Goal: Task Accomplishment & Management: Complete application form

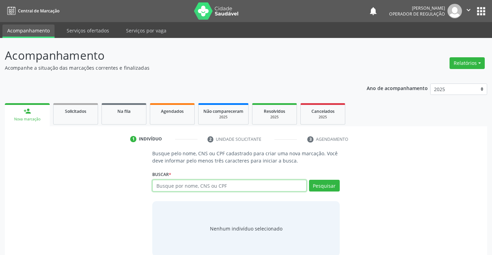
click at [206, 182] on input "text" at bounding box center [229, 186] width 154 height 12
type input "706409182145180"
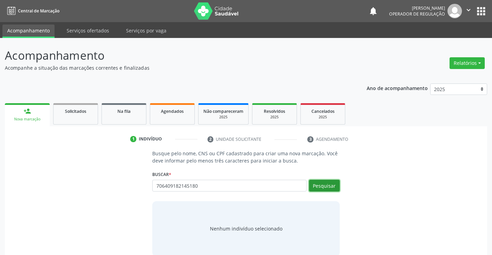
click at [318, 188] on button "Pesquisar" at bounding box center [324, 186] width 31 height 12
type input "706409182145180"
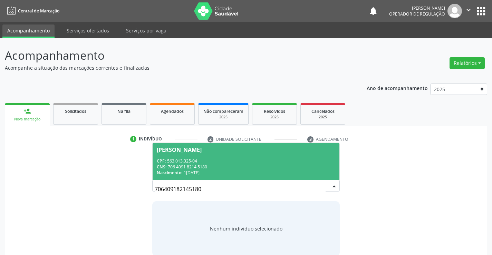
click at [202, 150] on div "Carolina Lima Araujo" at bounding box center [179, 150] width 45 height 6
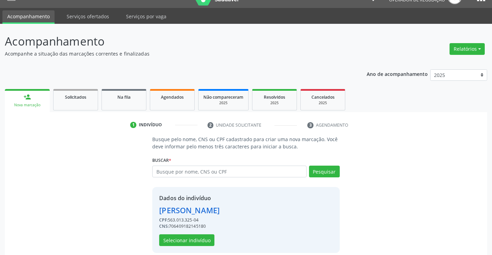
scroll to position [22, 0]
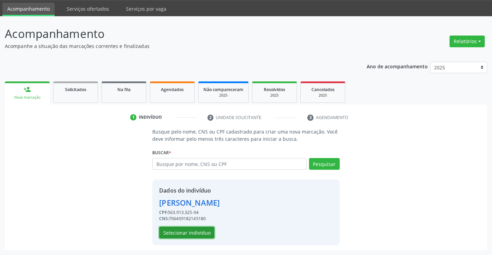
click at [196, 232] on button "Selecionar indivíduo" at bounding box center [186, 233] width 55 height 12
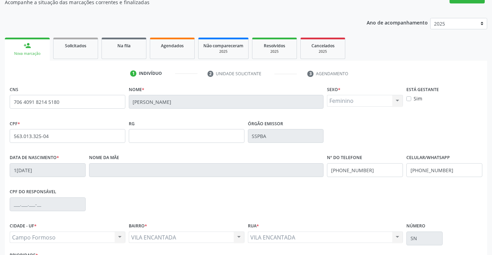
scroll to position [119, 0]
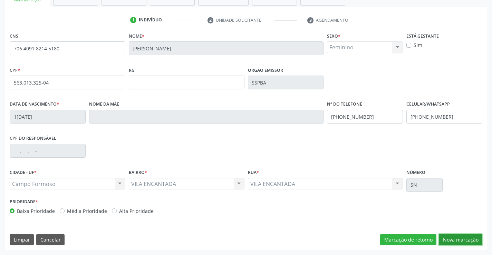
click at [450, 237] on button "Nova marcação" at bounding box center [461, 240] width 44 height 12
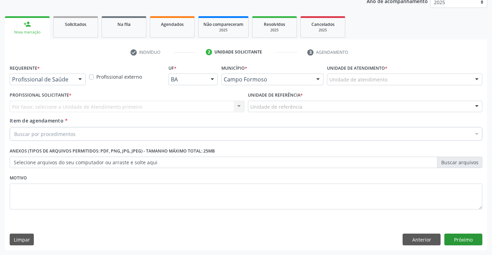
scroll to position [87, 0]
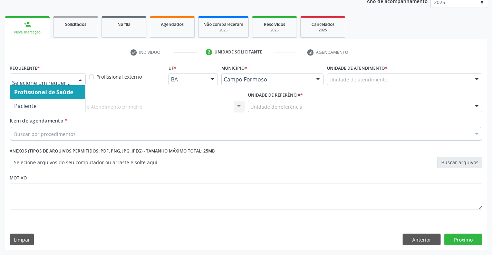
click at [85, 77] on div "Profissional de Saúde Paciente Nenhum resultado encontrado para: " " Não há nen…" at bounding box center [48, 80] width 76 height 12
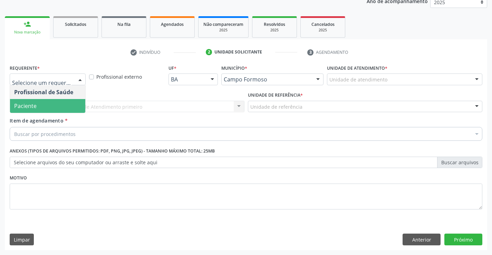
click at [29, 104] on span "Paciente" at bounding box center [25, 106] width 22 height 8
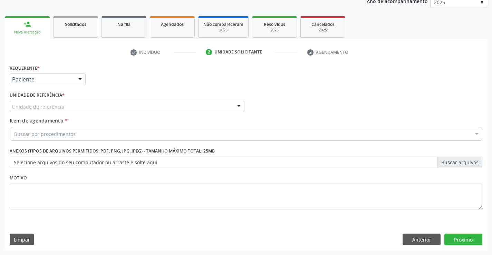
click at [235, 107] on div at bounding box center [239, 107] width 10 height 12
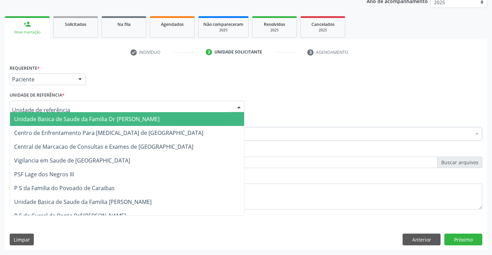
click at [179, 119] on span "Unidade Basica de Saude da Familia Dr [PERSON_NAME]" at bounding box center [127, 119] width 234 height 14
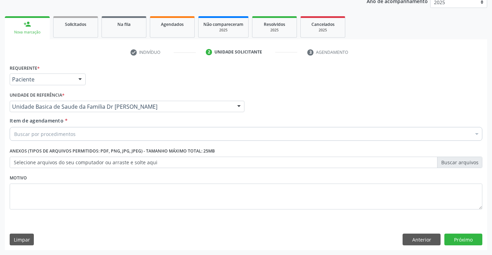
click at [157, 126] on div "Item de agendamento * Buscar por procedimentos Selecionar todos 0202040089 - 3X…" at bounding box center [246, 128] width 473 height 22
click at [151, 132] on div "Buscar por procedimentos" at bounding box center [246, 134] width 473 height 14
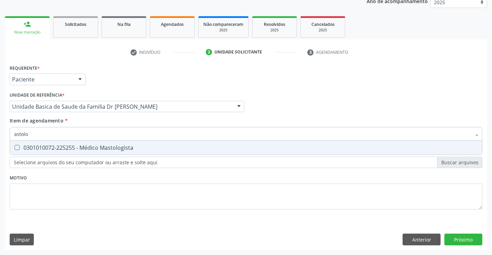
type input "astolog"
click at [146, 145] on div "0301010072-225255 - Médico Mastologista" at bounding box center [246, 148] width 464 height 6
checkbox Mastologista "true"
click at [457, 239] on div "Requerente * Paciente Profissional de Saúde Paciente Nenhum resultado encontrad…" at bounding box center [246, 157] width 482 height 188
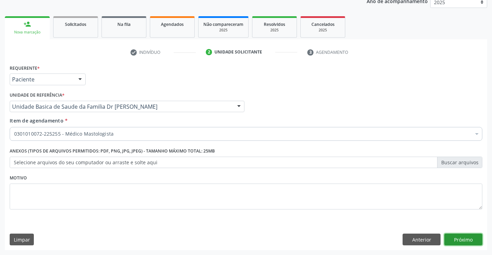
click at [457, 239] on button "Próximo" at bounding box center [463, 240] width 38 height 12
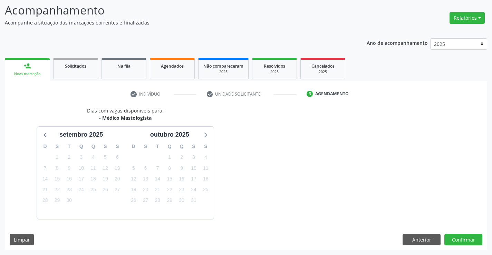
scroll to position [66, 0]
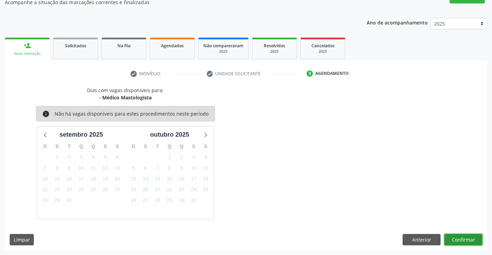
click at [457, 239] on button "Confirmar" at bounding box center [463, 240] width 38 height 12
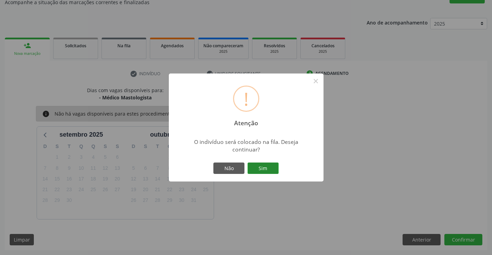
click at [267, 168] on button "Sim" at bounding box center [263, 169] width 31 height 12
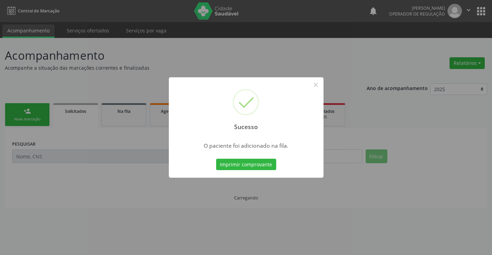
scroll to position [0, 0]
click at [261, 161] on button "Imprimir comprovante" at bounding box center [246, 165] width 60 height 12
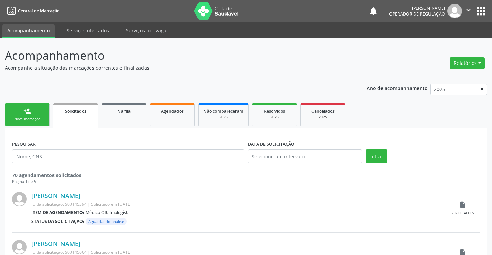
click at [42, 111] on link "person_add Nova marcação" at bounding box center [27, 114] width 45 height 23
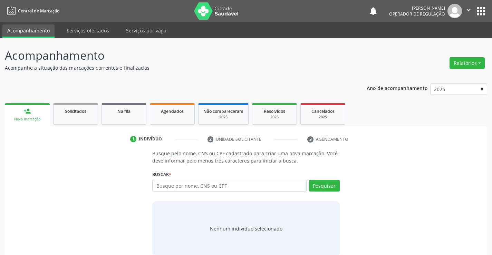
click at [199, 180] on div "Buscar * Busque por nome, CNS ou CPF Nenhum resultado encontrado para: " " Digi…" at bounding box center [245, 182] width 187 height 27
click at [199, 183] on input "text" at bounding box center [229, 186] width 154 height 12
type input "704205235474886"
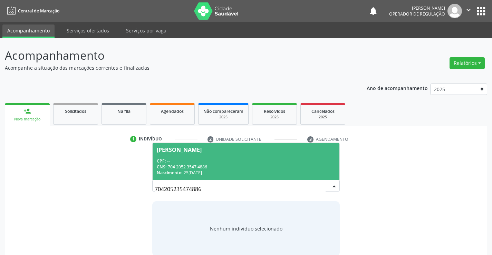
click at [182, 151] on div "Paulo Wesdra Gomes da Silva" at bounding box center [179, 150] width 45 height 6
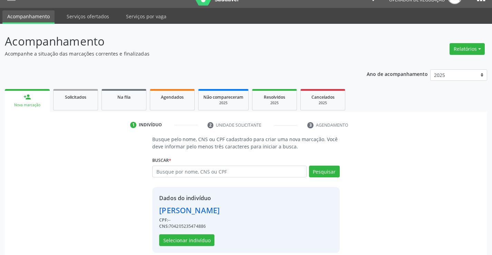
scroll to position [22, 0]
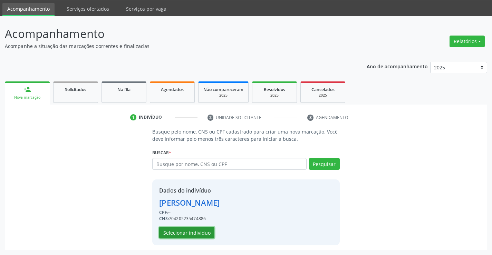
click at [183, 232] on button "Selecionar indivíduo" at bounding box center [186, 233] width 55 height 12
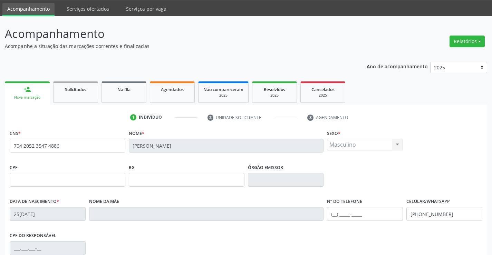
scroll to position [119, 0]
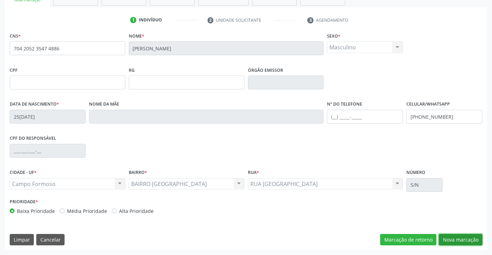
click at [444, 240] on button "Nova marcação" at bounding box center [461, 240] width 44 height 12
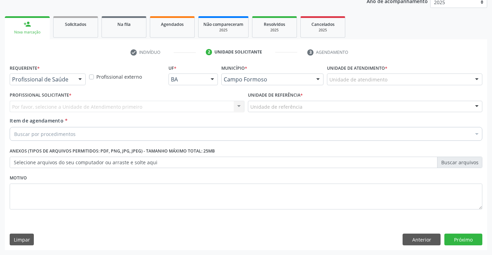
click at [77, 78] on div at bounding box center [80, 80] width 10 height 12
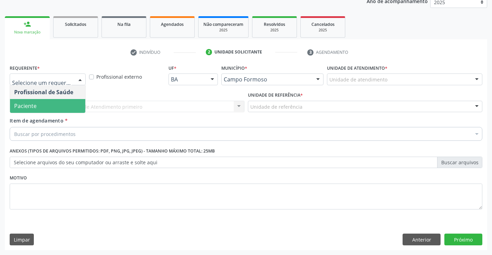
click at [29, 106] on span "Paciente" at bounding box center [25, 106] width 22 height 8
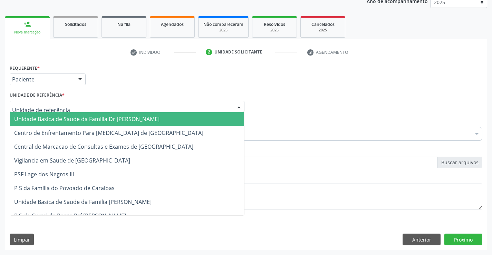
click at [239, 106] on div at bounding box center [239, 107] width 10 height 12
click at [151, 116] on span "Unidade Basica de Saude da Familia Dr [PERSON_NAME]" at bounding box center [127, 119] width 234 height 14
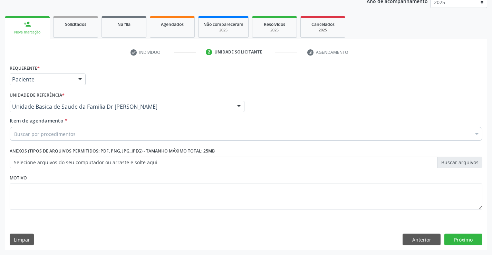
click at [129, 138] on div "Buscar por procedimentos" at bounding box center [246, 134] width 473 height 14
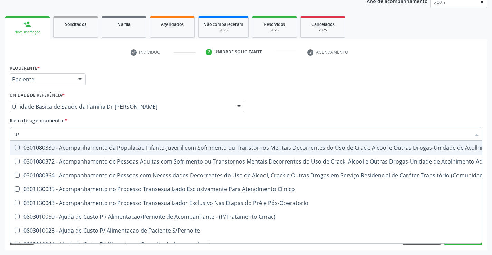
type input "u"
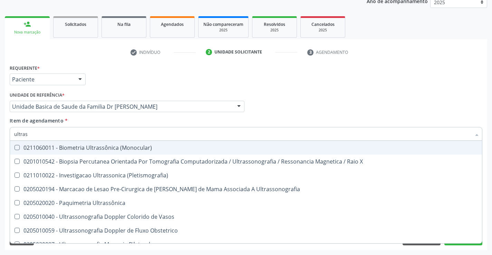
type input "ultrass"
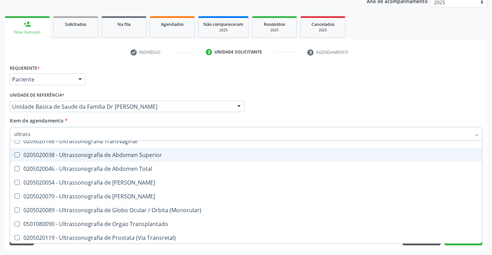
scroll to position [173, 0]
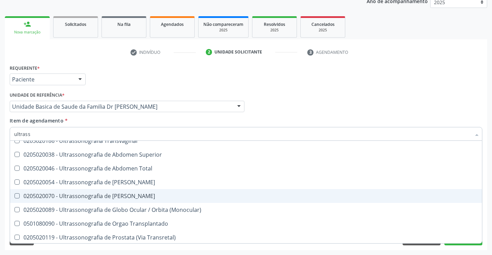
click at [128, 197] on div "0205020070 - Ultrassonografia de Bolsa Escrotal" at bounding box center [246, 196] width 464 height 6
checkbox Escrotal "true"
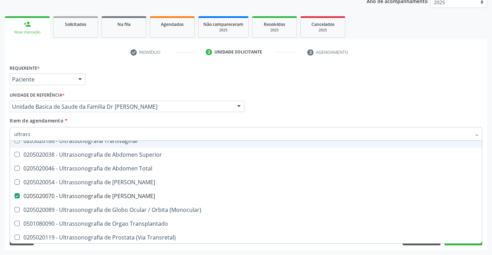
type input "ultrass"
click at [296, 105] on div "Profissional Solicitante Por favor, selecione a Unidade de Atendimento primeiro…" at bounding box center [246, 103] width 476 height 27
checkbox X "true"
checkbox Escrotal "false"
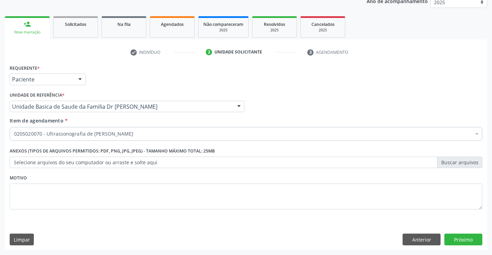
scroll to position [0, 0]
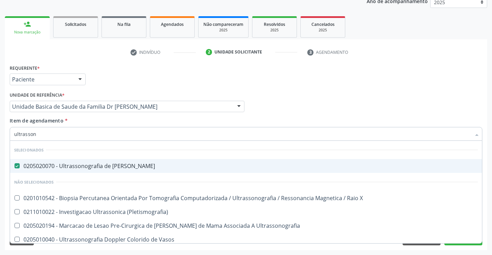
type input "ultrassono"
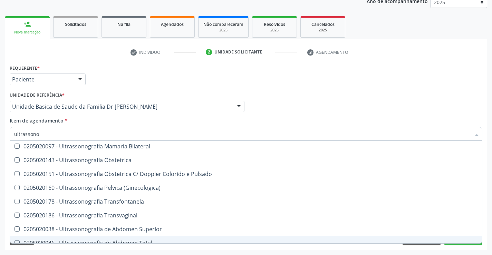
scroll to position [107, 0]
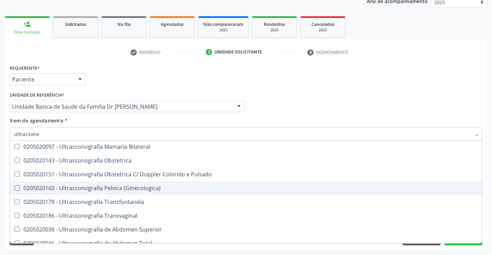
click at [150, 191] on div "0205020160 - Ultrassonografia Pelvica (Ginecologica)" at bounding box center [246, 188] width 464 height 6
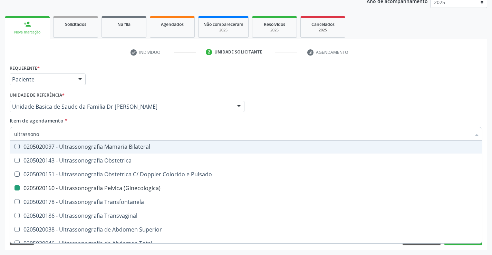
click at [269, 111] on div "Profissional Solicitante Por favor, selecione a Unidade de Atendimento primeiro…" at bounding box center [246, 103] width 476 height 27
checkbox \(Ginecologica\) "false"
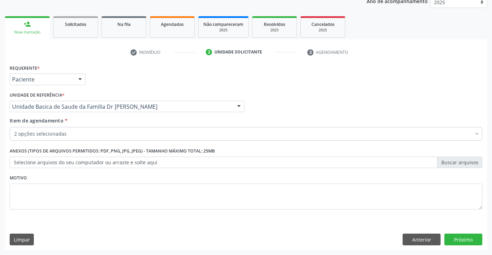
scroll to position [0, 0]
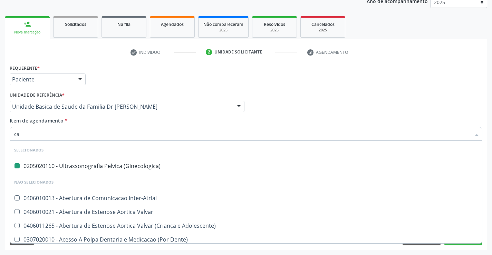
type input "car"
checkbox \(Ginecologica\) "false"
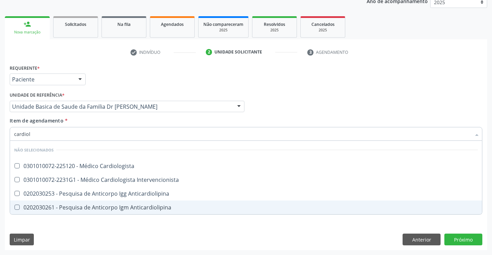
type input "cardiolo"
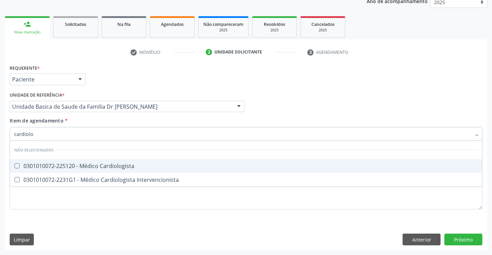
click at [136, 166] on div "0301010072-225120 - Médico Cardiologista" at bounding box center [246, 166] width 464 height 6
checkbox Cardiologista "true"
click at [365, 87] on div "Requerente * Paciente Profissional de Saúde Paciente Nenhum resultado encontrad…" at bounding box center [246, 76] width 476 height 27
checkbox Intervencionista "true"
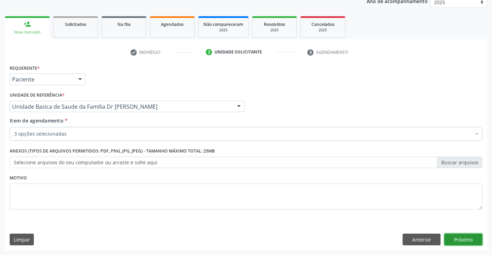
click at [458, 240] on button "Próximo" at bounding box center [463, 240] width 38 height 12
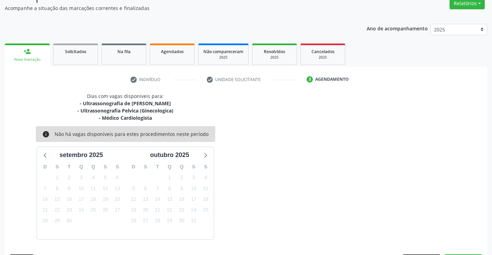
scroll to position [80, 0]
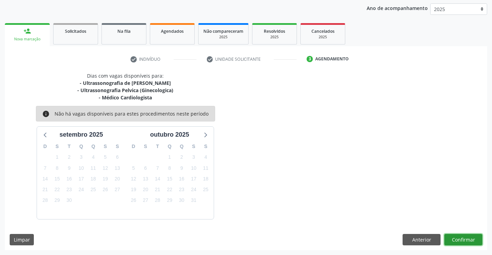
click at [458, 240] on button "Confirmar" at bounding box center [463, 240] width 38 height 12
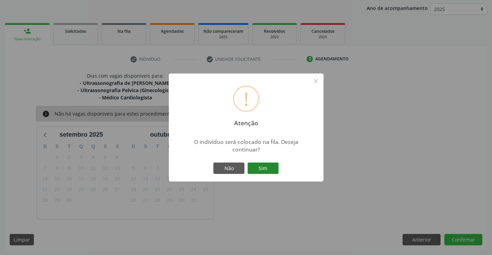
click at [277, 168] on button "Sim" at bounding box center [263, 169] width 31 height 12
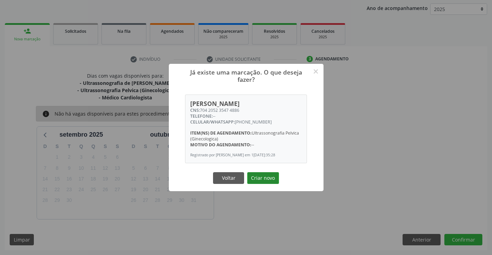
click at [257, 179] on button "Criar novo" at bounding box center [263, 178] width 32 height 12
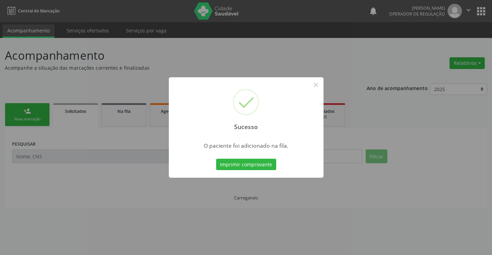
scroll to position [0, 0]
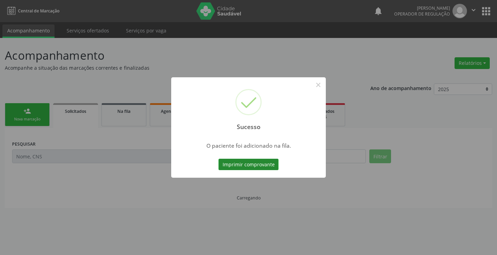
click at [252, 164] on button "Imprimir comprovante" at bounding box center [249, 165] width 60 height 12
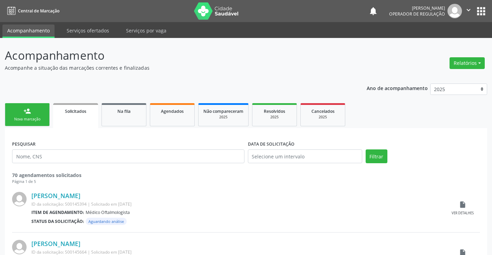
click at [32, 113] on link "person_add Nova marcação" at bounding box center [27, 114] width 45 height 23
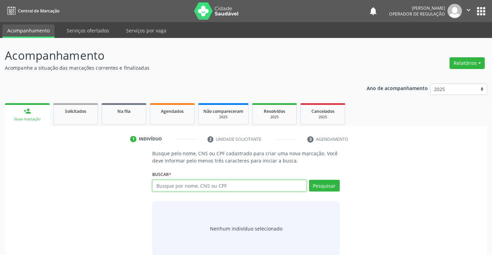
click at [176, 181] on input "text" at bounding box center [229, 186] width 154 height 12
type input "702307176435012"
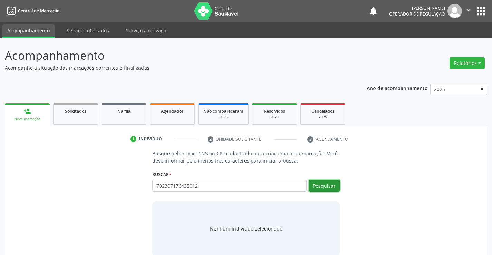
click at [312, 183] on button "Pesquisar" at bounding box center [324, 186] width 31 height 12
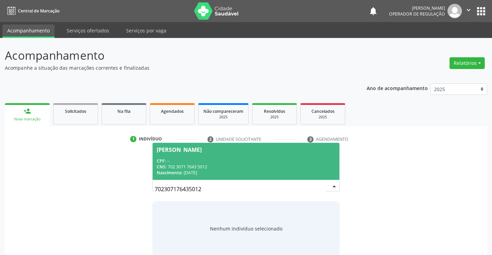
click at [201, 148] on div "Luna Silva Vieira" at bounding box center [179, 150] width 45 height 6
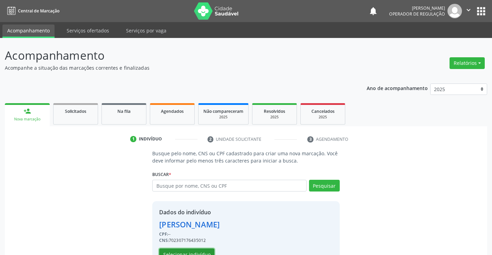
click at [192, 250] on button "Selecionar indivíduo" at bounding box center [186, 255] width 55 height 12
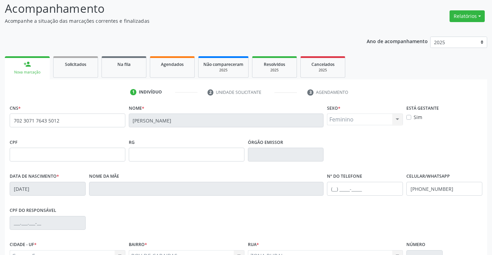
scroll to position [119, 0]
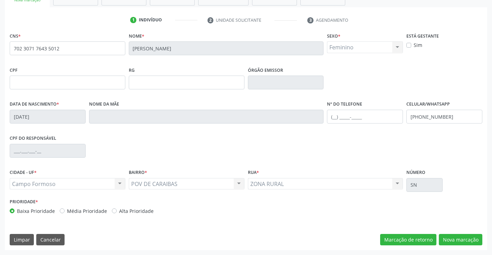
click at [450, 246] on div "CNS * 702 3071 7643 5012 Nome * Luna Silva Vieira Sexo * Feminino Masculino Fem…" at bounding box center [246, 141] width 482 height 220
click at [451, 238] on button "Nova marcação" at bounding box center [461, 240] width 44 height 12
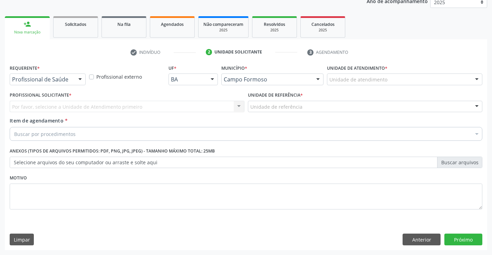
scroll to position [87, 0]
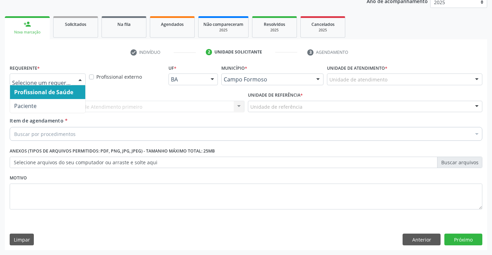
click at [79, 79] on div at bounding box center [80, 80] width 10 height 12
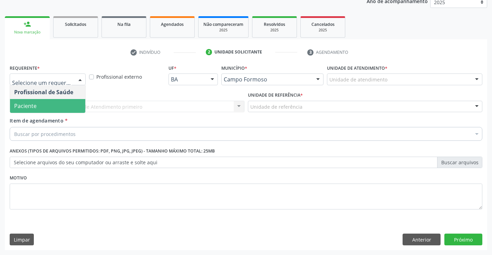
click at [60, 101] on span "Paciente" at bounding box center [47, 106] width 75 height 14
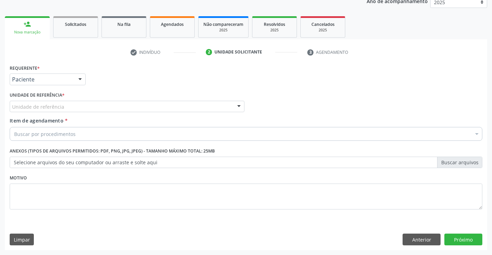
click at [241, 108] on div at bounding box center [239, 107] width 10 height 12
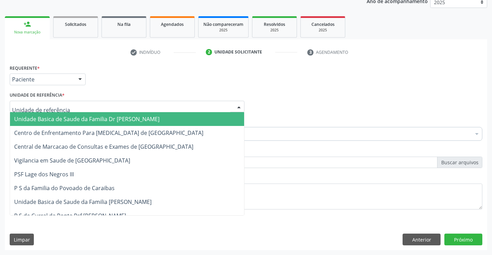
click at [157, 115] on span "Unidade Basica de Saude da Familia Dr [PERSON_NAME]" at bounding box center [127, 119] width 234 height 14
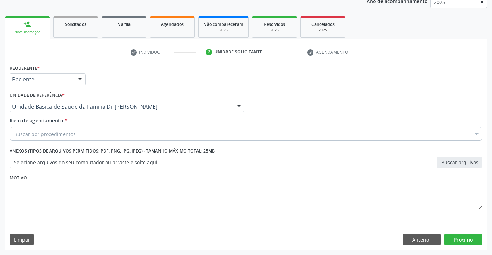
click at [144, 130] on div "Buscar por procedimentos" at bounding box center [246, 134] width 473 height 14
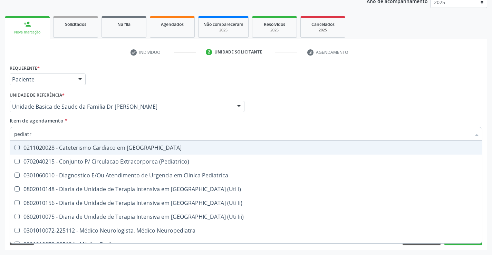
type input "pediatra"
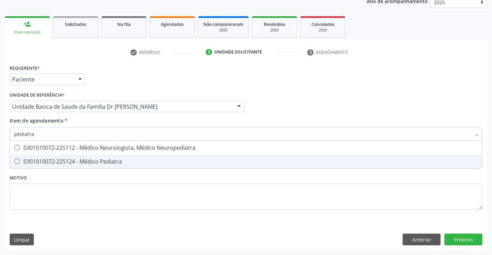
click at [119, 164] on div "0301010072-225124 - Médico Pediatra" at bounding box center [246, 162] width 464 height 6
checkbox Pediatra "true"
click at [464, 240] on div "Requerente * Paciente Profissional de Saúde Paciente Nenhum resultado encontrad…" at bounding box center [246, 157] width 482 height 188
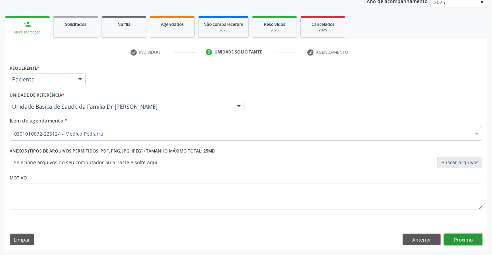
click at [464, 240] on button "Próximo" at bounding box center [463, 240] width 38 height 12
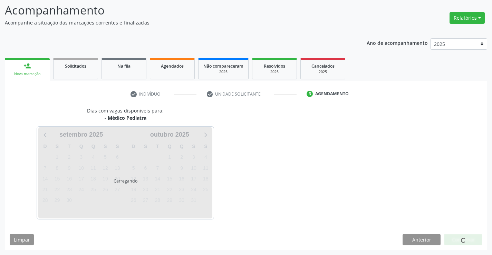
scroll to position [45, 0]
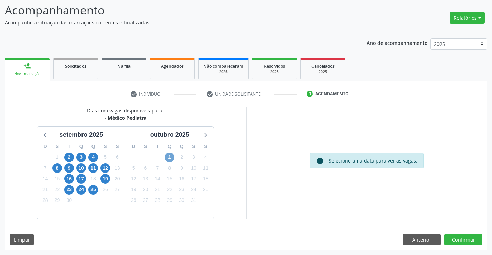
click at [167, 157] on span "1" at bounding box center [170, 158] width 10 height 10
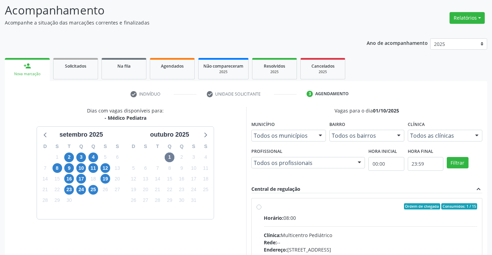
click at [491, 85] on div "Acompanhamento Acompanhe a situação das marcações correntes e finalizadas Relat…" at bounding box center [246, 174] width 492 height 362
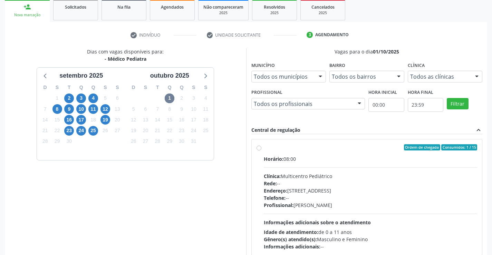
scroll to position [145, 0]
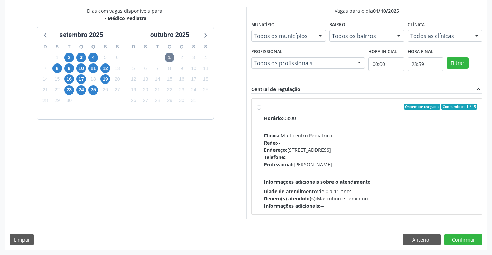
click at [264, 108] on label "Ordem de chegada Consumidos: 1 / 15 Horário: 08:00 Clínica: Multicentro Pediátr…" at bounding box center [371, 157] width 214 height 106
click at [260, 108] on input "Ordem de chegada Consumidos: 1 / 15 Horário: 08:00 Clínica: Multicentro Pediátr…" at bounding box center [259, 107] width 5 height 6
radio input "true"
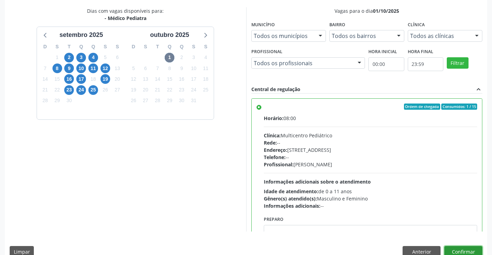
click at [460, 251] on button "Confirmar" at bounding box center [463, 252] width 38 height 12
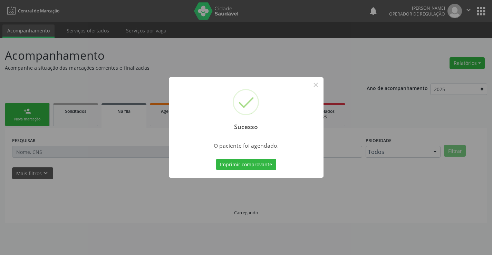
scroll to position [0, 0]
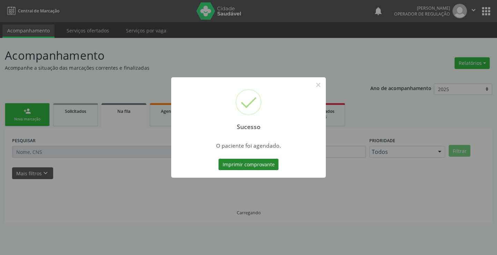
click at [240, 165] on button "Imprimir comprovante" at bounding box center [249, 165] width 60 height 12
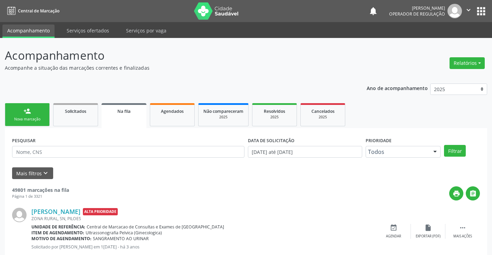
click at [24, 113] on div "person_add" at bounding box center [27, 111] width 8 height 8
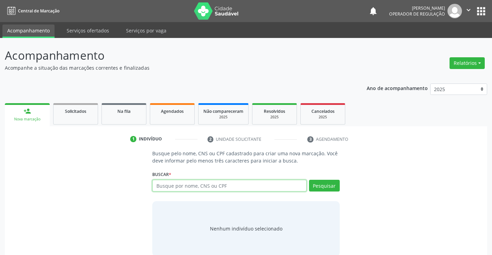
click at [173, 183] on input "text" at bounding box center [229, 186] width 154 height 12
type input "702007856791889"
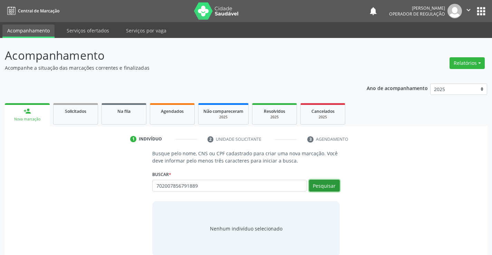
click at [320, 189] on button "Pesquisar" at bounding box center [324, 186] width 31 height 12
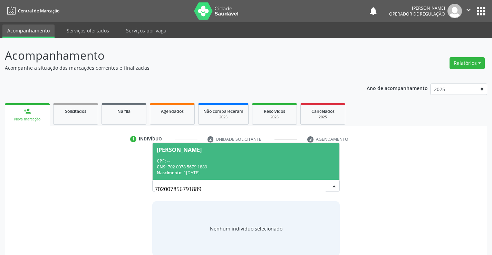
click at [191, 150] on div "Lucas Moura de Almeida Ribeiro" at bounding box center [179, 150] width 45 height 6
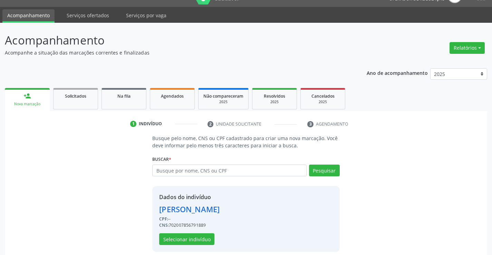
scroll to position [22, 0]
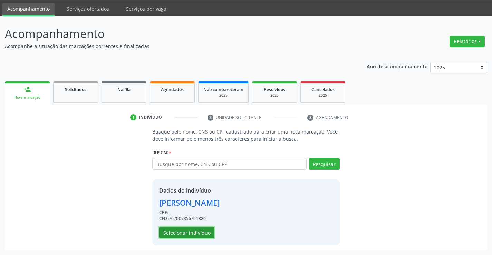
click at [186, 233] on button "Selecionar indivíduo" at bounding box center [186, 233] width 55 height 12
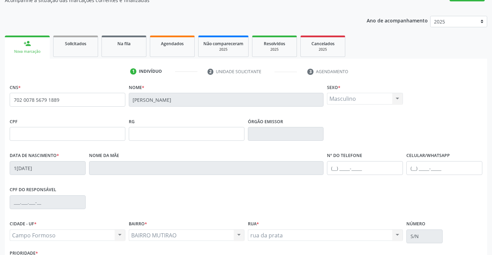
scroll to position [119, 0]
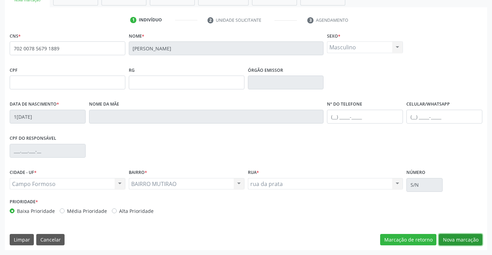
click at [454, 238] on button "Nova marcação" at bounding box center [461, 240] width 44 height 12
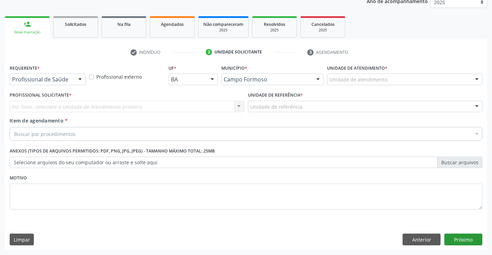
scroll to position [87, 0]
click at [76, 76] on div at bounding box center [80, 80] width 10 height 12
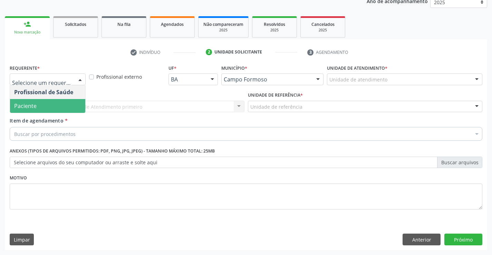
click at [42, 102] on span "Paciente" at bounding box center [47, 106] width 75 height 14
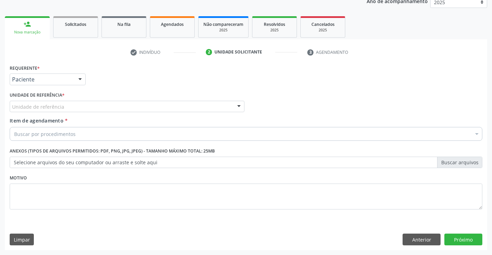
click at [241, 104] on div at bounding box center [239, 107] width 10 height 12
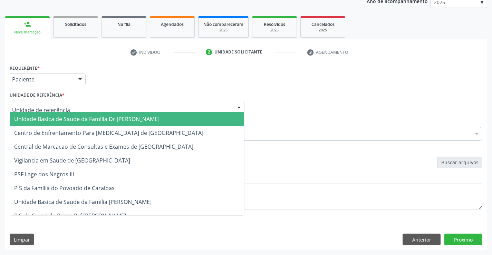
click at [175, 122] on span "Unidade Basica de Saude da Familia Dr [PERSON_NAME]" at bounding box center [127, 119] width 234 height 14
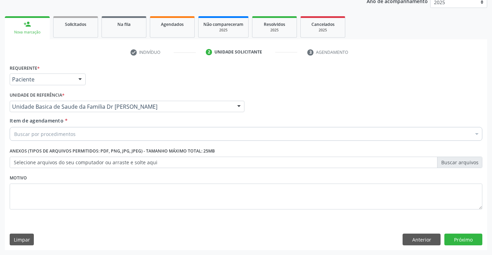
click at [163, 129] on div "Buscar por procedimentos" at bounding box center [246, 134] width 473 height 14
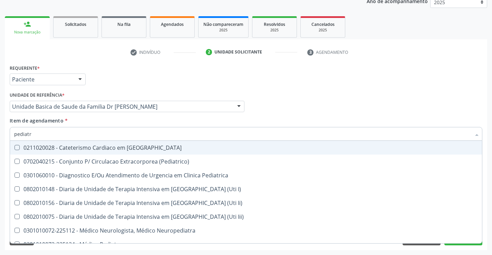
type input "pediatra"
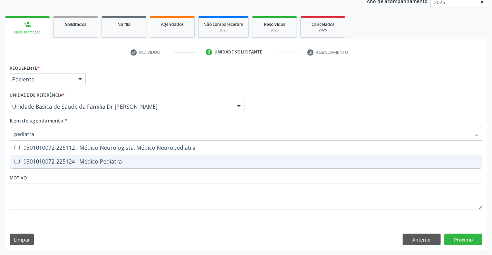
click at [121, 159] on div "0301010072-225124 - Médico Pediatra" at bounding box center [246, 162] width 464 height 6
checkbox Pediatra "true"
click at [454, 238] on div "Requerente * Paciente Profissional de Saúde Paciente Nenhum resultado encontrad…" at bounding box center [246, 157] width 482 height 188
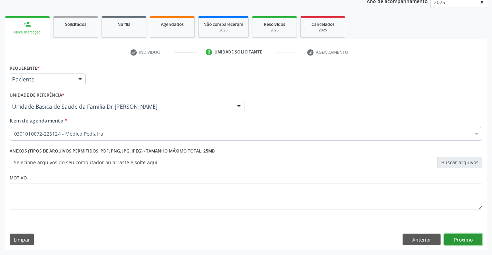
click at [456, 238] on button "Próximo" at bounding box center [463, 240] width 38 height 12
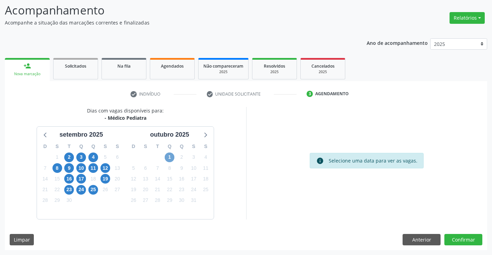
click at [170, 158] on span "1" at bounding box center [170, 158] width 10 height 10
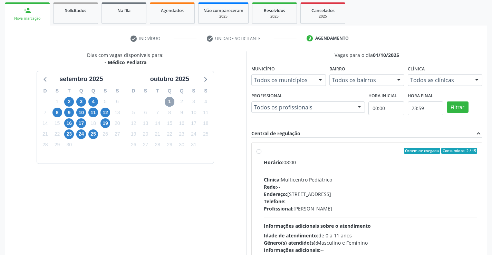
scroll to position [123, 0]
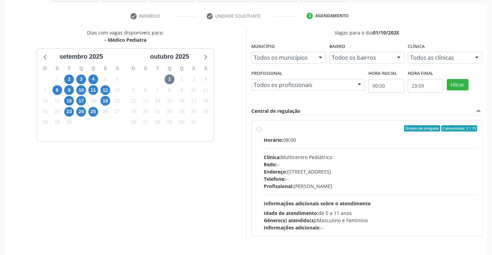
click at [264, 128] on label "Ordem de chegada Consumidos: 2 / 15 Horário: 08:00 Clínica: Multicentro Pediátr…" at bounding box center [371, 178] width 214 height 106
click at [259, 128] on input "Ordem de chegada Consumidos: 2 / 15 Horário: 08:00 Clínica: Multicentro Pediátr…" at bounding box center [259, 128] width 5 height 6
radio input "true"
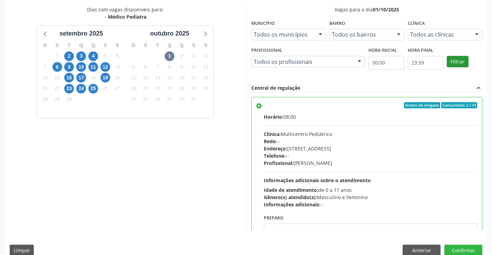
scroll to position [157, 0]
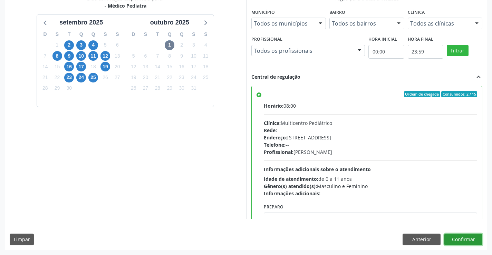
click at [453, 238] on button "Confirmar" at bounding box center [463, 240] width 38 height 12
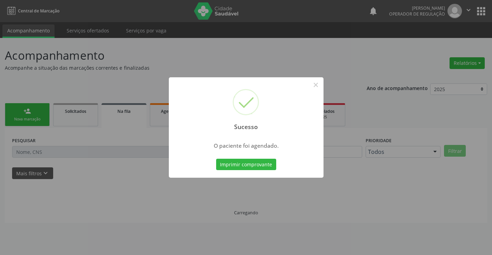
scroll to position [0, 0]
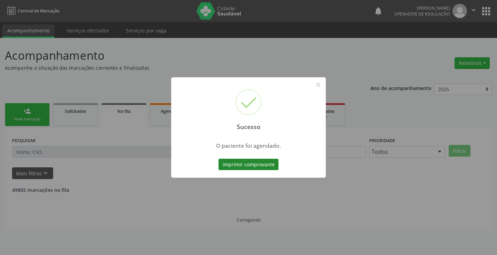
click at [253, 165] on button "Imprimir comprovante" at bounding box center [249, 165] width 60 height 12
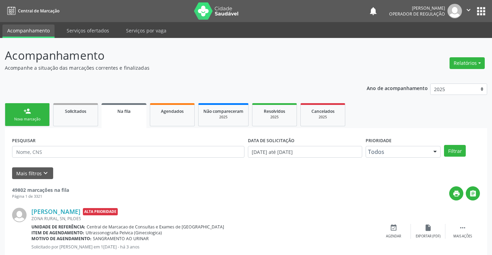
click at [17, 114] on link "person_add Nova marcação" at bounding box center [27, 114] width 45 height 23
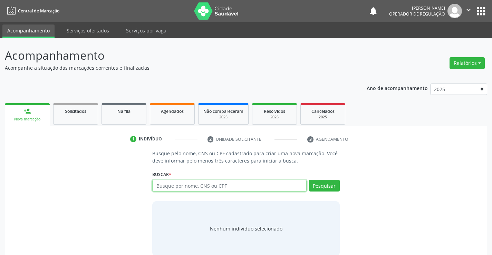
click at [214, 186] on input "text" at bounding box center [229, 186] width 154 height 12
type input "702706642747660"
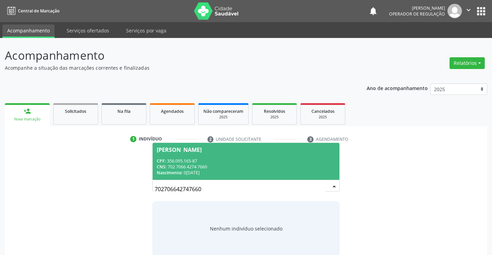
click at [201, 147] on div "Vanda Souza de Oliveira" at bounding box center [179, 150] width 45 height 6
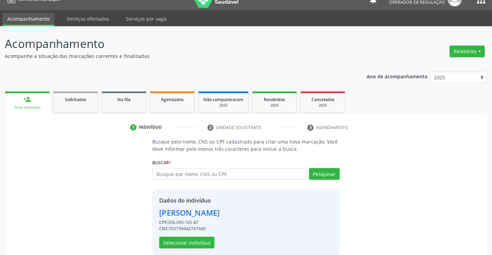
scroll to position [22, 0]
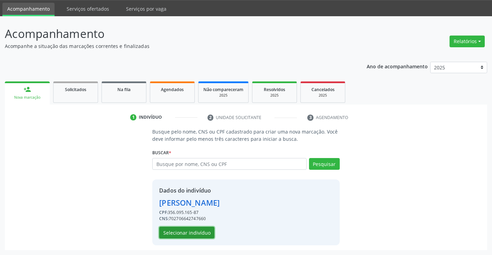
click at [179, 231] on button "Selecionar indivíduo" at bounding box center [186, 233] width 55 height 12
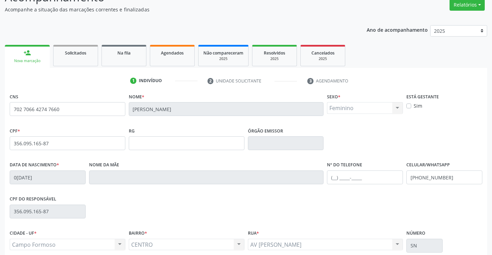
scroll to position [119, 0]
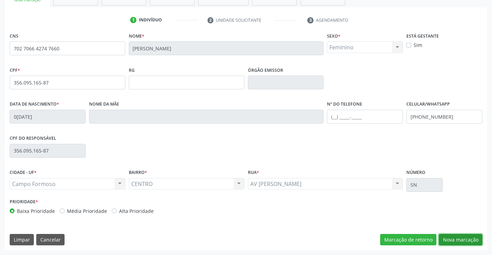
click at [452, 238] on button "Nova marcação" at bounding box center [461, 240] width 44 height 12
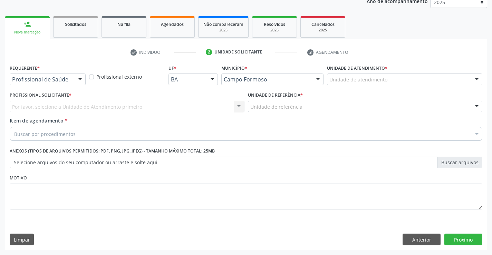
scroll to position [87, 0]
click at [80, 79] on div at bounding box center [80, 80] width 10 height 12
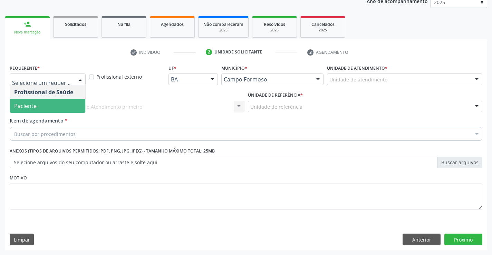
click at [54, 104] on span "Paciente" at bounding box center [47, 106] width 75 height 14
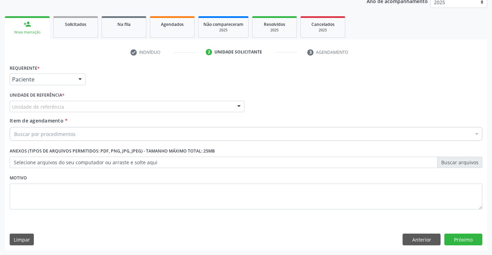
click at [243, 106] on div at bounding box center [239, 107] width 10 height 12
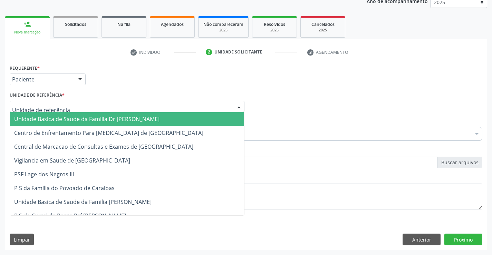
click at [176, 117] on span "Unidade Basica de Saude da Familia Dr [PERSON_NAME]" at bounding box center [127, 119] width 234 height 14
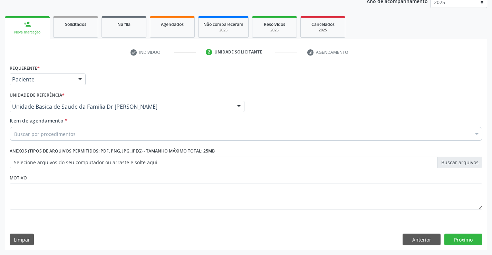
click at [154, 135] on div "Buscar por procedimentos" at bounding box center [246, 134] width 473 height 14
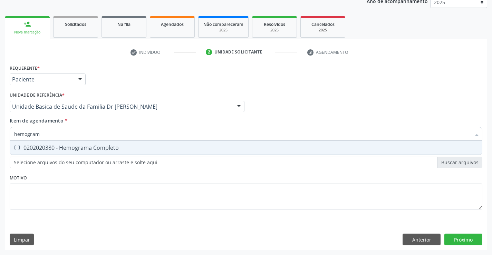
type input "hemograma"
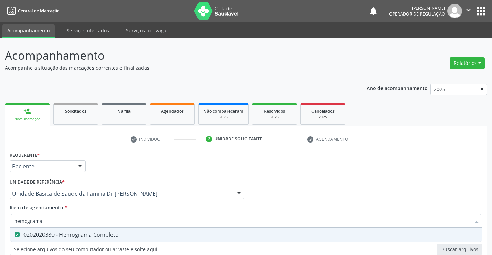
scroll to position [87, 0]
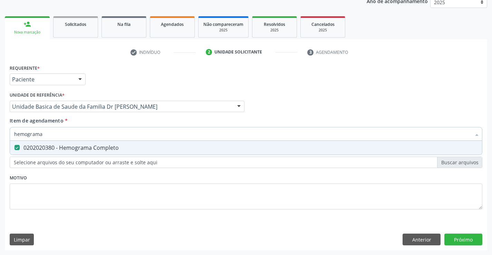
type input "hemograma"
click at [83, 193] on div "Requerente * Paciente Profissional de Saúde Paciente Nenhum resultado encontrad…" at bounding box center [246, 141] width 473 height 156
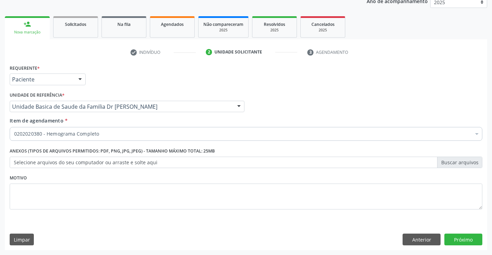
click at [92, 150] on label "Anexos (Tipos de arquivos permitidos: PDF, PNG, JPG, JPEG) - Tamanho máximo tot…" at bounding box center [112, 151] width 205 height 11
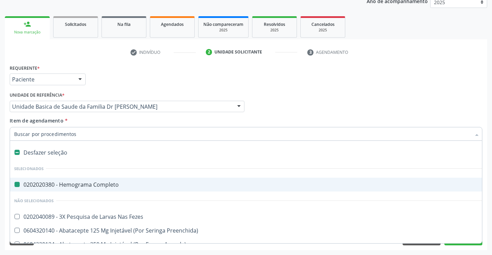
type input "u"
checkbox Completo "false"
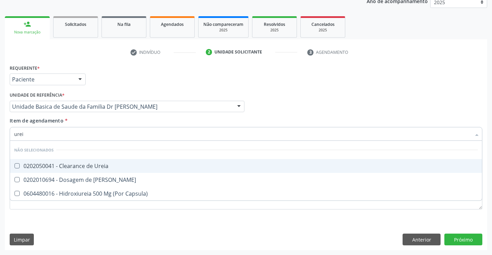
type input "ureia"
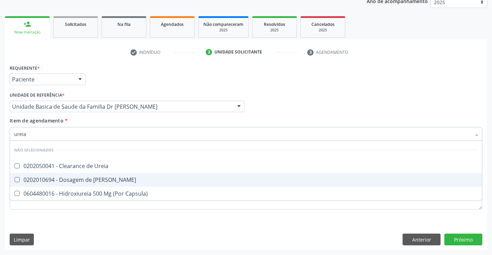
click at [95, 175] on span "0202010694 - Dosagem de [PERSON_NAME]" at bounding box center [246, 180] width 472 height 14
checkbox Ureia "true"
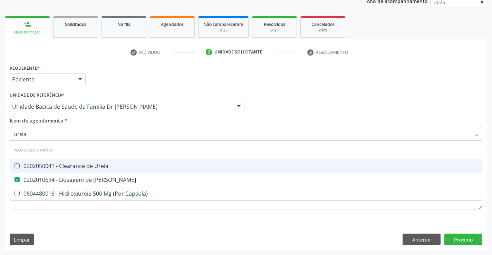
type input "ureia"
click at [311, 98] on div "Profissional Solicitante Por favor, selecione a Unidade de Atendimento primeiro…" at bounding box center [246, 103] width 476 height 27
checkbox Ureia "true"
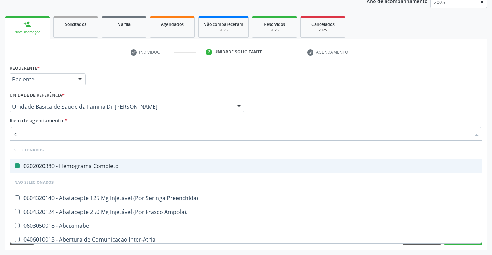
type input "cr"
checkbox Completo "false"
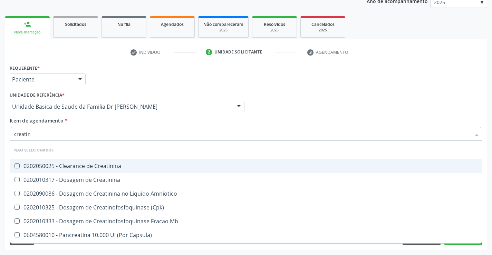
type input "creatini"
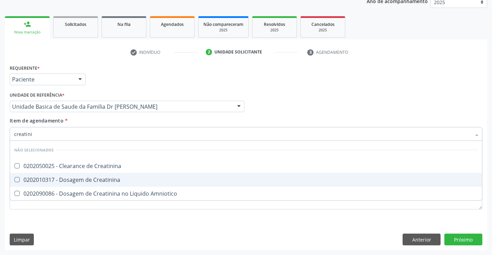
click at [83, 178] on div "0202010317 - Dosagem de Creatinina" at bounding box center [246, 180] width 464 height 6
checkbox Creatinina "true"
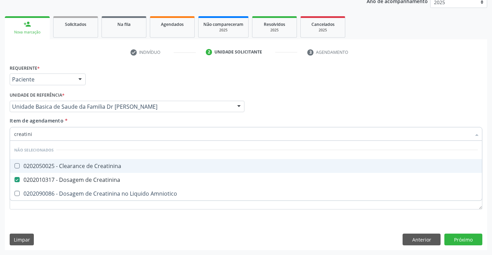
type input "creatini"
click at [321, 112] on div "Profissional Solicitante Por favor, selecione a Unidade de Atendimento primeiro…" at bounding box center [246, 103] width 476 height 27
checkbox Creatinina "true"
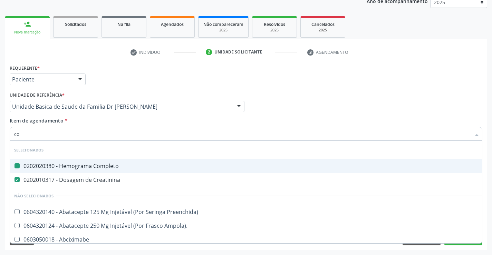
type input "col"
checkbox Completo "false"
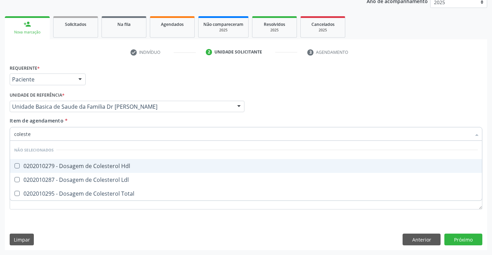
type input "colester"
click at [27, 160] on span "0202010279 - Dosagem de Colesterol Hdl" at bounding box center [246, 166] width 472 height 14
click at [23, 173] on span "0202010279 - Dosagem de Colesterol Hdl" at bounding box center [246, 166] width 472 height 14
checkbox Hdl "false"
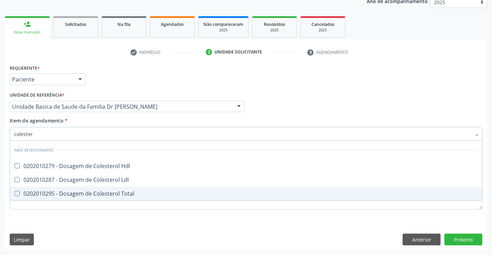
click at [21, 194] on div "0202010295 - Dosagem de Colesterol Total" at bounding box center [246, 194] width 464 height 6
checkbox Total "true"
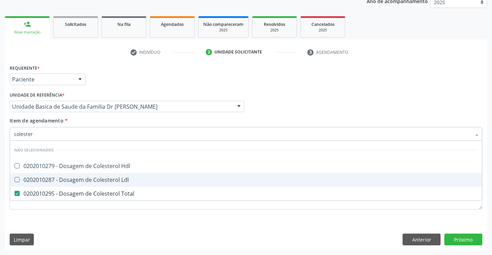
click at [20, 181] on div "0202010287 - Dosagem de Colesterol Ldl" at bounding box center [246, 180] width 464 height 6
checkbox Ldl "true"
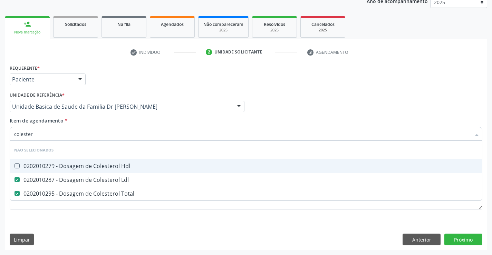
click at [20, 166] on div "0202010279 - Dosagem de Colesterol Hdl" at bounding box center [246, 166] width 464 height 6
checkbox Hdl "true"
type input "colester"
click at [251, 96] on div "Profissional Solicitante Por favor, selecione a Unidade de Atendimento primeiro…" at bounding box center [246, 103] width 476 height 27
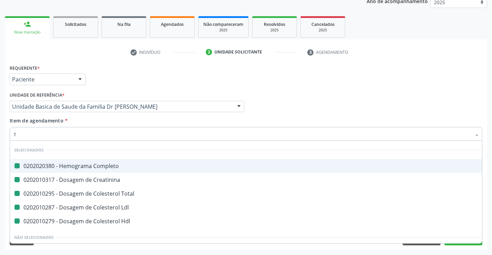
type input "tr"
checkbox Completo "false"
checkbox Creatinina "false"
checkbox Total "false"
checkbox Ldl "false"
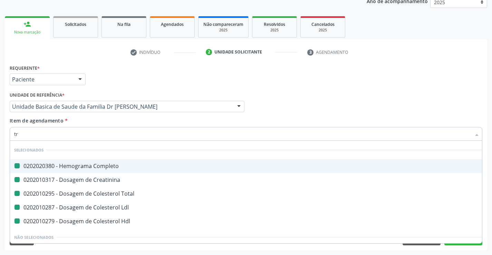
checkbox Hdl "false"
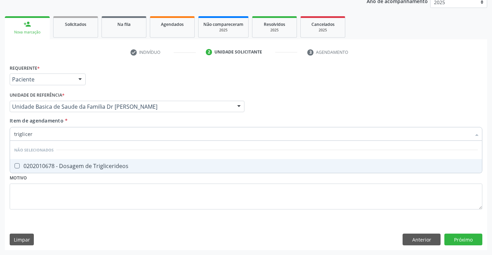
type input "trigliceri"
click at [55, 167] on div "0202010678 - Dosagem de Triglicerideos" at bounding box center [246, 166] width 464 height 6
checkbox Triglicerideos "true"
click at [46, 193] on div "Requerente * Paciente Profissional de Saúde Paciente Nenhum resultado encontrad…" at bounding box center [246, 141] width 473 height 156
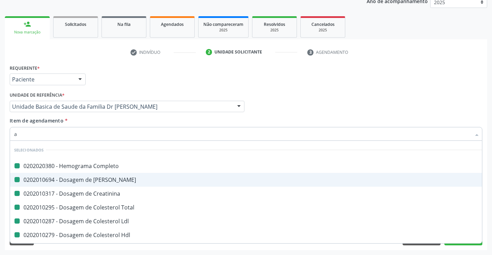
type input "ac"
checkbox Completo "false"
checkbox Ureia "false"
checkbox Creatinina "false"
checkbox Total "false"
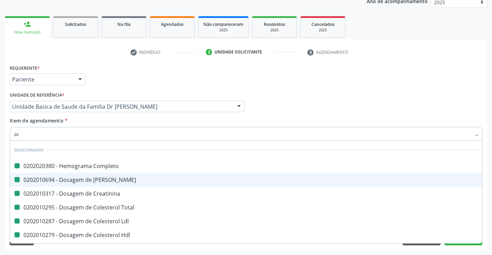
checkbox Ldl "false"
checkbox Hdl "false"
checkbox Triglicerideos "false"
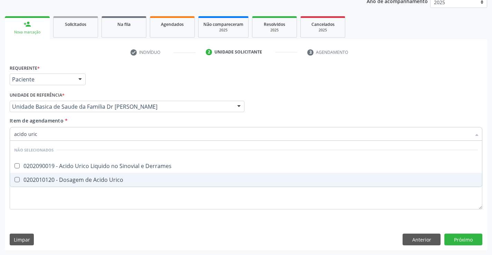
type input "acido urico"
click at [53, 177] on div "0202010120 - Dosagem de Acido Urico" at bounding box center [246, 180] width 464 height 6
checkbox Urico "true"
click at [45, 205] on div "Requerente * Paciente Profissional de Saúde Paciente Nenhum resultado encontrad…" at bounding box center [246, 141] width 473 height 156
checkbox Derrames "true"
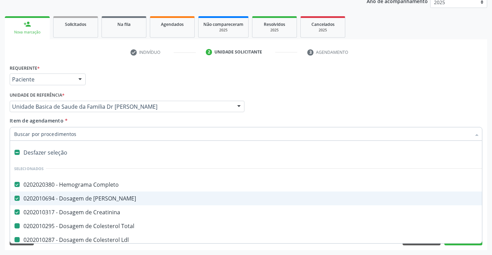
type input "u"
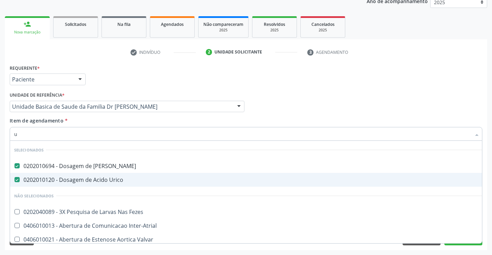
checkbox Fezes "false"
checkbox Inter-Atrial "false"
checkbox Valvar "false"
checkbox Adolescente\) "false"
checkbox Valvar "false"
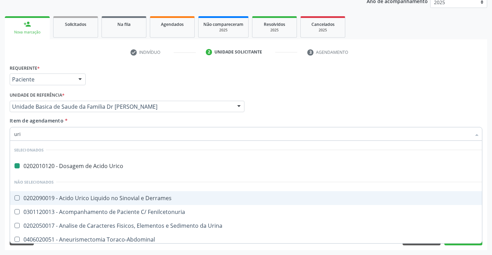
type input "urin"
checkbox Urico "false"
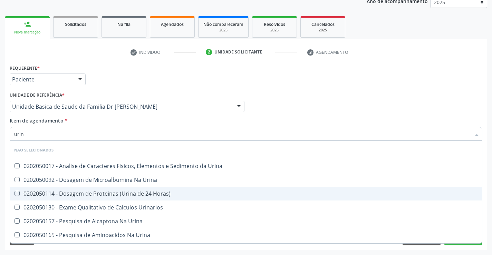
type input "urina"
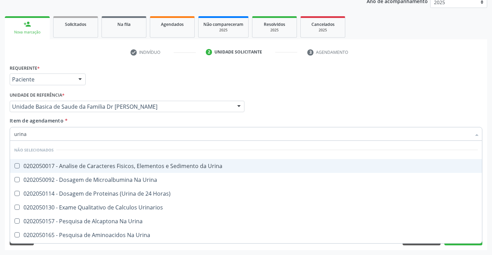
click at [58, 164] on div "0202050017 - Analise de Caracteres Fisicos, Elementos e Sedimento da Urina" at bounding box center [246, 166] width 464 height 6
checkbox Urina "true"
click at [289, 82] on div "Requerente * Paciente Profissional de Saúde Paciente Nenhum resultado encontrad…" at bounding box center [246, 76] width 476 height 27
checkbox Urinarios "true"
checkbox Urina "true"
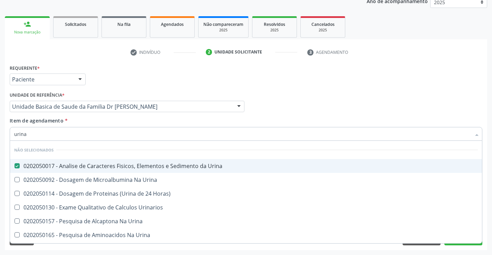
checkbox Urina "true"
checkbox Horas\) "true"
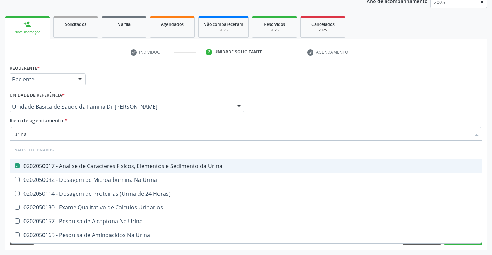
checkbox Urina "true"
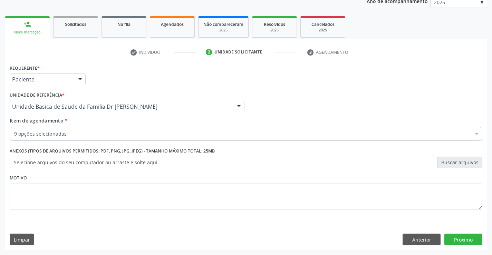
click at [63, 138] on div "9 opções selecionadas" at bounding box center [246, 134] width 473 height 14
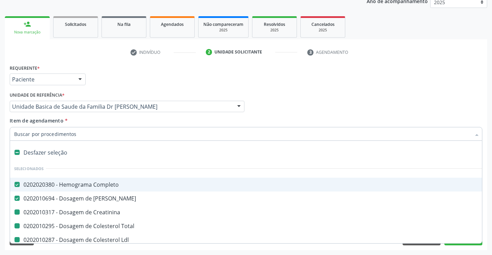
type input "f"
checkbox Total "false"
checkbox Ldl "false"
checkbox Hdl "false"
checkbox Triglicerideos "false"
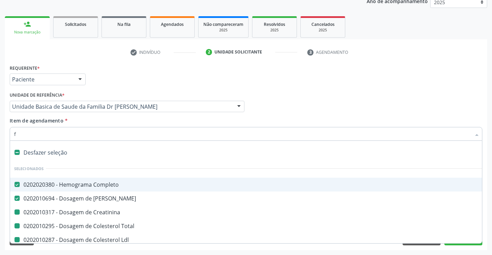
checkbox Urico "false"
checkbox Urina "false"
checkbox Creatinina "false"
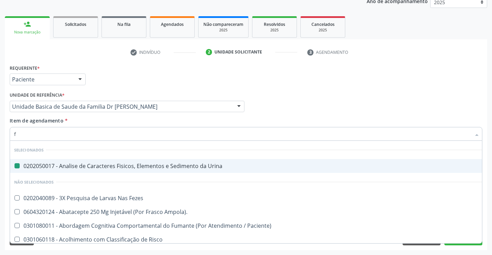
type input "fe"
checkbox Urina "false"
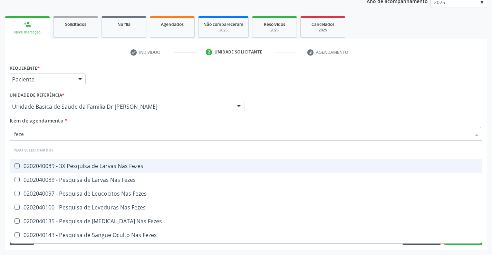
type input "fezes"
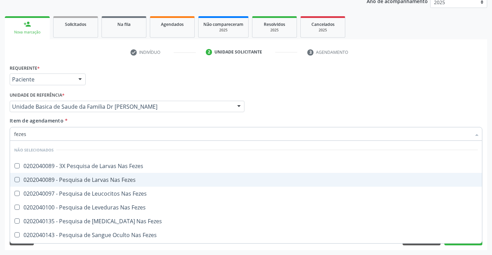
click at [76, 182] on div "0202040089 - Pesquisa de Larvas Nas Fezes" at bounding box center [246, 180] width 464 height 6
checkbox Fezes "true"
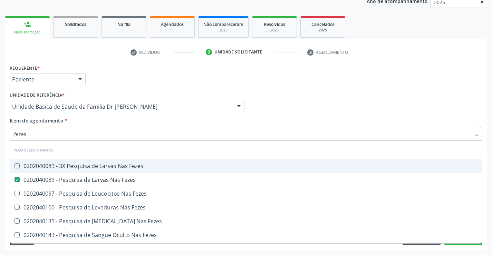
click at [329, 94] on div "Profissional Solicitante Por favor, selecione a Unidade de Atendimento primeiro…" at bounding box center [246, 103] width 476 height 27
checkbox Fezes "true"
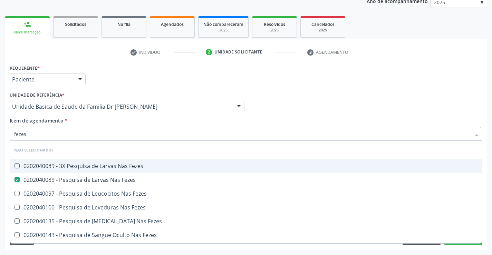
checkbox Fezes "true"
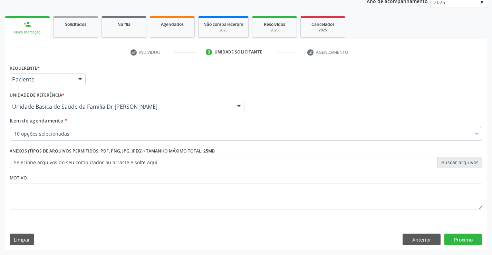
click at [90, 129] on div "10 opções selecionadas" at bounding box center [246, 134] width 473 height 14
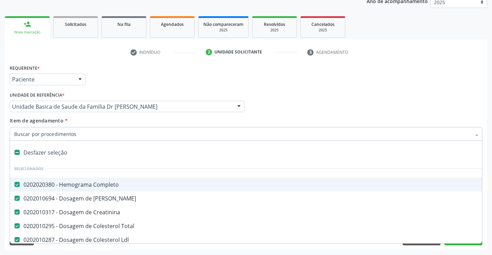
type input "t"
checkbox Urina "false"
checkbox Fezes "false"
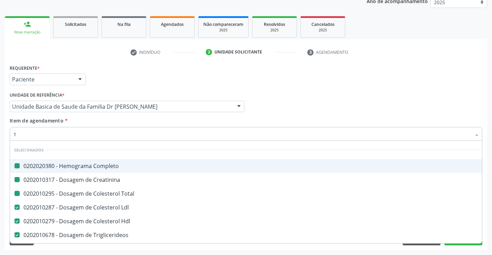
type input "tg"
checkbox Completo "false"
checkbox Total "false"
checkbox Creatinina "false"
type input "tgo"
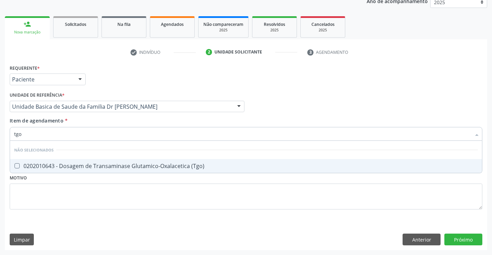
click at [66, 161] on span "0202010643 - Dosagem de Transaminase Glutamico-Oxalacetica (Tgo)" at bounding box center [246, 166] width 472 height 14
checkbox \(Tgo\) "true"
click at [29, 195] on div "Requerente * Paciente Profissional de Saúde Paciente Nenhum resultado encontrad…" at bounding box center [246, 141] width 473 height 156
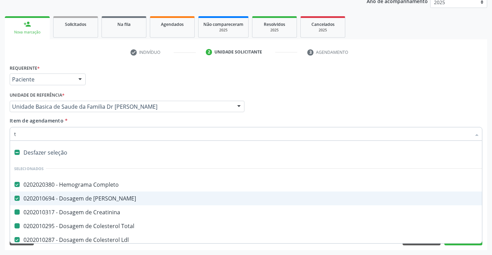
type input "tg"
checkbox Creatinina "false"
checkbox Total "false"
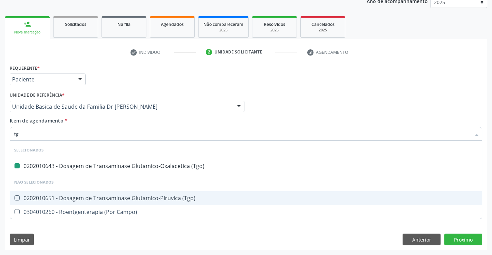
type input "tgp"
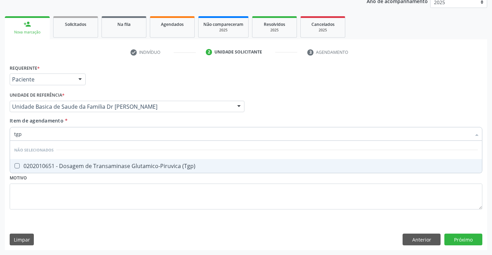
click at [31, 163] on div "0202010651 - Dosagem de Transaminase Glutamico-Piruvica (Tgp)" at bounding box center [246, 166] width 464 height 6
checkbox \(Tgp\) "true"
click at [29, 186] on div "Requerente * Paciente Profissional de Saúde Paciente Nenhum resultado encontrad…" at bounding box center [246, 141] width 473 height 156
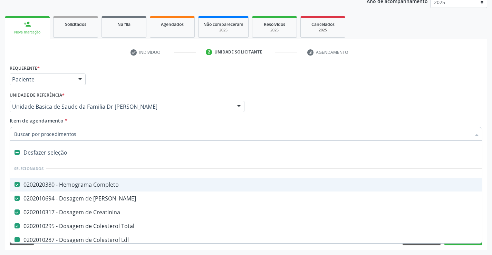
type input "p"
checkbox Ldl "false"
checkbox Hdl "false"
checkbox Triglicerideos "false"
checkbox Urico "false"
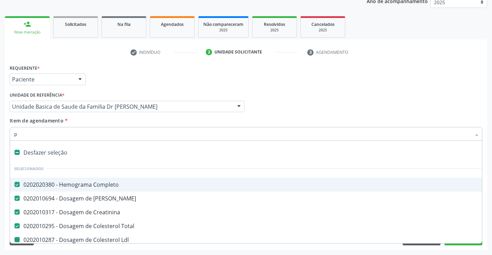
checkbox Urina "false"
checkbox Fezes "false"
checkbox \(Tgo\) "false"
checkbox \(Tgp\) "false"
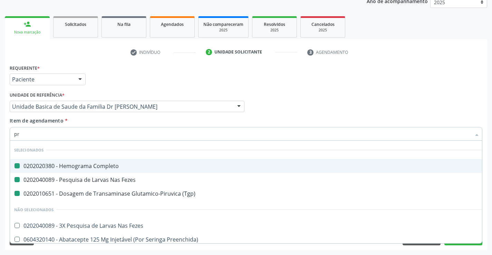
type input "pro"
checkbox Completo "false"
checkbox Fezes "false"
checkbox \(Tgp\) "false"
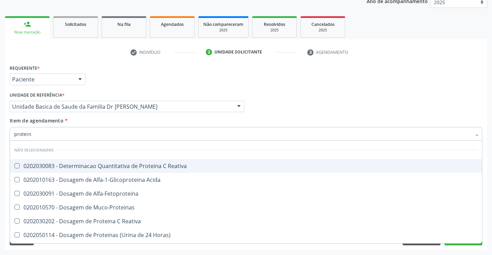
type input "proteina"
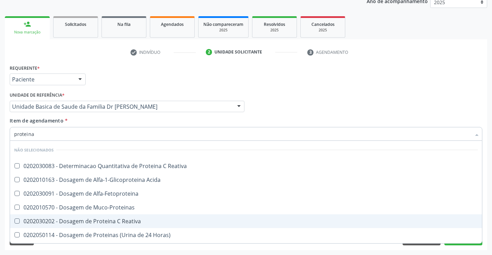
click at [86, 222] on div "0202030202 - Dosagem de Proteina C Reativa" at bounding box center [246, 222] width 464 height 6
checkbox Reativa "true"
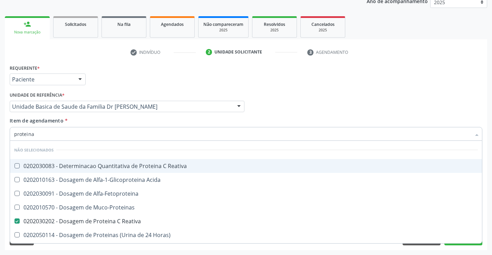
click at [285, 111] on div "Profissional Solicitante Por favor, selecione a Unidade de Atendimento primeiro…" at bounding box center [246, 103] width 476 height 27
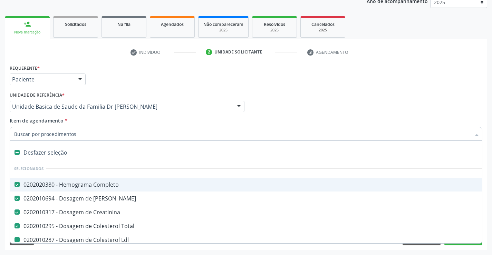
type input "v"
checkbox Ldl "false"
checkbox Hdl "false"
checkbox Triglicerideos "false"
checkbox Urico "false"
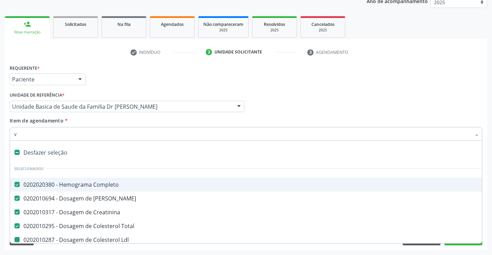
checkbox Urina "false"
checkbox Fezes "false"
checkbox \(Tgo\) "false"
checkbox \(Tgp\) "false"
checkbox Reativa "false"
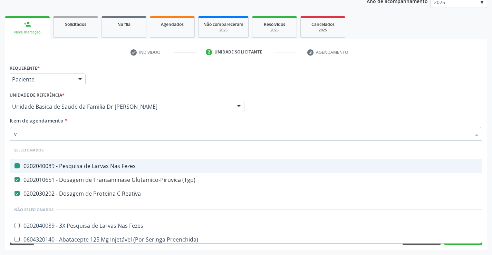
type input "vh"
checkbox Fezes "false"
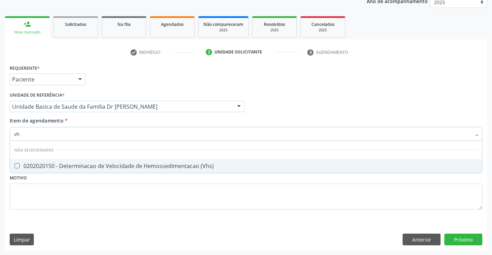
type input "vhs"
click at [136, 166] on div "0202020150 - Determinacao de Velocidade de Hemossedimentacao (Vhs)" at bounding box center [246, 166] width 464 height 6
checkbox \(Vhs\) "true"
click at [86, 199] on div "Requerente * Paciente Profissional de Saúde Paciente Nenhum resultado encontrad…" at bounding box center [246, 141] width 473 height 156
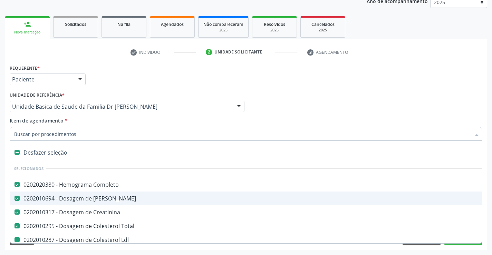
type input "h"
checkbox Ldl "false"
checkbox Hdl "false"
checkbox Triglicerideos "false"
checkbox Urico "false"
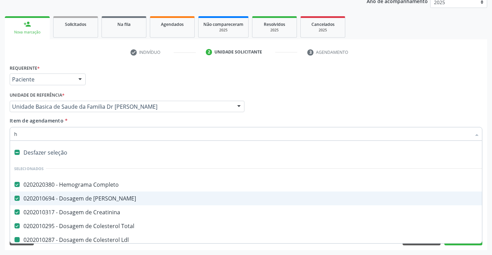
checkbox Urina "false"
checkbox Fezes "false"
checkbox \(Tgo\) "false"
checkbox \(Tgp\) "false"
checkbox Reativa "false"
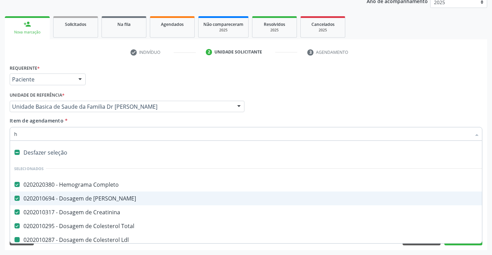
checkbox \(Vhs\) "false"
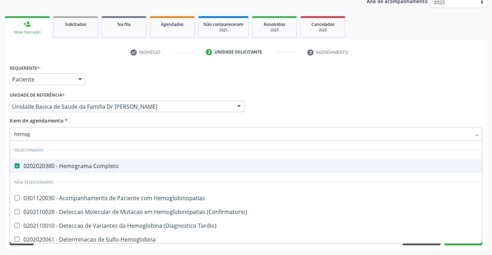
type input "hemogl"
checkbox Completo "false"
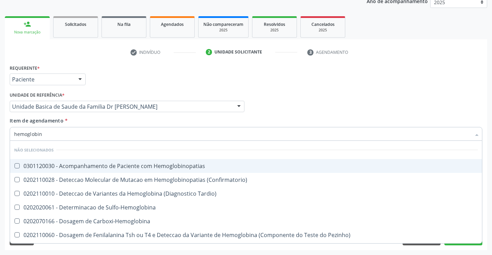
type input "hemoglobina"
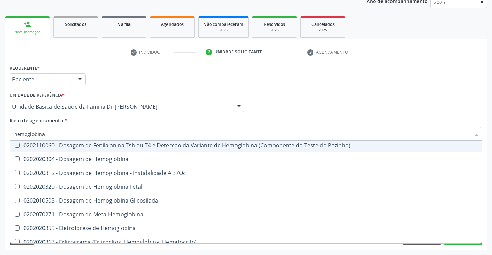
scroll to position [69, 0]
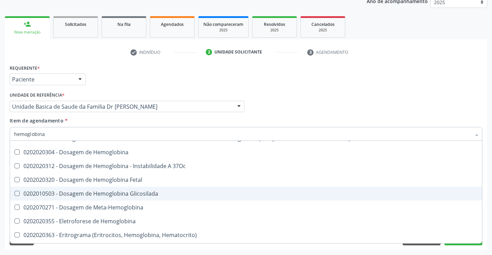
click at [98, 195] on div "0202010503 - Dosagem de Hemoglobina Glicosilada" at bounding box center [246, 194] width 464 height 6
checkbox Glicosilada "true"
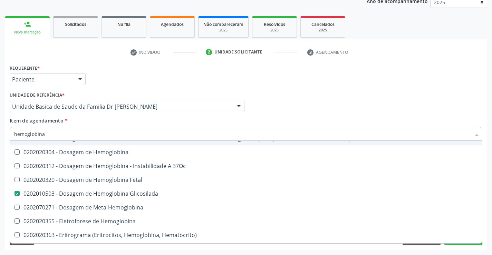
click at [418, 98] on div "Profissional Solicitante Por favor, selecione a Unidade de Atendimento primeiro…" at bounding box center [246, 103] width 476 height 27
checkbox Tardio\) "true"
checkbox Carboxi-Hemoglobina "true"
checkbox Pezinho\) "true"
checkbox Hemoglobina "true"
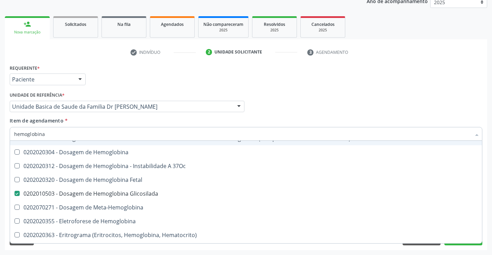
checkbox 37Oc "true"
checkbox Fetal "true"
checkbox Meta-Hemoglobina "true"
checkbox Hemoglobina "true"
checkbox Hematocrito\) "true"
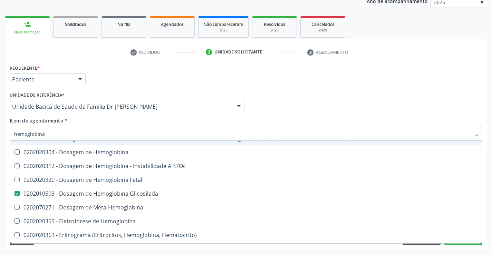
checkbox S "true"
checkbox Sulfo-Hemoglobina "true"
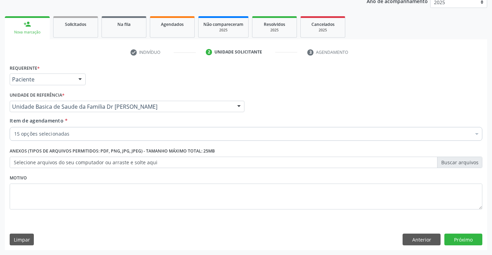
scroll to position [0, 0]
click at [460, 242] on button "Próximo" at bounding box center [463, 240] width 38 height 12
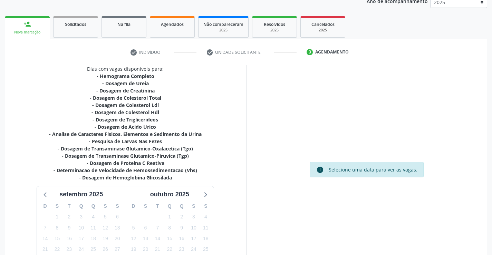
scroll to position [147, 0]
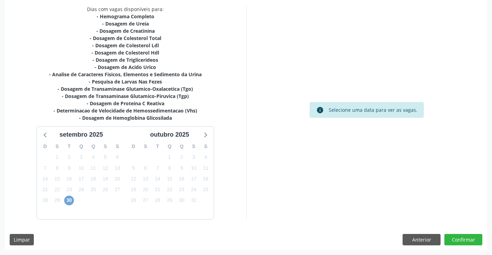
click at [69, 199] on span "30" at bounding box center [69, 201] width 10 height 10
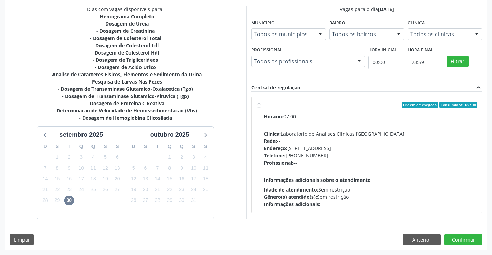
click at [261, 108] on div "Ordem de chegada Consumidos: 18 / 30 Horário: 07:00 Clínica: Laboratorio de Ana…" at bounding box center [367, 155] width 221 height 106
radio input "true"
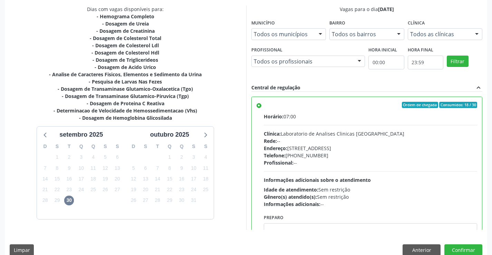
scroll to position [157, 0]
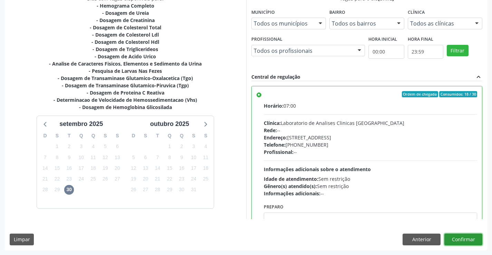
click at [453, 241] on button "Confirmar" at bounding box center [463, 240] width 38 height 12
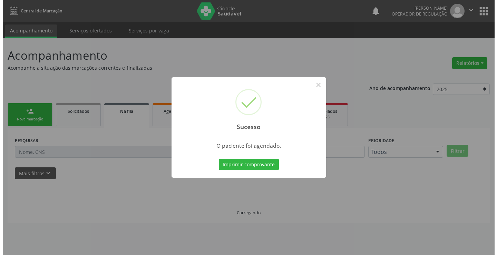
scroll to position [0, 0]
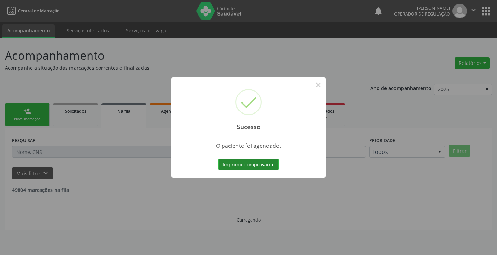
click at [239, 167] on button "Imprimir comprovante" at bounding box center [249, 165] width 60 height 12
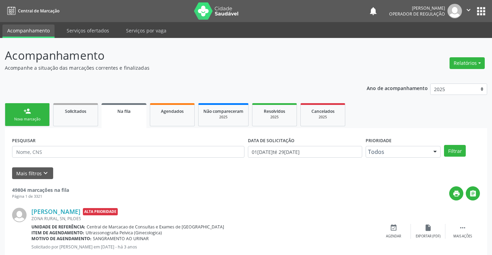
click at [29, 114] on div "person_add" at bounding box center [27, 111] width 8 height 8
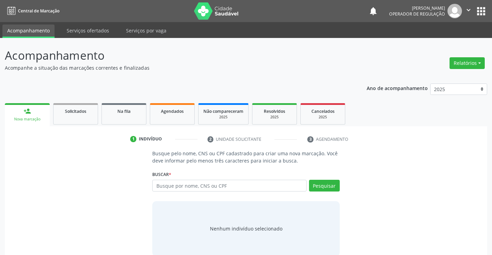
click at [183, 193] on div "Busque por nome, CNS ou CPF Nenhum resultado encontrado para: " " Digite nome, …" at bounding box center [245, 188] width 187 height 17
click at [185, 185] on input "text" at bounding box center [229, 186] width 154 height 12
type input "707805676284417"
click at [342, 186] on div "Busque pelo nome, CNS ou CPF cadastrado para criar uma nova marcação. Você deve…" at bounding box center [245, 203] width 197 height 106
click at [328, 188] on button "Pesquisar" at bounding box center [324, 186] width 31 height 12
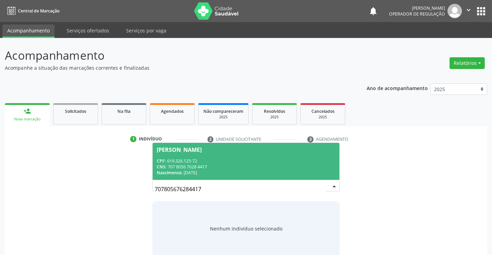
click at [202, 148] on div "[PERSON_NAME]" at bounding box center [179, 150] width 45 height 6
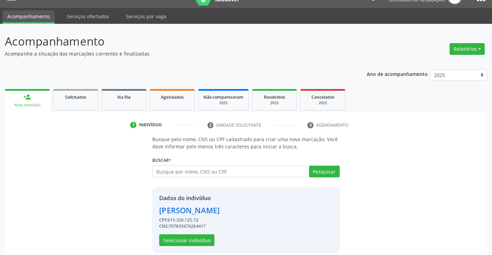
scroll to position [22, 0]
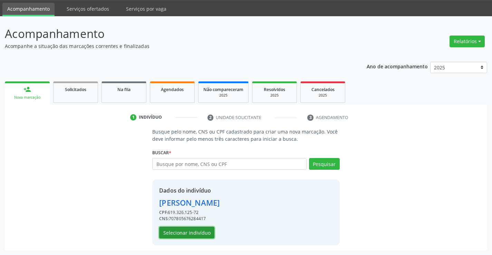
click at [186, 234] on button "Selecionar indivíduo" at bounding box center [186, 233] width 55 height 12
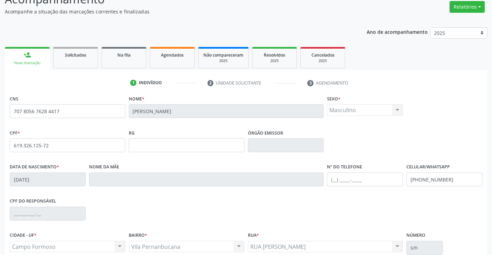
scroll to position [119, 0]
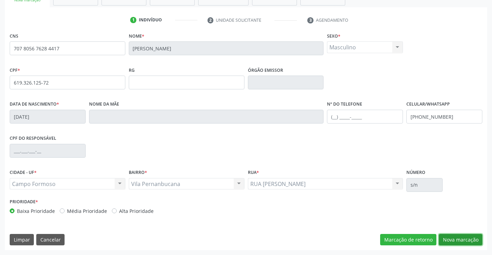
click at [447, 239] on button "Nova marcação" at bounding box center [461, 240] width 44 height 12
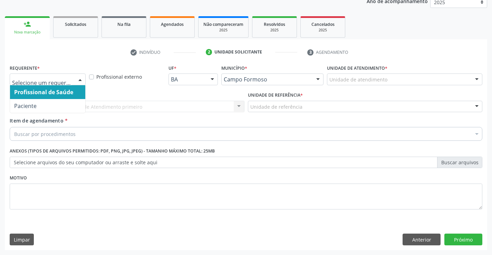
click at [78, 77] on div at bounding box center [80, 80] width 10 height 12
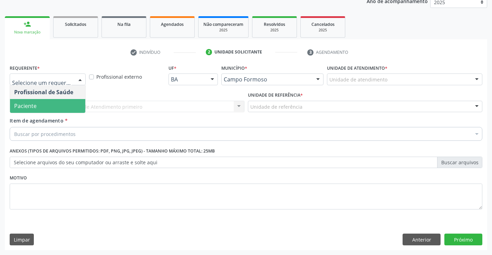
click at [54, 103] on span "Paciente" at bounding box center [47, 106] width 75 height 14
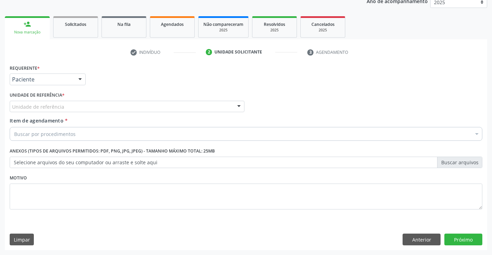
click at [241, 108] on div at bounding box center [239, 107] width 10 height 12
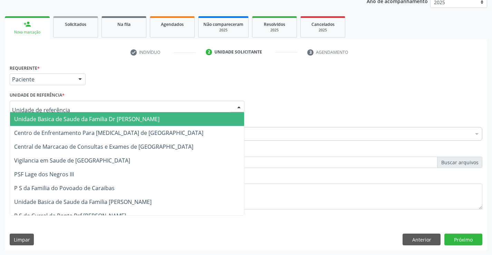
click at [204, 124] on span "Unidade Basica de Saude da Familia Dr [PERSON_NAME]" at bounding box center [127, 119] width 234 height 14
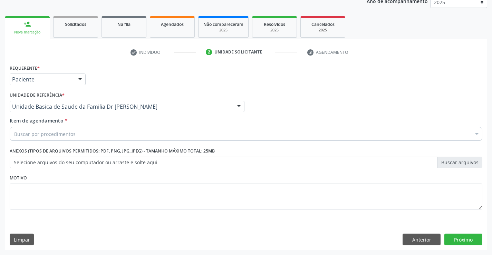
click at [160, 136] on div "Buscar por procedimentos" at bounding box center [246, 134] width 473 height 14
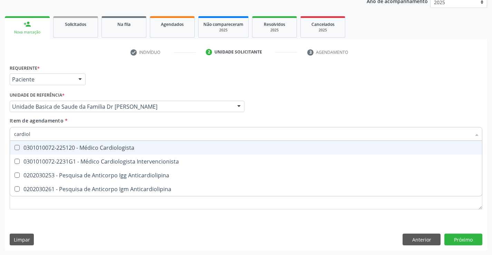
type input "cardiolo"
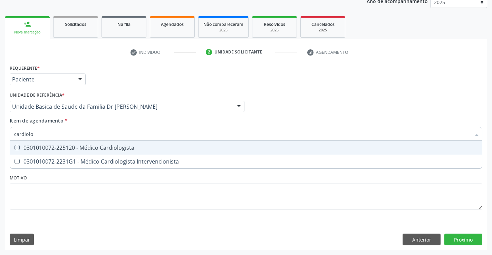
click at [122, 148] on div "0301010072-225120 - Médico Cardiologista" at bounding box center [246, 148] width 464 height 6
checkbox Cardiologista "true"
type input "cardiolo"
click at [292, 103] on div "Profissional Solicitante Por favor, selecione a Unidade de Atendimento primeiro…" at bounding box center [246, 103] width 476 height 27
checkbox Intervencionista "true"
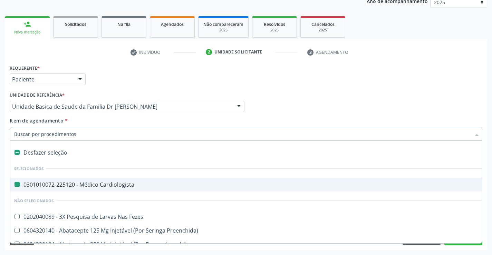
type input "e"
checkbox Cardiologista "false"
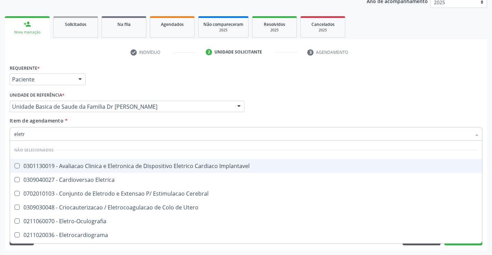
type input "eletro"
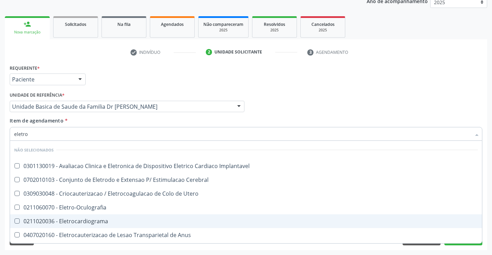
click at [109, 219] on div "0211020036 - Eletrocardiograma" at bounding box center [246, 222] width 464 height 6
checkbox Eletrocardiograma "true"
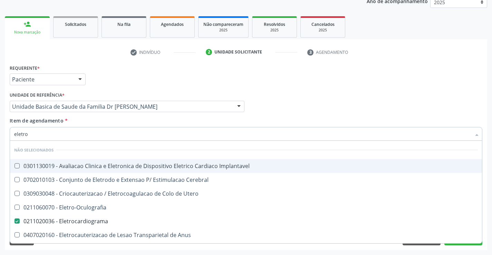
click at [436, 109] on div "Profissional Solicitante Por favor, selecione a Unidade de Atendimento primeiro…" at bounding box center [246, 103] width 476 height 27
checkbox Implantavel "true"
checkbox Eletrocardiograma "false"
checkbox Cerebral "true"
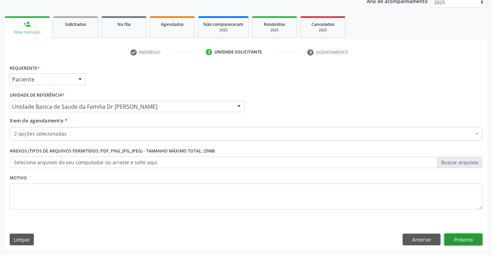
click at [458, 241] on button "Próximo" at bounding box center [463, 240] width 38 height 12
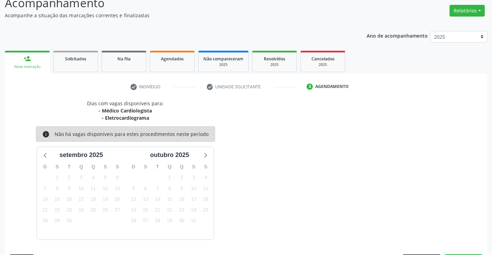
scroll to position [73, 0]
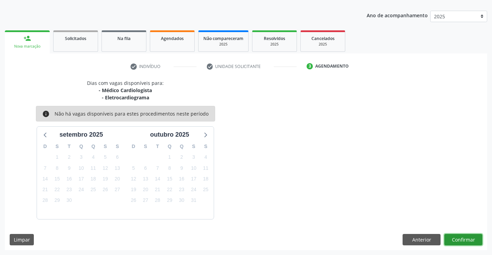
click at [458, 241] on button "Confirmar" at bounding box center [463, 240] width 38 height 12
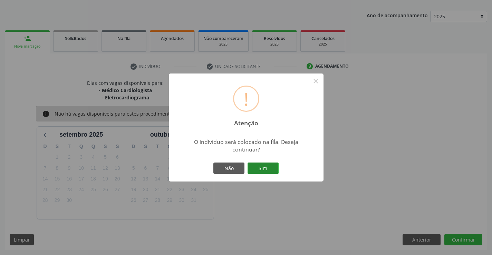
click at [258, 168] on button "Sim" at bounding box center [263, 169] width 31 height 12
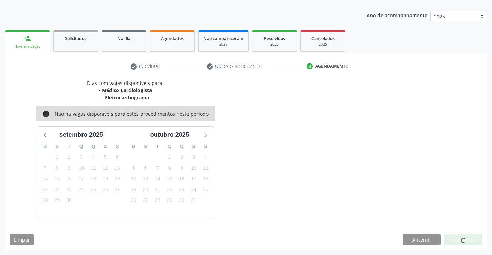
scroll to position [0, 0]
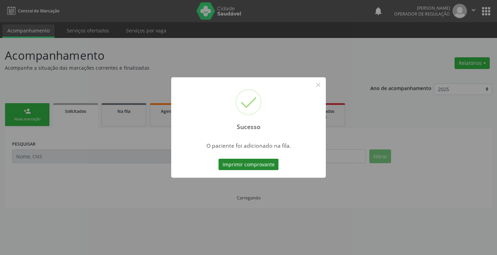
click at [260, 166] on button "Imprimir comprovante" at bounding box center [249, 165] width 60 height 12
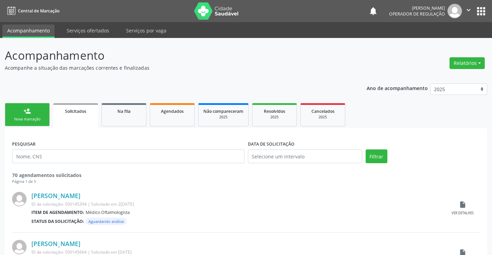
click at [36, 115] on link "person_add Nova marcação" at bounding box center [27, 114] width 45 height 23
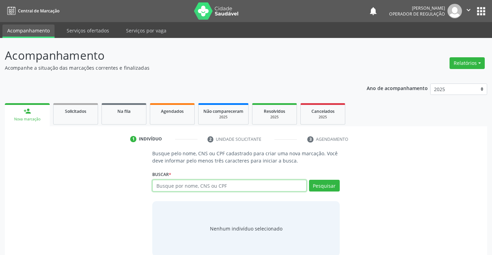
click at [249, 183] on input "text" at bounding box center [229, 186] width 154 height 12
type input "704007803527164"
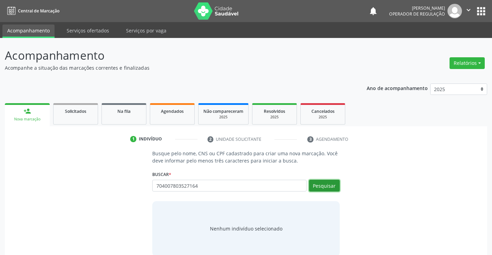
click at [320, 184] on button "Pesquisar" at bounding box center [324, 186] width 31 height 12
type input "704007803527164"
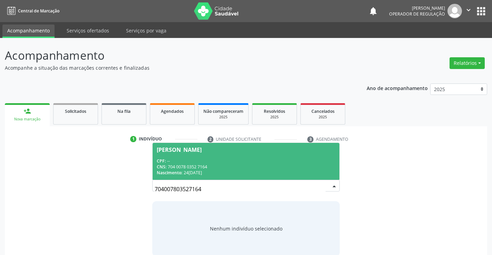
click at [184, 152] on div "[PERSON_NAME]" at bounding box center [179, 150] width 45 height 6
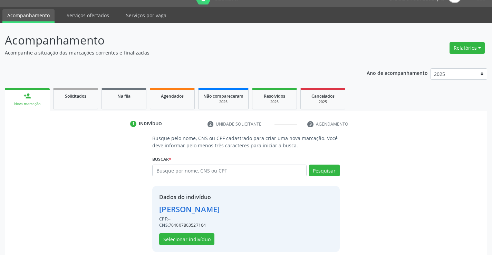
scroll to position [22, 0]
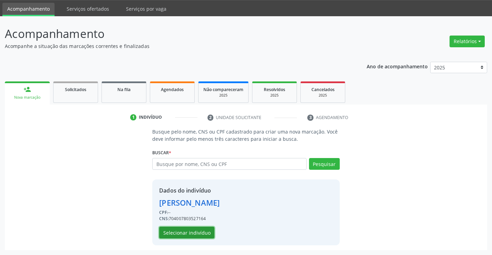
click at [178, 230] on button "Selecionar indivíduo" at bounding box center [186, 233] width 55 height 12
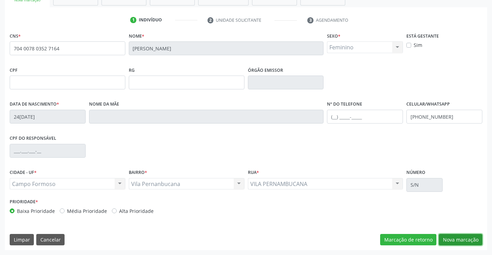
click at [452, 240] on button "Nova marcação" at bounding box center [461, 240] width 44 height 12
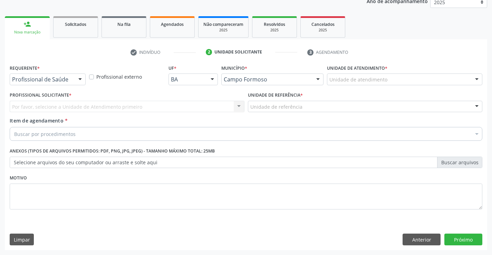
click at [76, 82] on div at bounding box center [80, 80] width 10 height 12
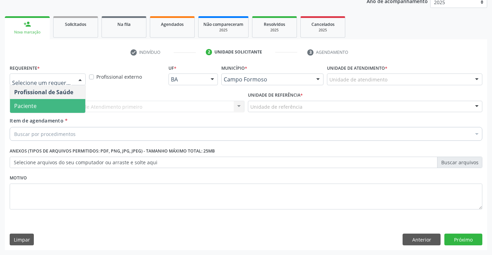
click at [46, 106] on span "Paciente" at bounding box center [47, 106] width 75 height 14
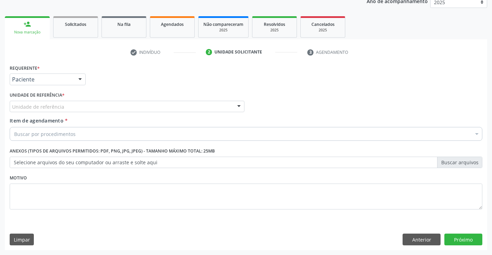
click at [234, 105] on div at bounding box center [239, 107] width 10 height 12
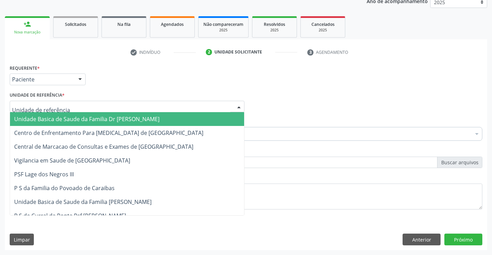
click at [191, 114] on span "Unidade Basica de Saude da Familia Dr [PERSON_NAME]" at bounding box center [127, 119] width 234 height 14
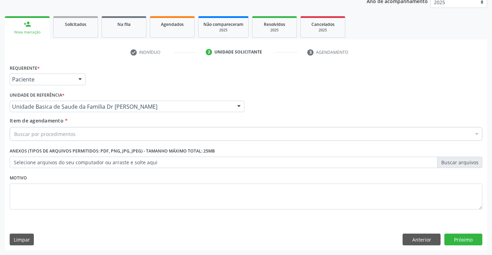
click at [150, 130] on div "Buscar por procedimentos" at bounding box center [246, 134] width 473 height 14
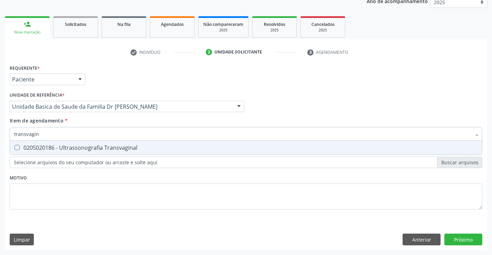
type input "transvagina"
click at [99, 154] on span "0205020186 - Ultrassonografia Transvaginal" at bounding box center [246, 148] width 472 height 14
checkbox Transvaginal "true"
click at [453, 241] on div "Requerente * Paciente Profissional de Saúde Paciente Nenhum resultado encontrad…" at bounding box center [246, 157] width 482 height 188
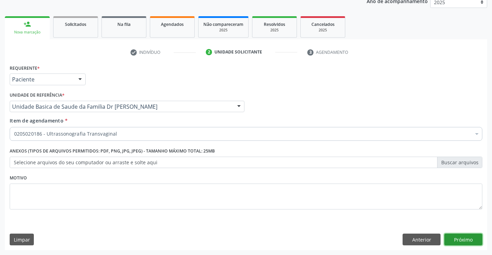
click at [451, 241] on button "Próximo" at bounding box center [463, 240] width 38 height 12
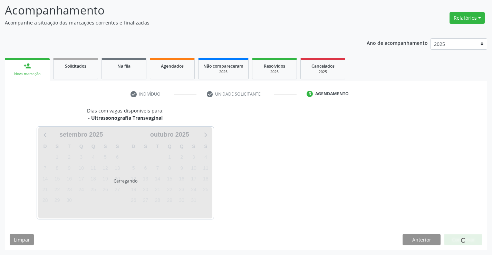
scroll to position [45, 0]
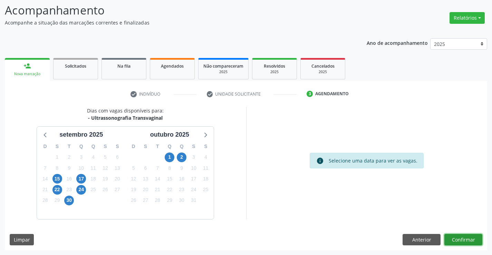
click at [449, 241] on button "Confirmar" at bounding box center [463, 240] width 38 height 12
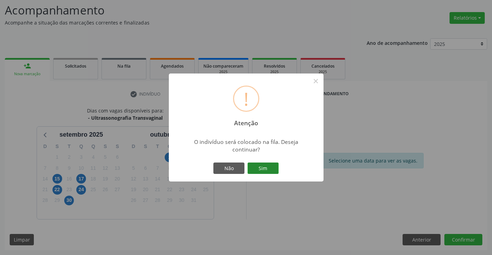
click at [267, 169] on button "Sim" at bounding box center [263, 169] width 31 height 12
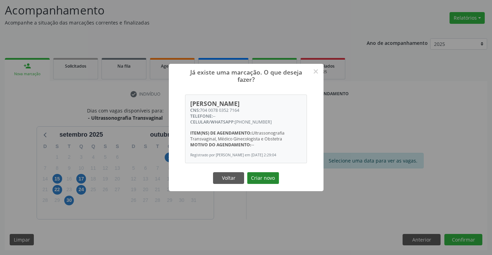
click at [267, 180] on button "Criar novo" at bounding box center [263, 178] width 32 height 12
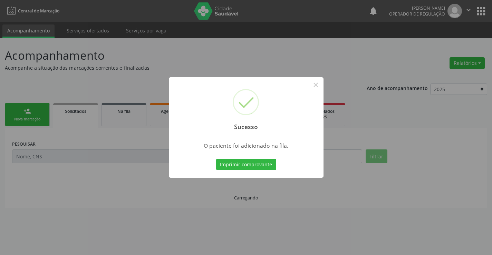
scroll to position [0, 0]
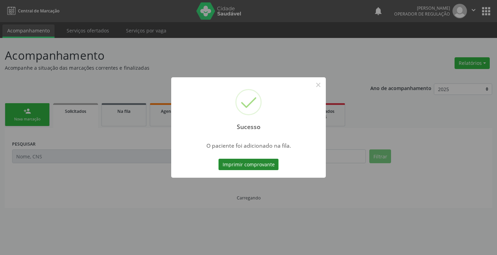
click at [268, 170] on button "Imprimir comprovante" at bounding box center [249, 165] width 60 height 12
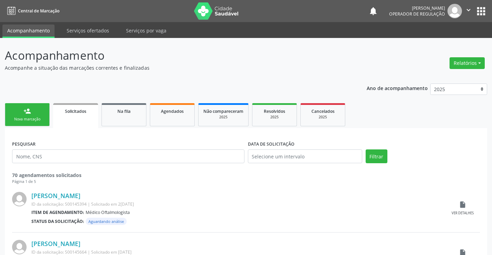
click at [35, 125] on link "person_add Nova marcação" at bounding box center [27, 114] width 45 height 23
click at [48, 113] on link "person_add Nova marcação" at bounding box center [27, 114] width 45 height 23
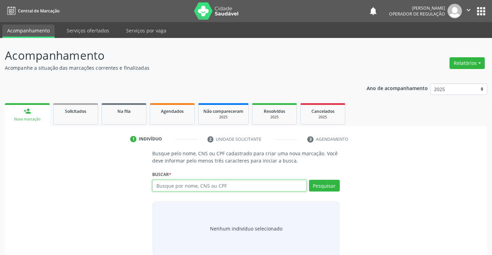
click at [222, 181] on input "text" at bounding box center [229, 186] width 154 height 12
type input "700107843787090"
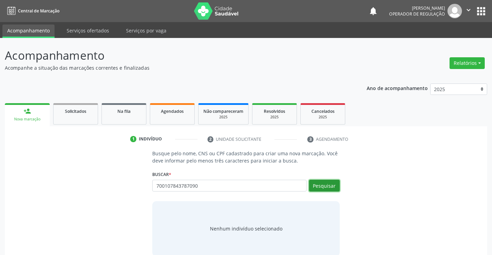
click at [328, 185] on button "Pesquisar" at bounding box center [324, 186] width 31 height 12
type input "700107843787090"
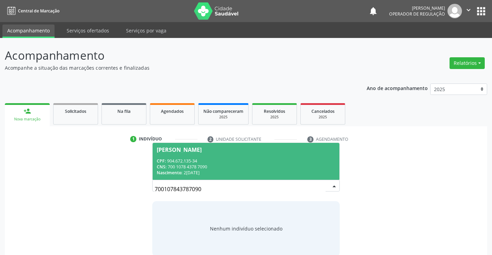
click at [200, 150] on div "[PERSON_NAME]" at bounding box center [179, 150] width 45 height 6
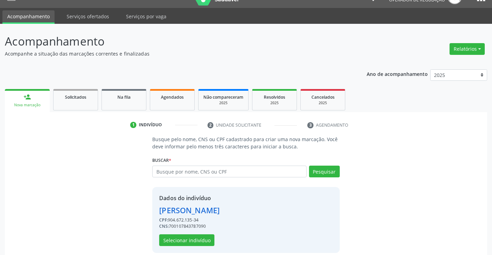
scroll to position [22, 0]
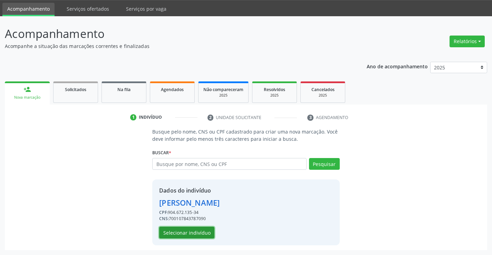
click at [175, 229] on button "Selecionar indivíduo" at bounding box center [186, 233] width 55 height 12
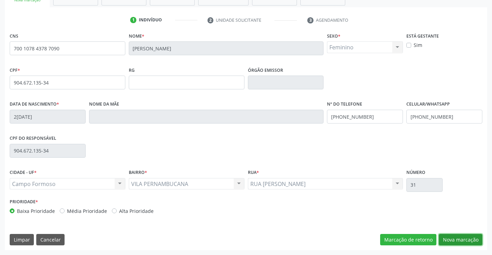
click at [445, 242] on button "Nova marcação" at bounding box center [461, 240] width 44 height 12
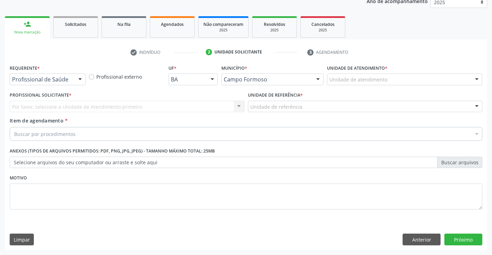
scroll to position [87, 0]
click at [77, 80] on div at bounding box center [80, 80] width 10 height 12
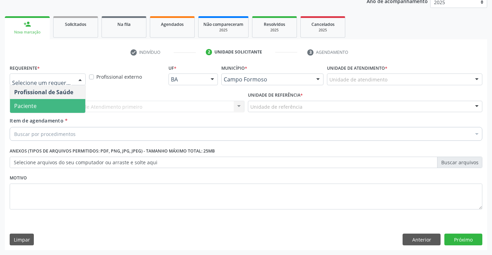
click at [57, 105] on span "Paciente" at bounding box center [47, 106] width 75 height 14
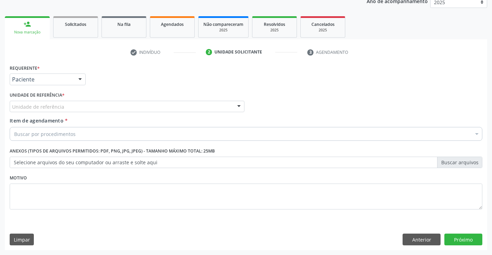
click at [242, 108] on div at bounding box center [239, 107] width 10 height 12
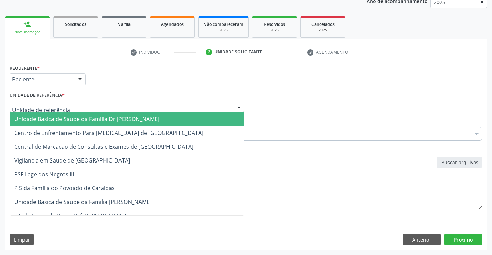
click at [203, 114] on span "Unidade Basica de Saude da Familia Dr [PERSON_NAME]" at bounding box center [127, 119] width 234 height 14
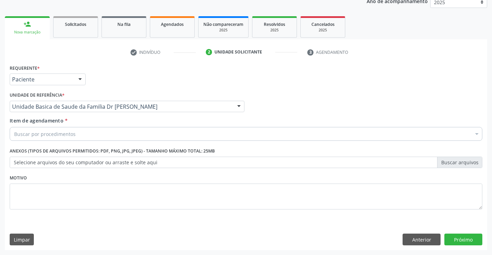
click at [175, 129] on div "Buscar por procedimentos" at bounding box center [246, 134] width 473 height 14
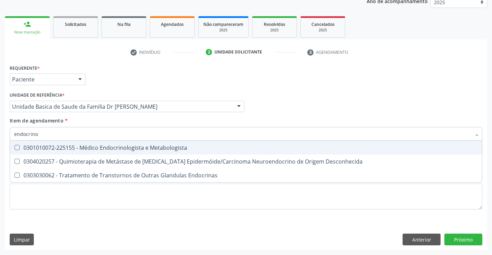
type input "endocrinol"
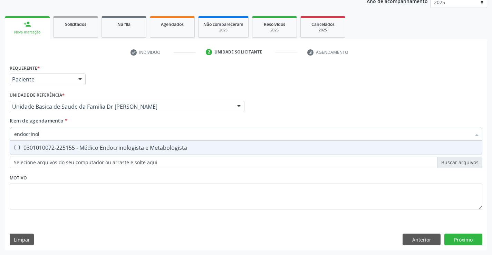
click at [167, 147] on div "0301010072-225155 - Médico Endocrinologista e Metabologista" at bounding box center [246, 148] width 464 height 6
checkbox Metabologista "true"
click at [464, 234] on div "Requerente * Paciente Profissional de Saúde Paciente Nenhum resultado encontrad…" at bounding box center [246, 157] width 482 height 188
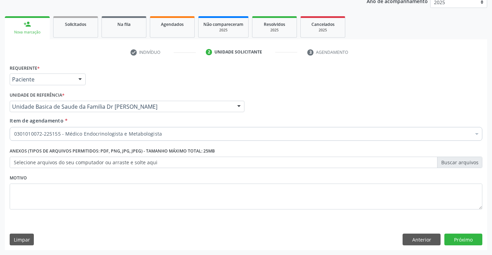
click at [462, 238] on div "Desfazer seleção Selecionados 0301010072-225155 - Médico Endocrinologista e Met…" at bounding box center [246, 192] width 473 height 103
click at [453, 242] on button "Próximo" at bounding box center [463, 240] width 38 height 12
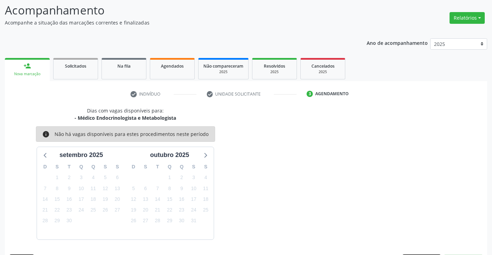
scroll to position [66, 0]
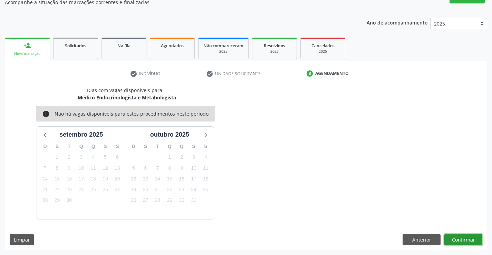
click at [464, 234] on button "Confirmar" at bounding box center [463, 240] width 38 height 12
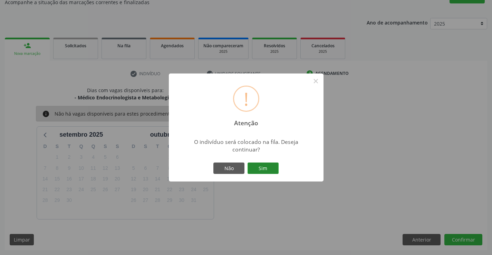
click at [273, 170] on button "Sim" at bounding box center [263, 169] width 31 height 12
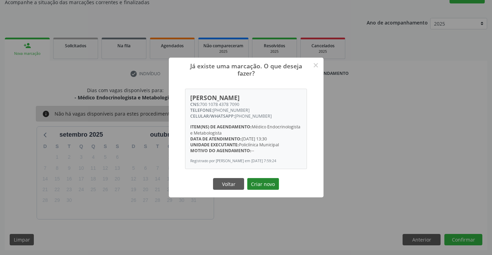
click at [268, 183] on button "Criar novo" at bounding box center [263, 184] width 32 height 12
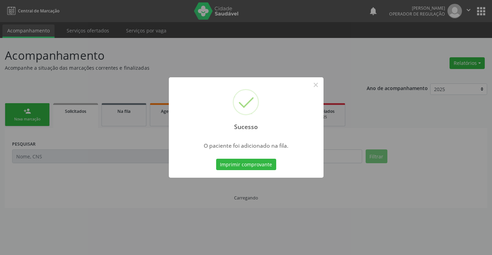
scroll to position [0, 0]
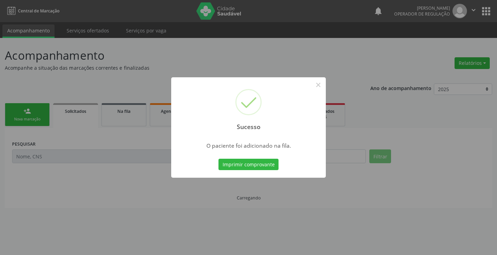
click at [269, 172] on div "Imprimir comprovante Cancel" at bounding box center [248, 164] width 63 height 15
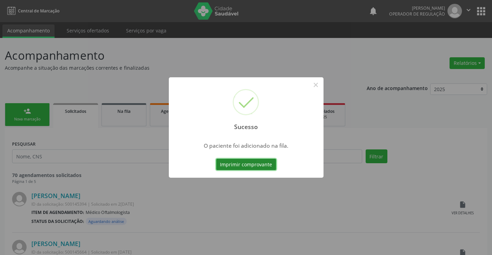
click at [269, 168] on button "Imprimir comprovante" at bounding box center [246, 165] width 60 height 12
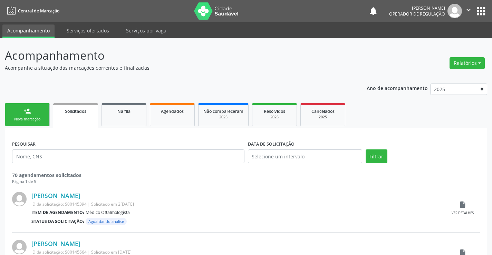
click at [37, 111] on link "person_add Nova marcação" at bounding box center [27, 114] width 45 height 23
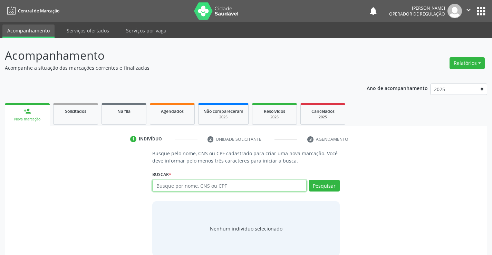
click at [217, 184] on input "text" at bounding box center [229, 186] width 154 height 12
type input "700107843787090"
click at [335, 179] on div "Buscar * Busque por nome, CNS ou CPF Nenhum resultado encontrado para: " " Não …" at bounding box center [245, 182] width 187 height 27
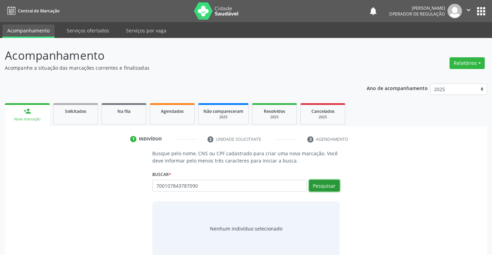
click at [334, 185] on button "Pesquisar" at bounding box center [324, 186] width 31 height 12
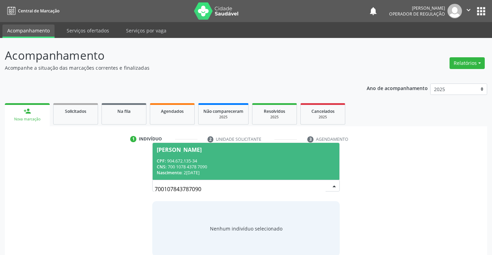
click at [164, 146] on span "Lucimar Santos da Silva CPF: 904.672.135-34 CNS: 700 1078 4378 7090 Nascimento:…" at bounding box center [246, 161] width 186 height 37
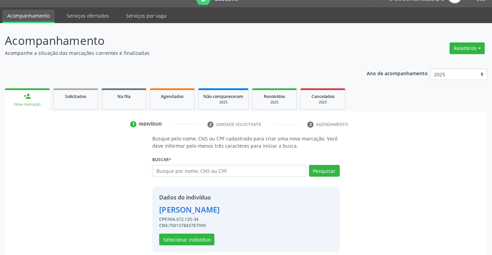
scroll to position [22, 0]
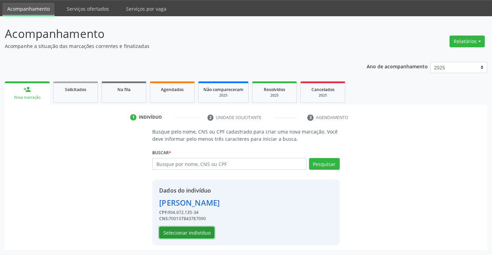
click at [189, 227] on button "Selecionar indivíduo" at bounding box center [186, 233] width 55 height 12
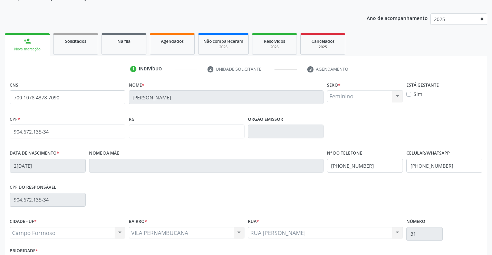
scroll to position [119, 0]
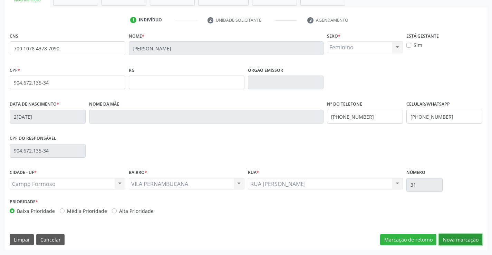
click at [471, 238] on button "Nova marcação" at bounding box center [461, 240] width 44 height 12
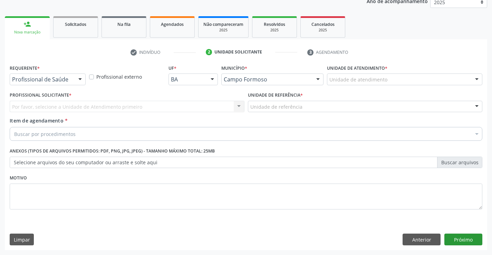
scroll to position [87, 0]
click at [81, 76] on div at bounding box center [80, 80] width 10 height 12
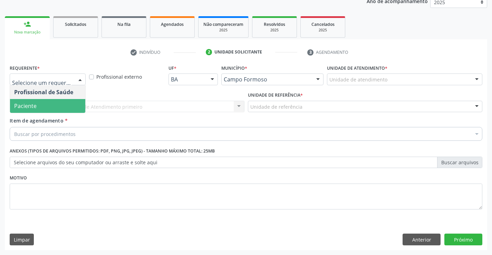
click at [42, 100] on span "Paciente" at bounding box center [47, 106] width 75 height 14
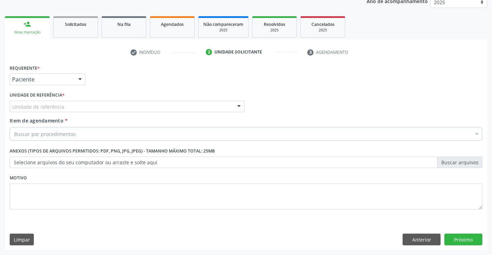
click at [236, 104] on div at bounding box center [239, 107] width 10 height 12
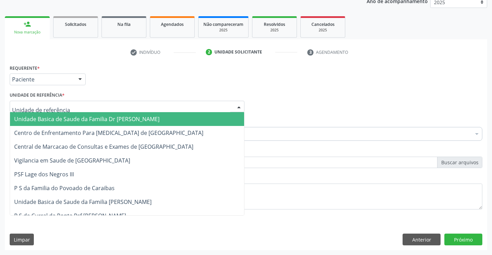
click at [185, 111] on input "text" at bounding box center [121, 110] width 218 height 14
click at [182, 116] on span "Unidade Basica de Saude da Familia Dr [PERSON_NAME]" at bounding box center [127, 119] width 234 height 14
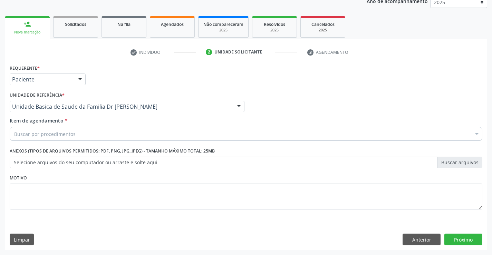
click at [132, 128] on div "Buscar por procedimentos" at bounding box center [246, 134] width 473 height 14
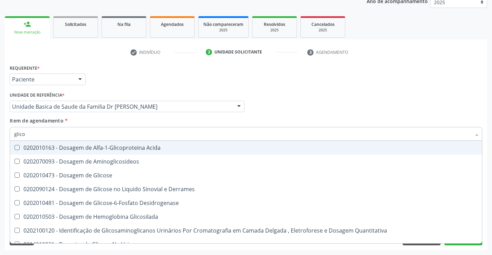
type input "glicos"
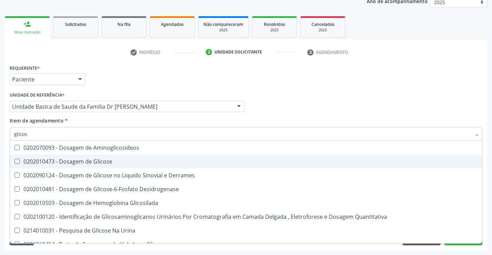
click at [101, 157] on span "0202010473 - Dosagem de Glicose" at bounding box center [246, 162] width 472 height 14
checkbox Glicose "true"
type input "glicos"
click at [275, 103] on div "Profissional Solicitante Por favor, selecione a Unidade de Atendimento primeiro…" at bounding box center [246, 103] width 476 height 27
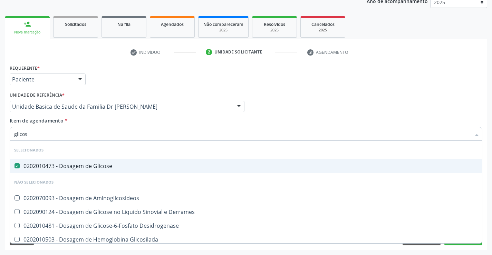
type input "glicosi"
checkbox Glicose "false"
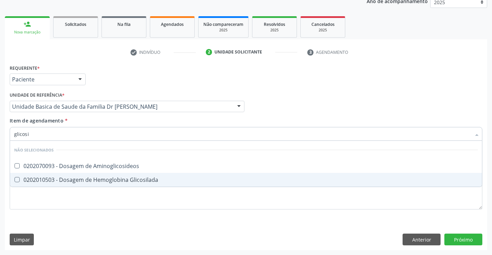
click at [133, 182] on div "0202010503 - Dosagem de Hemoglobina Glicosilada" at bounding box center [246, 180] width 464 height 6
checkbox Glicosilada "true"
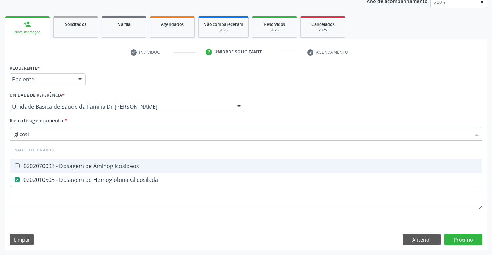
type input "glicosi"
click at [263, 98] on div "Profissional Solicitante Por favor, selecione a Unidade de Atendimento primeiro…" at bounding box center [246, 103] width 476 height 27
checkbox Aminoglicosideos "true"
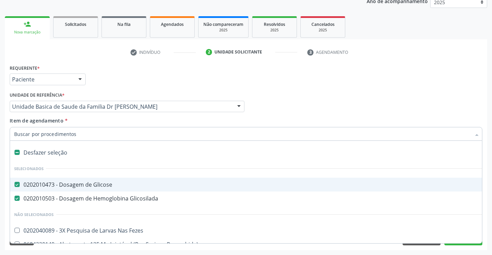
click at [335, 103] on div "Profissional Solicitante Por favor, selecione a Unidade de Atendimento primeiro…" at bounding box center [246, 103] width 476 height 27
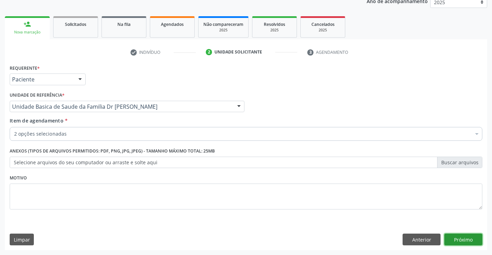
click at [454, 244] on button "Próximo" at bounding box center [463, 240] width 38 height 12
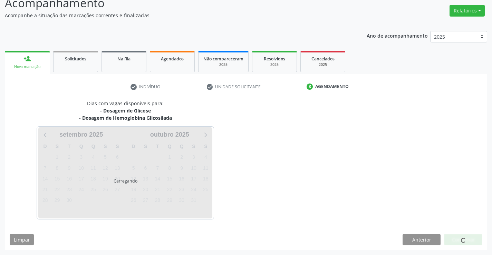
scroll to position [52, 0]
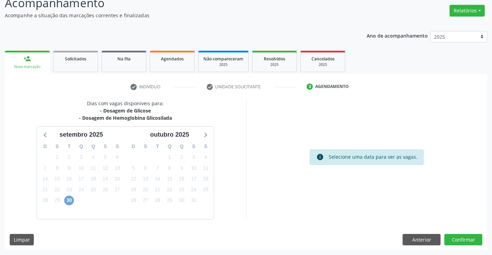
click at [71, 201] on span "30" at bounding box center [69, 201] width 10 height 10
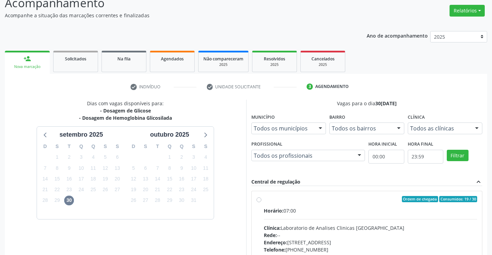
click at [261, 203] on div "Ordem de chegada Consumidos: 19 / 30 Horário: 07:00 Clínica: Laboratorio de Ana…" at bounding box center [367, 249] width 221 height 106
radio input "true"
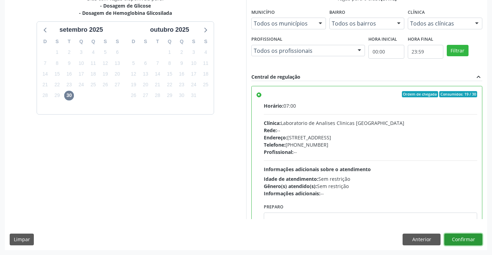
click at [456, 237] on button "Confirmar" at bounding box center [463, 240] width 38 height 12
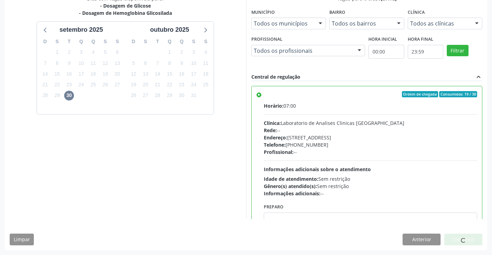
scroll to position [0, 0]
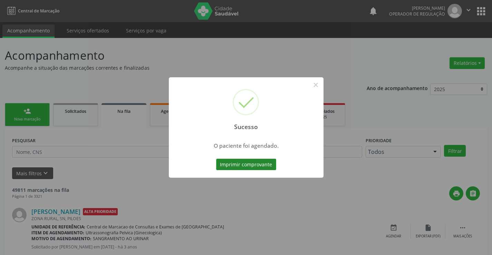
click at [236, 169] on button "Imprimir comprovante" at bounding box center [246, 165] width 60 height 12
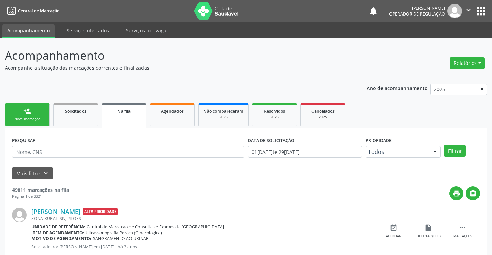
click at [37, 112] on link "person_add Nova marcação" at bounding box center [27, 114] width 45 height 23
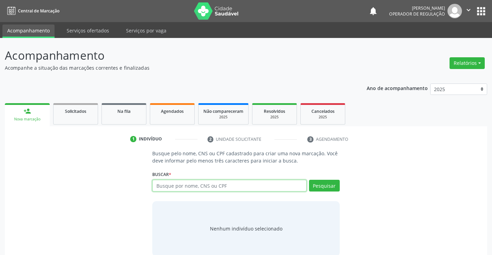
click at [184, 185] on input "text" at bounding box center [229, 186] width 154 height 12
paste input "700 1078 4378 7090"
type input "700 1078 4378 7090"
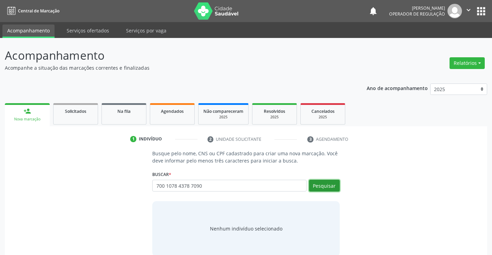
click at [320, 188] on button "Pesquisar" at bounding box center [324, 186] width 31 height 12
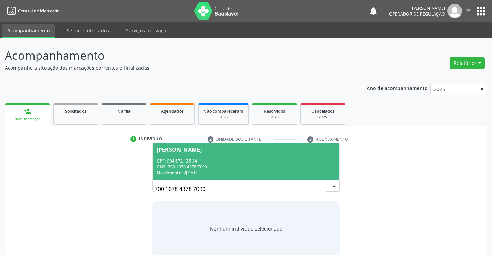
click at [202, 149] on div "Lucimar Santos da Silva" at bounding box center [179, 150] width 45 height 6
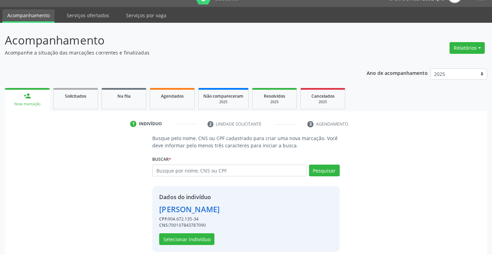
scroll to position [22, 0]
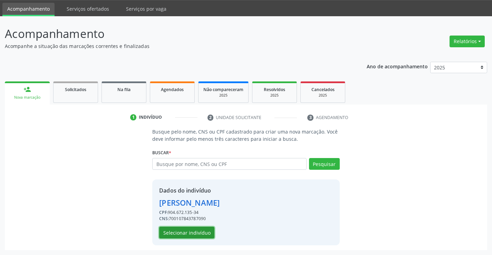
click at [193, 228] on button "Selecionar indivíduo" at bounding box center [186, 233] width 55 height 12
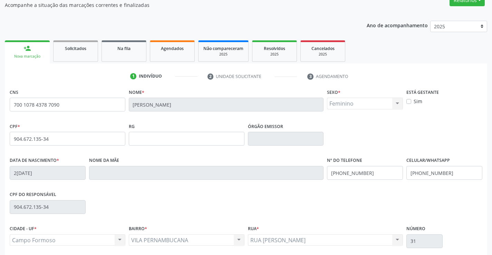
scroll to position [119, 0]
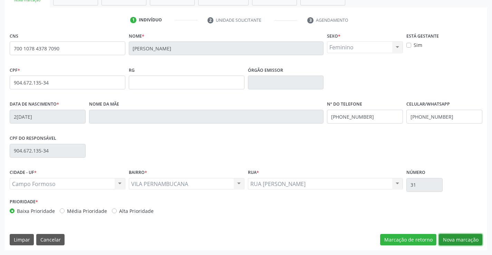
click at [459, 238] on button "Nova marcação" at bounding box center [461, 240] width 44 height 12
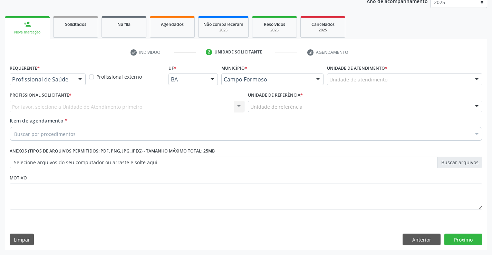
scroll to position [87, 0]
drag, startPoint x: 78, startPoint y: 78, endPoint x: 61, endPoint y: 92, distance: 21.6
click at [78, 78] on div at bounding box center [80, 80] width 10 height 12
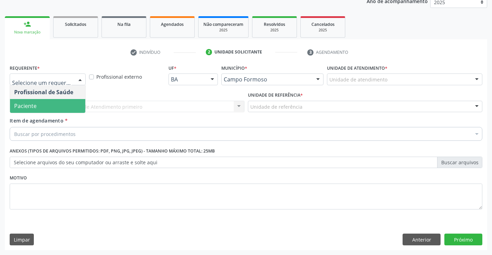
click at [50, 103] on span "Paciente" at bounding box center [47, 106] width 75 height 14
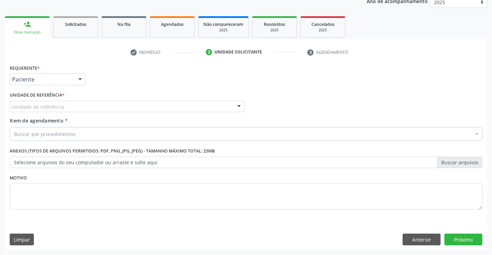
click at [234, 104] on div at bounding box center [239, 107] width 10 height 12
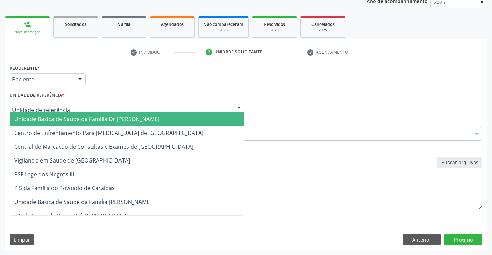
click at [172, 114] on span "Unidade Basica de Saude da Familia Dr [PERSON_NAME]" at bounding box center [127, 119] width 234 height 14
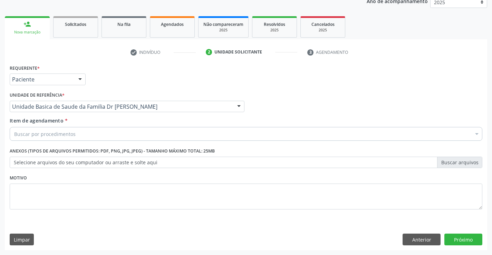
click at [134, 133] on div "Buscar por procedimentos" at bounding box center [246, 134] width 473 height 14
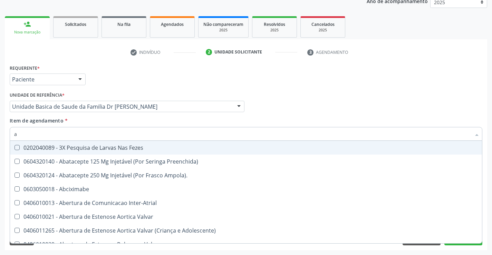
type input "am"
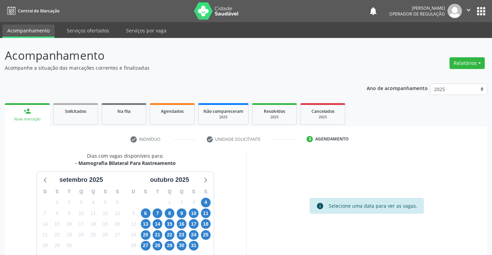
scroll to position [45, 0]
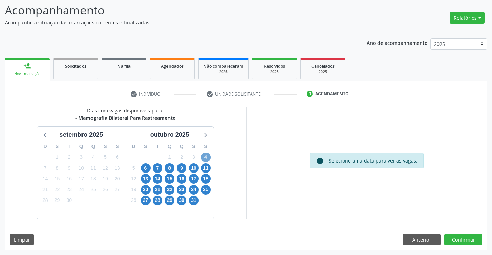
click at [204, 156] on span "4" at bounding box center [206, 158] width 10 height 10
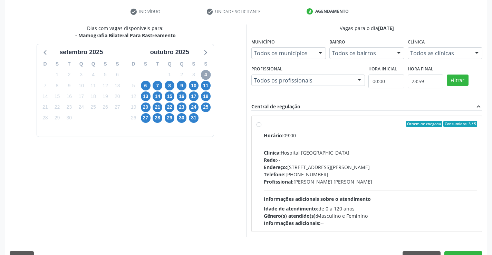
scroll to position [145, 0]
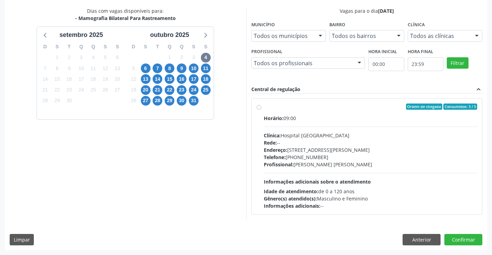
click at [264, 108] on label "Ordem de chegada Consumidos: 3 / 5 Horário: 09:00 Clínica: Hospital Sao Francis…" at bounding box center [371, 157] width 214 height 106
click at [257, 108] on input "Ordem de chegada Consumidos: 3 / 5 Horário: 09:00 Clínica: Hospital Sao Francis…" at bounding box center [259, 107] width 5 height 6
radio input "true"
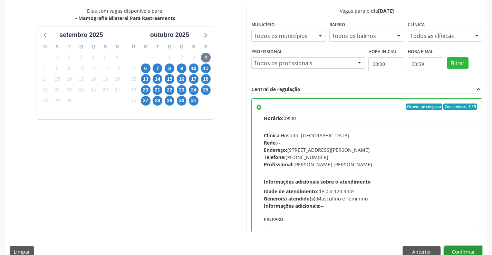
click at [452, 252] on button "Confirmar" at bounding box center [463, 252] width 38 height 12
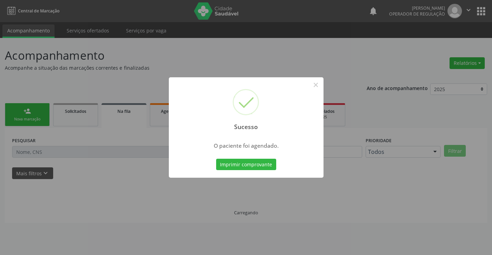
scroll to position [0, 0]
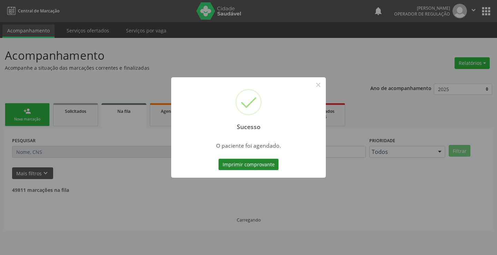
click at [228, 159] on button "Imprimir comprovante" at bounding box center [249, 165] width 60 height 12
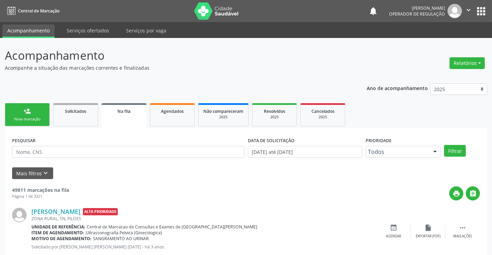
click at [42, 119] on div "Nova marcação" at bounding box center [27, 119] width 35 height 5
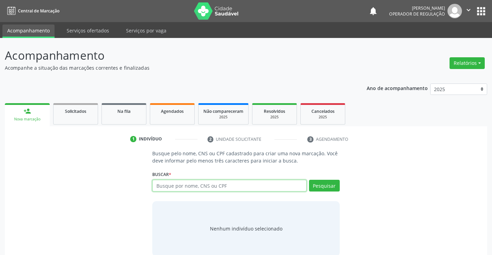
click at [165, 183] on input "text" at bounding box center [229, 186] width 154 height 12
type input "706400167597787"
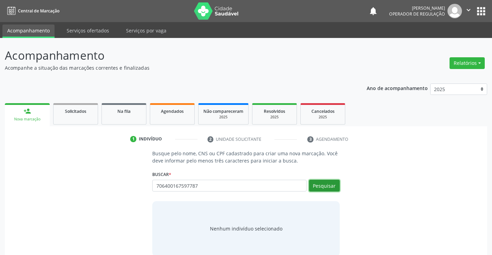
click at [324, 185] on button "Pesquisar" at bounding box center [324, 186] width 31 height 12
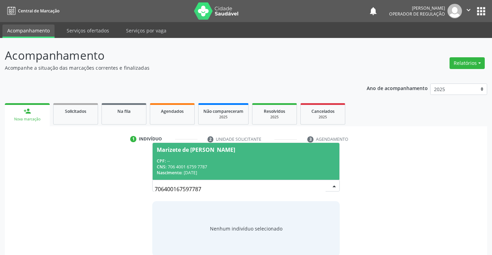
click at [194, 148] on div "Marizete de Jesus Santos" at bounding box center [196, 150] width 78 height 6
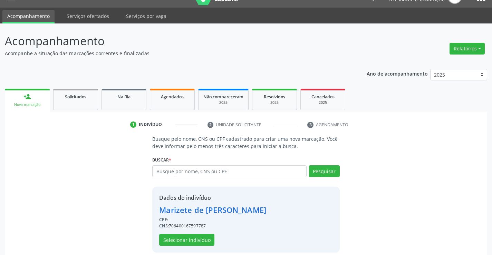
scroll to position [22, 0]
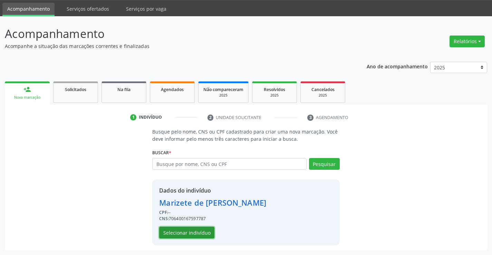
click at [179, 231] on button "Selecionar indivíduo" at bounding box center [186, 233] width 55 height 12
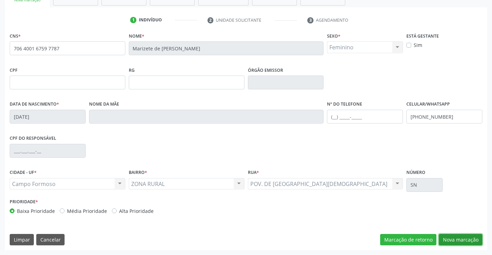
click at [444, 241] on button "Nova marcação" at bounding box center [461, 240] width 44 height 12
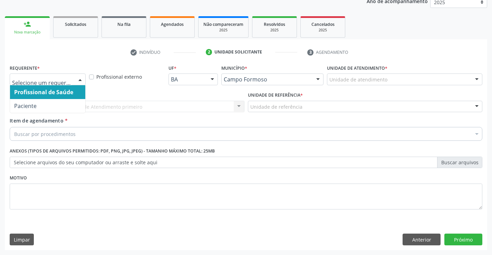
click at [79, 81] on div at bounding box center [80, 80] width 10 height 12
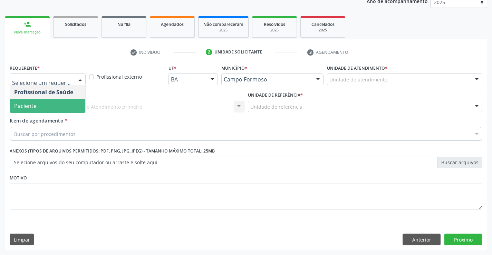
click at [57, 105] on span "Paciente" at bounding box center [47, 106] width 75 height 14
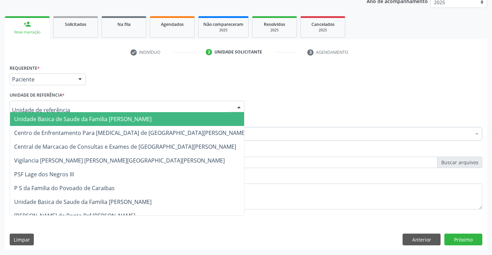
click at [242, 106] on div at bounding box center [239, 107] width 10 height 12
click at [189, 115] on span "Unidade Basica de Saude da Familia Dr [PERSON_NAME]" at bounding box center [130, 119] width 240 height 14
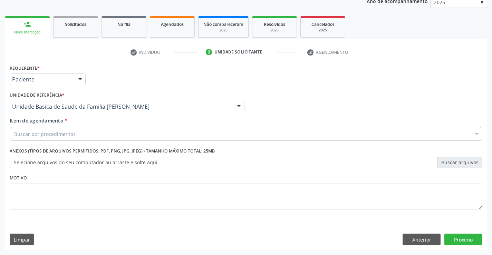
click at [148, 134] on div "Buscar por procedimentos" at bounding box center [246, 134] width 473 height 14
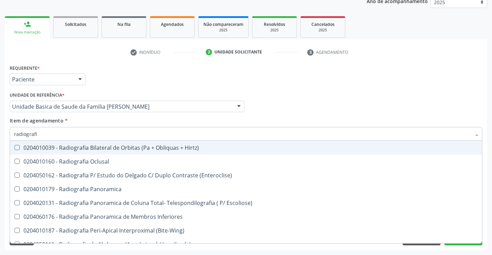
type input "radiografia"
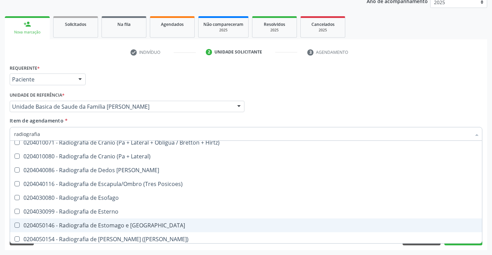
scroll to position [518, 0]
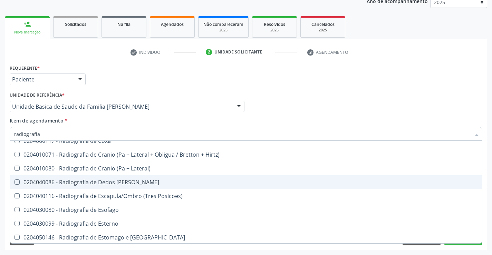
click at [130, 183] on div "0204040086 - Radiografia de Dedos da Mao" at bounding box center [246, 183] width 464 height 6
checkbox Mao "true"
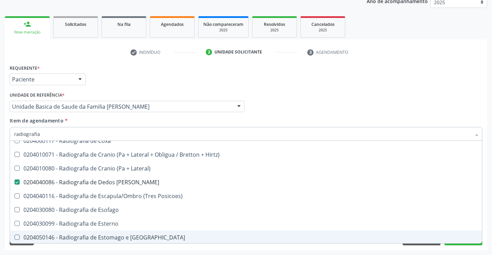
click at [454, 243] on div "Desfazer seleção 0204010039 - Radiografia Bilateral de Orbitas (Pa + Obliquas +…" at bounding box center [246, 192] width 473 height 103
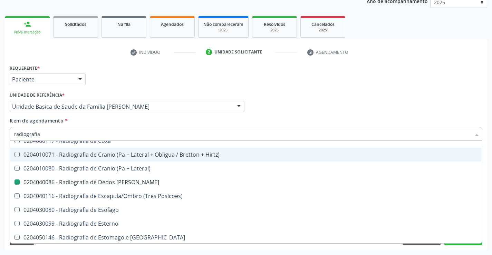
drag, startPoint x: 473, startPoint y: 83, endPoint x: 465, endPoint y: 204, distance: 121.5
click at [472, 83] on div "Requerente * Paciente Profissional de Saúde Paciente Nenhum resultado encontrad…" at bounding box center [246, 76] width 476 height 27
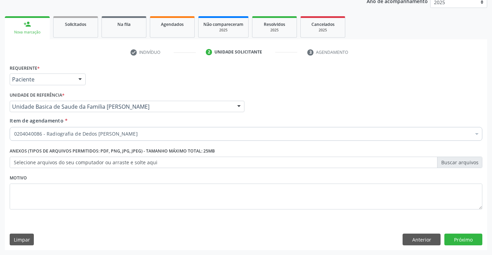
scroll to position [0, 0]
click at [459, 238] on button "Próximo" at bounding box center [463, 240] width 38 height 12
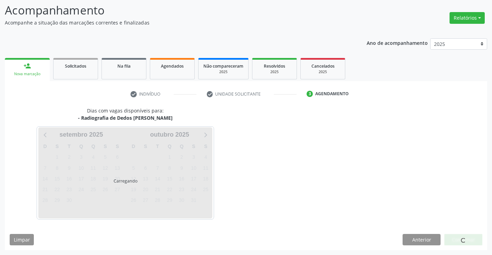
scroll to position [66, 0]
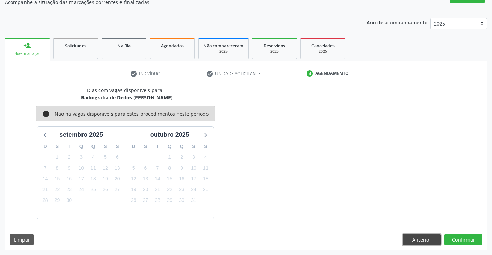
click at [426, 238] on button "Anterior" at bounding box center [422, 240] width 38 height 12
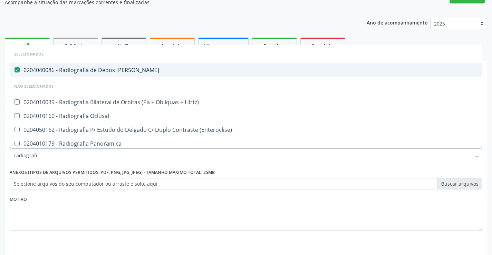
type input "radiografia"
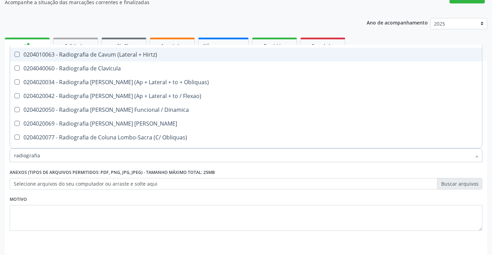
scroll to position [380, 0]
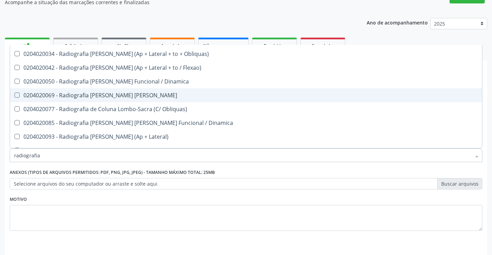
click at [140, 98] on div "0204020069 - Radiografia de Coluna Lombo-Sacra" at bounding box center [246, 96] width 464 height 6
checkbox Lombo-Sacra "true"
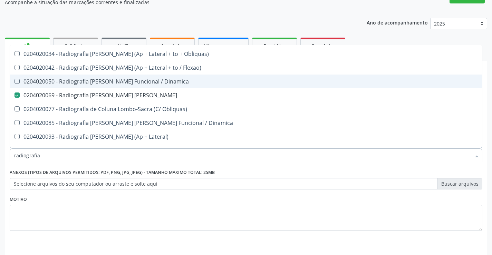
click at [441, 88] on span "0204020050 - Radiografia de [PERSON_NAME] Funcional / Dinamica" at bounding box center [246, 82] width 472 height 14
checkbox Dinamica "true"
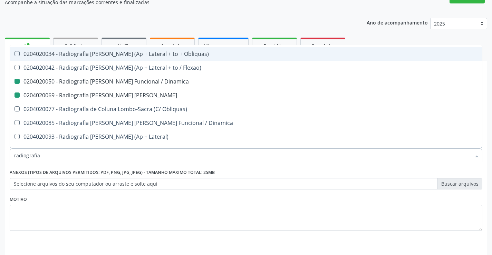
click at [489, 44] on div "Acompanhamento Acompanhe a situação das marcações correntes e finalizadas Relat…" at bounding box center [246, 124] width 492 height 304
checkbox Hirtz\) "true"
checkbox Dinamica "false"
checkbox Lombo-Sacra "false"
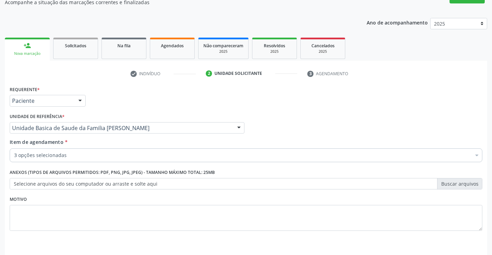
scroll to position [0, 0]
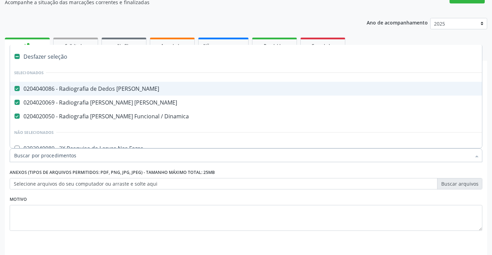
click at [25, 90] on div "0204040086 - Radiografia de Dedos da Mao" at bounding box center [283, 89] width 538 height 6
checkbox Mao "false"
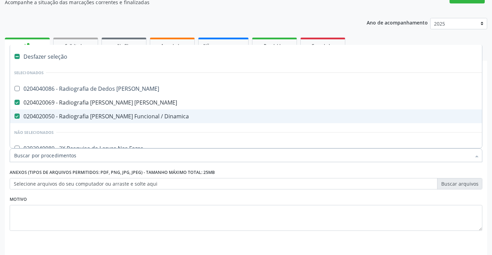
click at [14, 118] on div at bounding box center [12, 117] width 5 height 6
checkbox Dinamica "false"
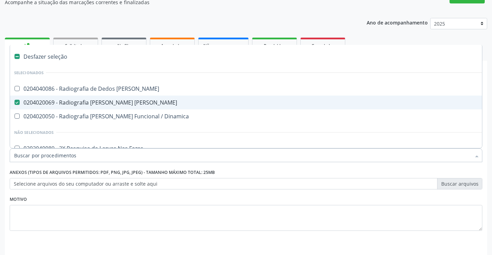
click at [399, 32] on div "Ano de acompanhamento 2025 2024 2023" at bounding box center [427, 24] width 121 height 23
checkbox Mao "true"
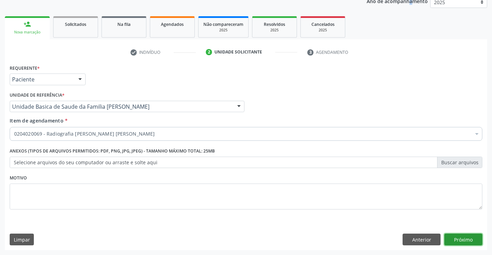
click at [470, 242] on button "Próximo" at bounding box center [463, 240] width 38 height 12
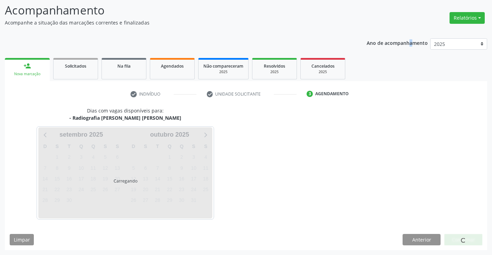
scroll to position [66, 0]
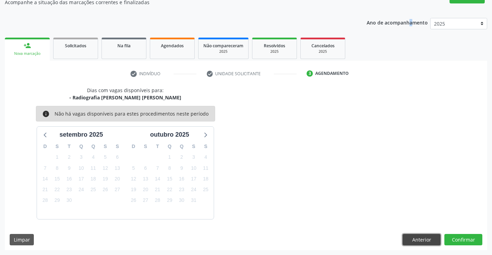
click at [425, 236] on button "Anterior" at bounding box center [422, 240] width 38 height 12
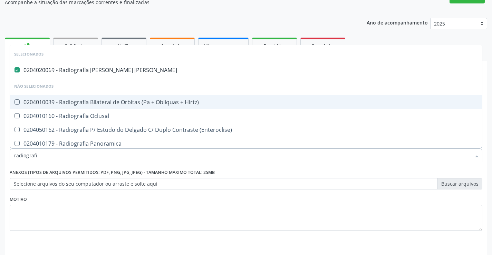
type input "radiografia"
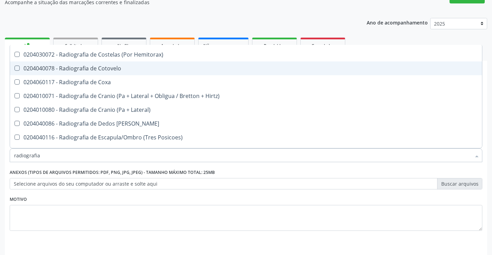
scroll to position [518, 0]
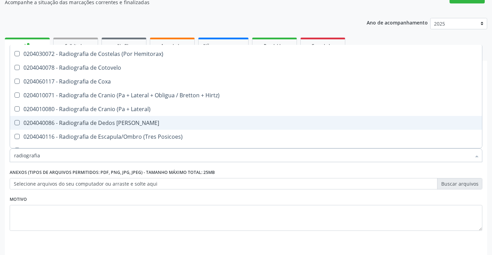
click at [135, 124] on div "0204040086 - Radiografia de Dedos da Mao" at bounding box center [246, 123] width 464 height 6
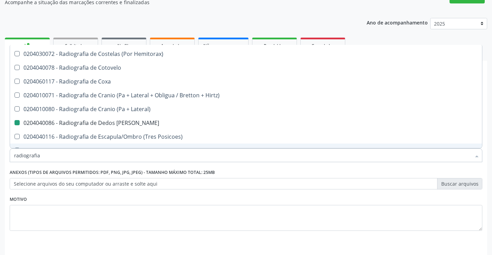
click at [423, 196] on div "Motivo" at bounding box center [246, 212] width 473 height 37
checkbox Mao "false"
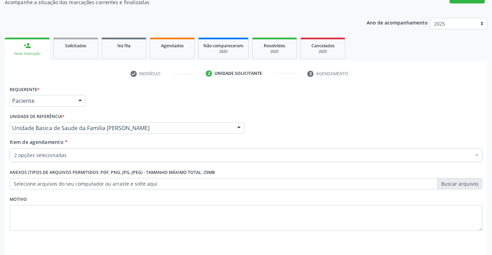
scroll to position [87, 0]
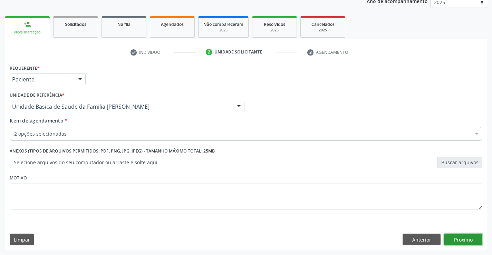
click at [455, 237] on button "Próximo" at bounding box center [463, 240] width 38 height 12
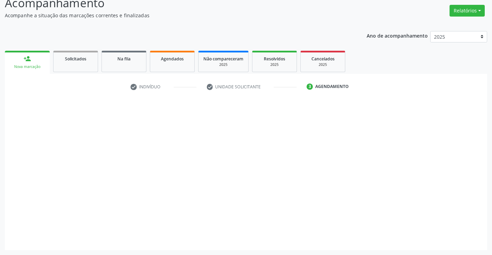
scroll to position [52, 0]
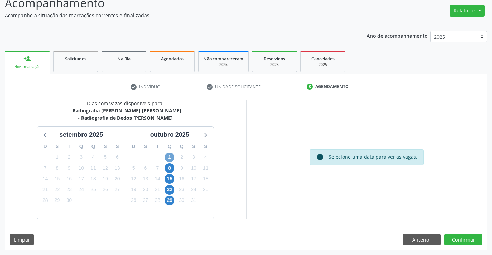
click at [170, 154] on span "1" at bounding box center [170, 158] width 10 height 10
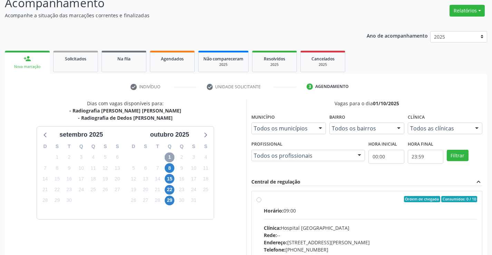
scroll to position [145, 0]
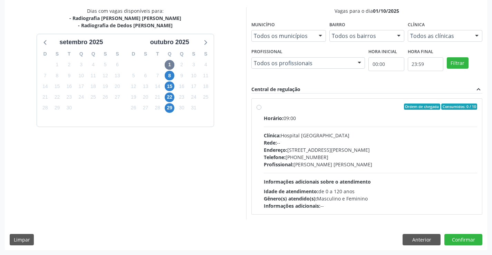
click at [264, 108] on label "Ordem de chegada Consumidos: 0 / 10 Horário: 09:00 Clínica: Hospital Sao Franci…" at bounding box center [371, 157] width 214 height 106
click at [260, 108] on input "Ordem de chegada Consumidos: 0 / 10 Horário: 09:00 Clínica: Hospital Sao Franci…" at bounding box center [259, 107] width 5 height 6
radio input "true"
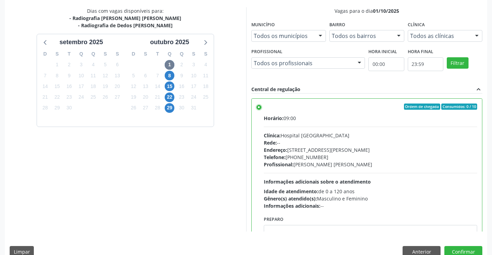
scroll to position [157, 0]
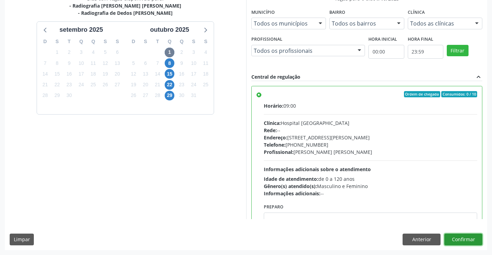
click at [452, 238] on button "Confirmar" at bounding box center [463, 240] width 38 height 12
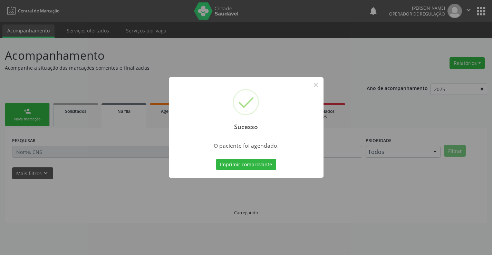
scroll to position [0, 0]
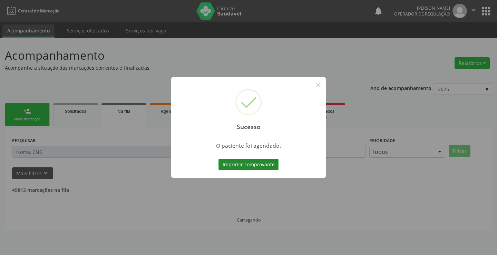
click at [237, 164] on button "Imprimir comprovante" at bounding box center [249, 165] width 60 height 12
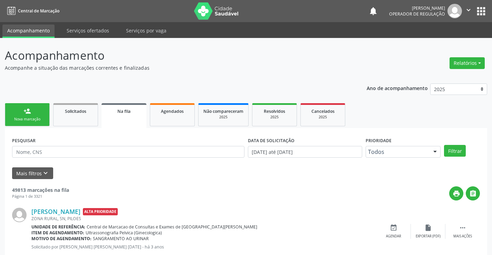
click at [13, 111] on link "person_add Nova marcação" at bounding box center [27, 114] width 45 height 23
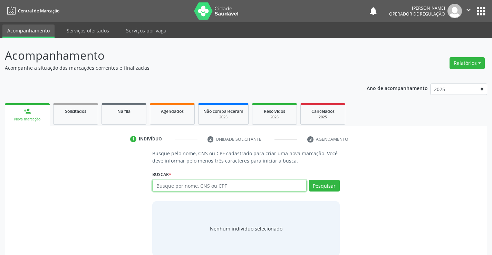
click at [204, 185] on input "text" at bounding box center [229, 186] width 154 height 12
type input "700005084127502"
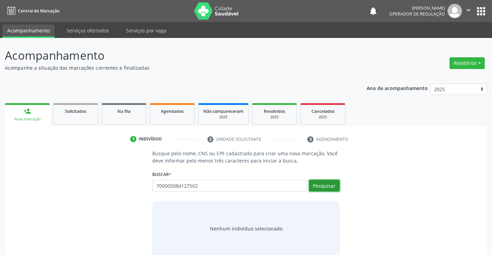
click at [330, 186] on button "Pesquisar" at bounding box center [324, 186] width 31 height 12
type input "700005084127502"
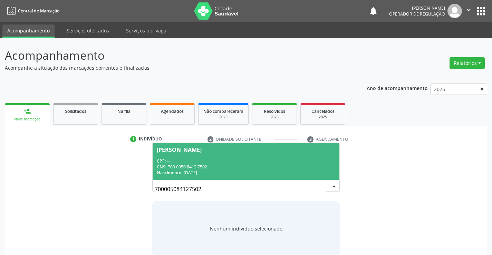
click at [202, 149] on div "Nelito Henrqieu dos Santos" at bounding box center [179, 150] width 45 height 6
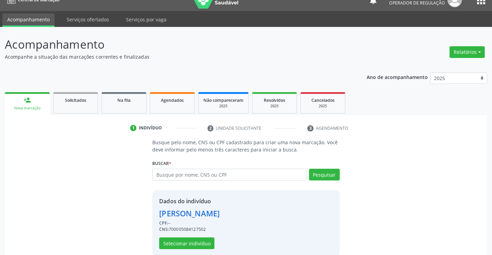
scroll to position [22, 0]
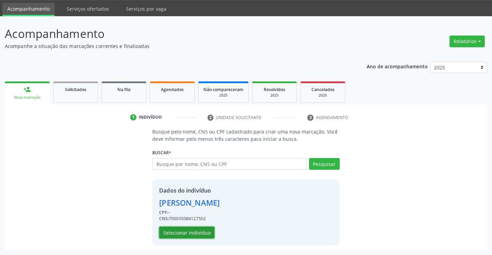
click at [190, 227] on button "Selecionar indivíduo" at bounding box center [186, 233] width 55 height 12
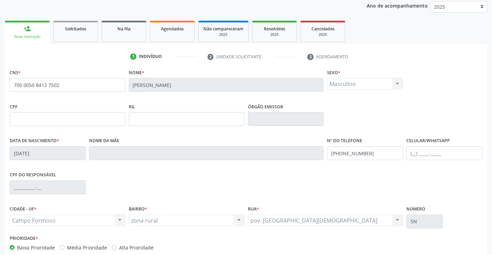
scroll to position [119, 0]
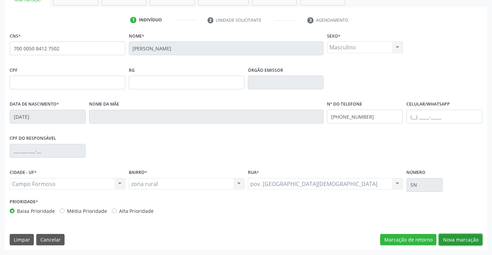
click at [451, 236] on button "Nova marcação" at bounding box center [461, 240] width 44 height 12
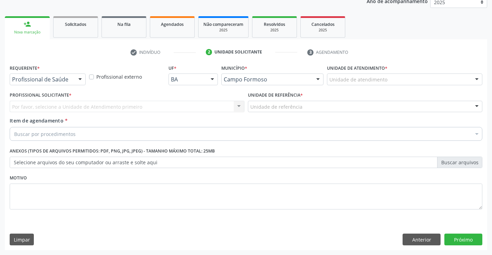
scroll to position [87, 0]
click at [82, 80] on div at bounding box center [80, 80] width 10 height 12
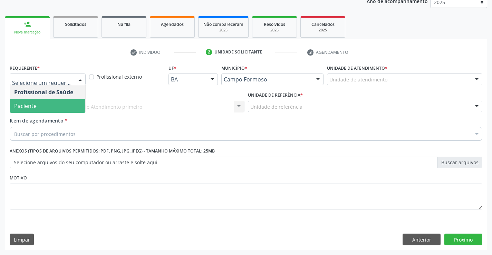
click at [47, 104] on span "Paciente" at bounding box center [47, 106] width 75 height 14
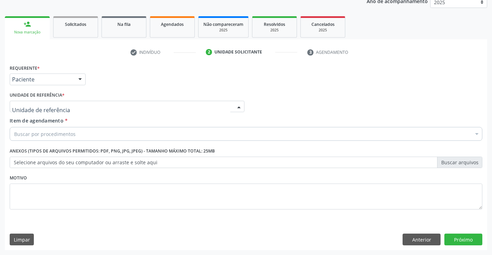
click at [239, 105] on div at bounding box center [239, 107] width 10 height 12
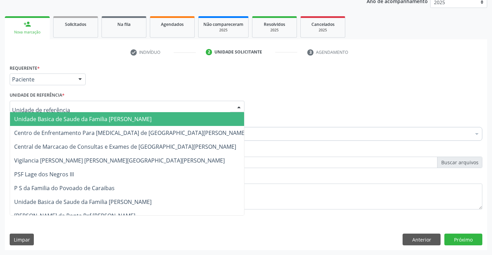
click at [178, 117] on span "Unidade Basica de Saude da Familia Dr [PERSON_NAME]" at bounding box center [130, 119] width 240 height 14
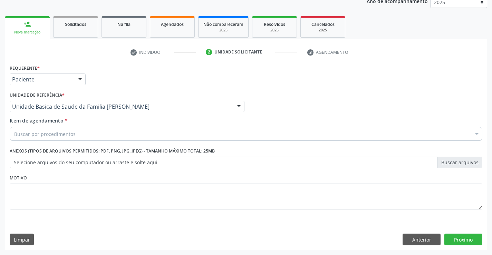
click at [159, 128] on div "Buscar por procedimentos" at bounding box center [246, 134] width 473 height 14
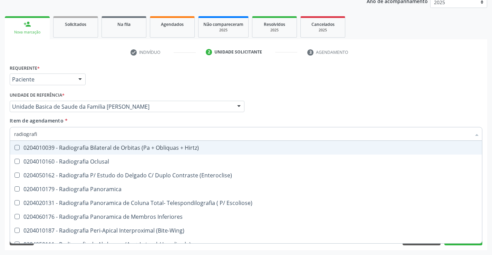
type input "radiografia"
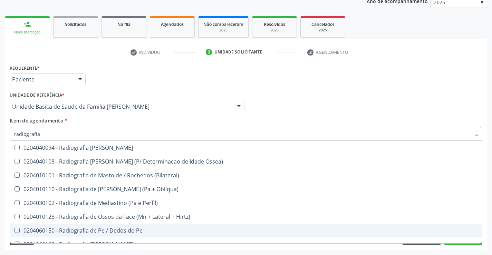
scroll to position [725, 0]
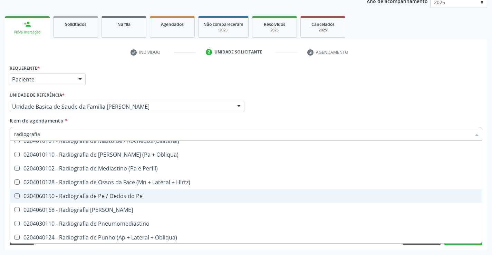
click at [123, 198] on div "0204060150 - Radiografia de Pe / Dedos do Pe" at bounding box center [246, 196] width 464 height 6
checkbox Pe "true"
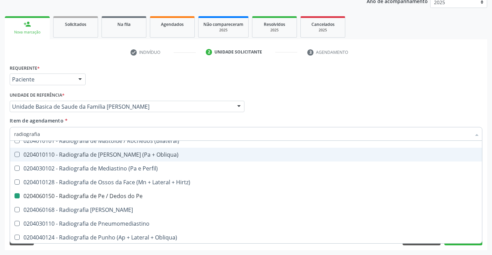
click at [406, 98] on div "Profissional Solicitante Por favor, selecione a Unidade de Atendimento primeiro…" at bounding box center [246, 103] width 476 height 27
checkbox Oclusal "true"
checkbox Pe "false"
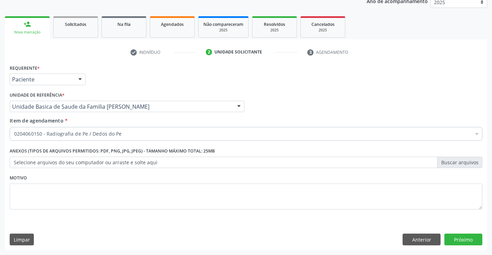
scroll to position [0, 0]
click at [457, 240] on button "Próximo" at bounding box center [463, 240] width 38 height 12
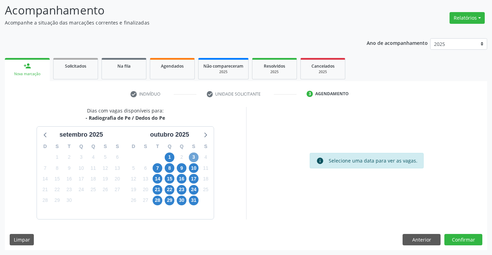
click at [194, 157] on span "3" at bounding box center [194, 158] width 10 height 10
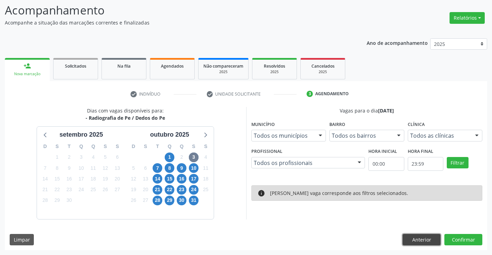
click at [421, 239] on button "Anterior" at bounding box center [422, 240] width 38 height 12
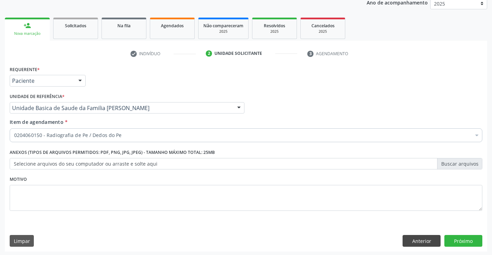
scroll to position [87, 0]
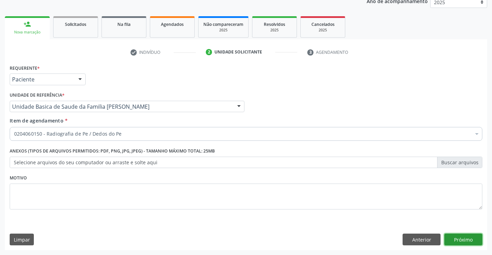
click at [454, 238] on button "Próximo" at bounding box center [463, 240] width 38 height 12
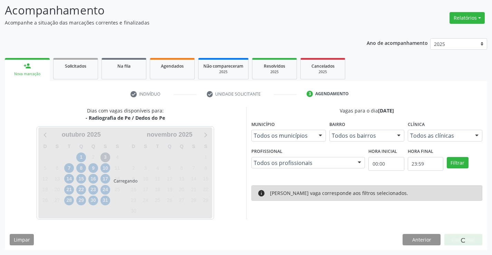
scroll to position [45, 0]
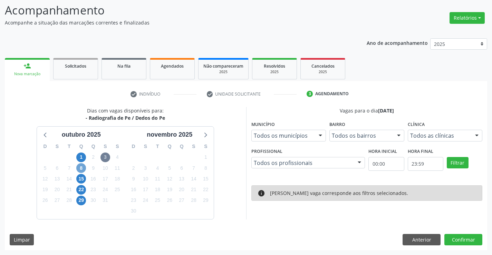
click at [83, 169] on span "8" at bounding box center [81, 168] width 10 height 10
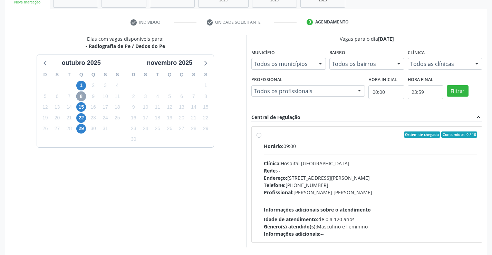
scroll to position [145, 0]
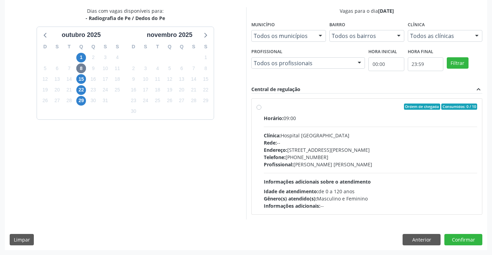
click at [264, 107] on label "Ordem de chegada Consumidos: 0 / 10 Horário: 09:00 Clínica: Hospital Sao Franci…" at bounding box center [371, 157] width 214 height 106
click at [260, 107] on input "Ordem de chegada Consumidos: 0 / 10 Horário: 09:00 Clínica: Hospital Sao Franci…" at bounding box center [259, 107] width 5 height 6
radio input "true"
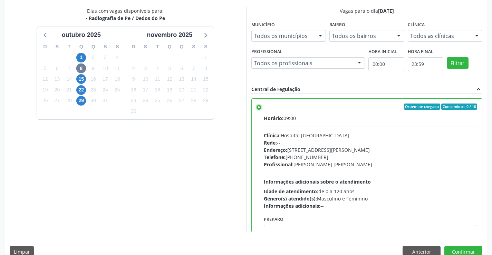
scroll to position [157, 0]
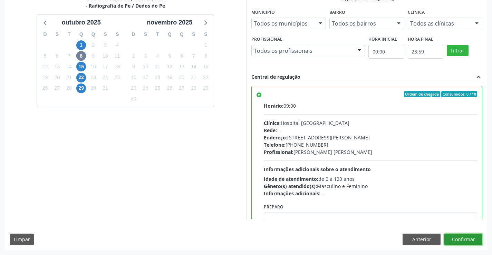
click at [454, 238] on button "Confirmar" at bounding box center [463, 240] width 38 height 12
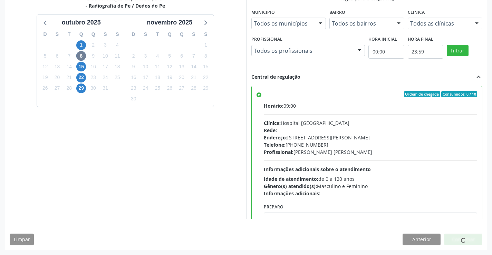
scroll to position [0, 0]
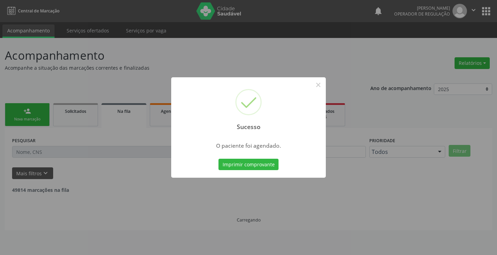
click at [255, 172] on div "Imprimir comprovante Cancel" at bounding box center [248, 164] width 63 height 15
click at [255, 167] on button "Imprimir comprovante" at bounding box center [249, 165] width 60 height 12
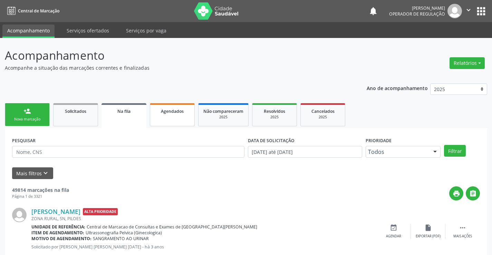
click at [162, 112] on span "Agendados" at bounding box center [172, 111] width 23 height 6
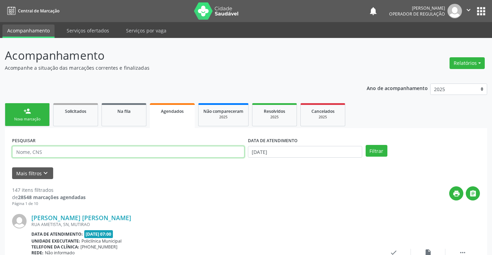
click at [88, 154] on input "text" at bounding box center [128, 152] width 232 height 12
type input "706400167597787"
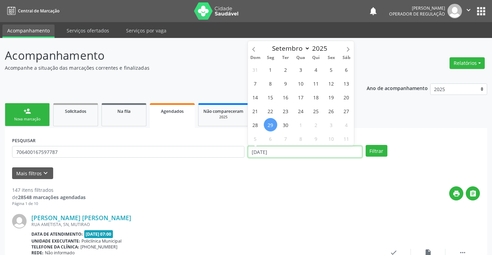
click at [289, 153] on input "29/09/2025" at bounding box center [305, 152] width 114 height 12
click at [270, 71] on span "1" at bounding box center [270, 69] width 13 height 13
type input "01/09/2025"
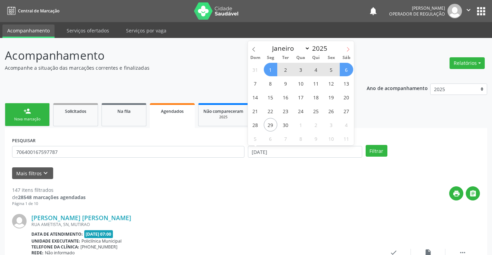
click at [347, 51] on icon at bounding box center [348, 49] width 5 height 5
select select "9"
click at [301, 70] on span "1" at bounding box center [300, 69] width 13 height 13
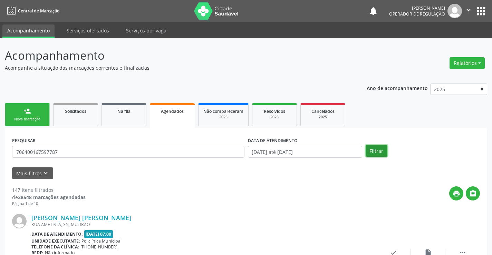
click at [372, 150] on button "Filtrar" at bounding box center [377, 151] width 22 height 12
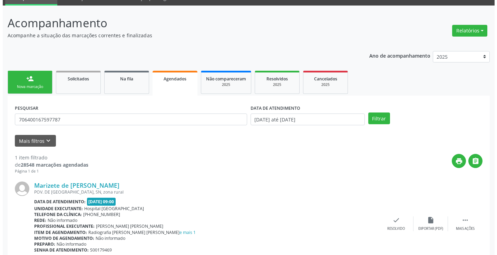
scroll to position [63, 0]
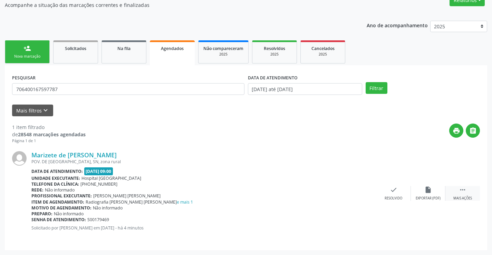
click at [455, 193] on div " Mais ações" at bounding box center [462, 193] width 35 height 15
click at [356, 194] on icon "cancel" at bounding box center [359, 190] width 8 height 8
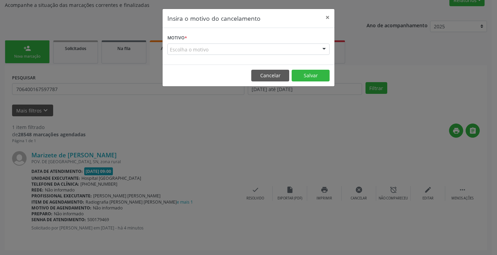
click at [331, 50] on div "Motivo * Escolha o motivo Outro Médico - Participação em eventos (ex: congresso…" at bounding box center [249, 46] width 172 height 37
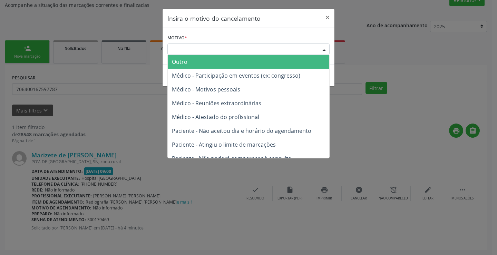
click at [323, 49] on div at bounding box center [324, 50] width 10 height 12
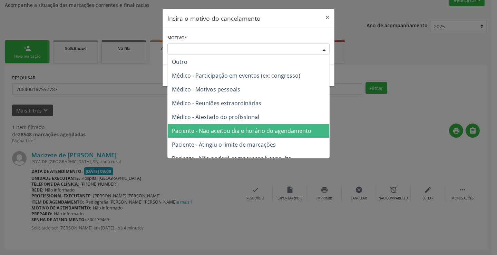
click at [251, 129] on span "Paciente - Não aceitou dia e horário do agendamento" at bounding box center [242, 131] width 140 height 8
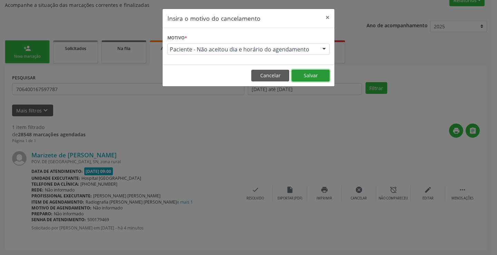
click at [308, 76] on button "Salvar" at bounding box center [311, 76] width 38 height 12
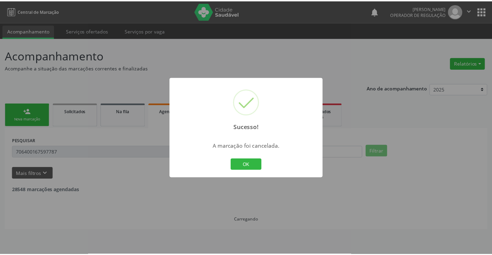
scroll to position [0, 0]
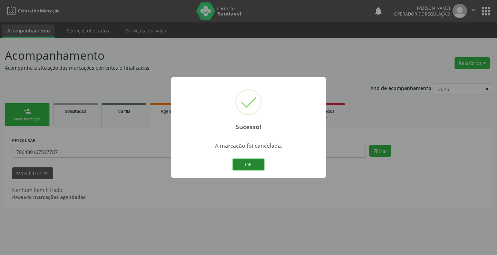
click at [246, 168] on button "OK" at bounding box center [248, 165] width 31 height 12
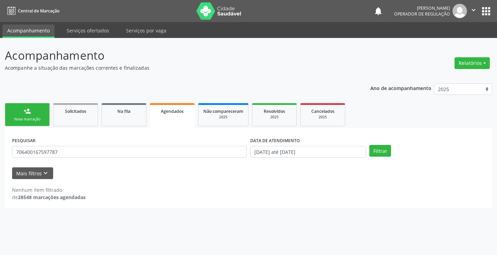
click at [35, 115] on link "person_add Nova marcação" at bounding box center [27, 114] width 45 height 23
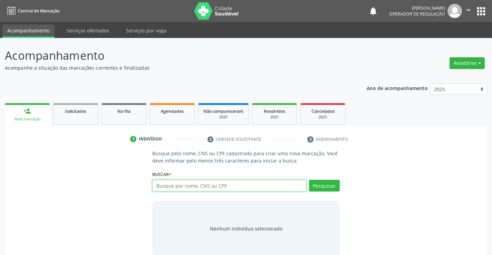
click at [199, 185] on input "text" at bounding box center [229, 186] width 154 height 12
type input "706400167597787"
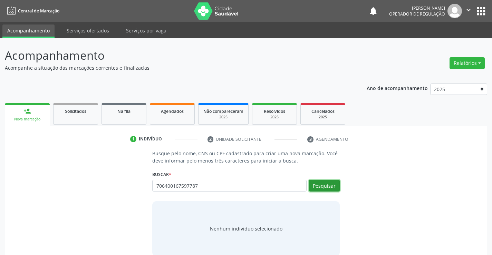
click at [330, 183] on button "Pesquisar" at bounding box center [324, 186] width 31 height 12
type input "706400167597787"
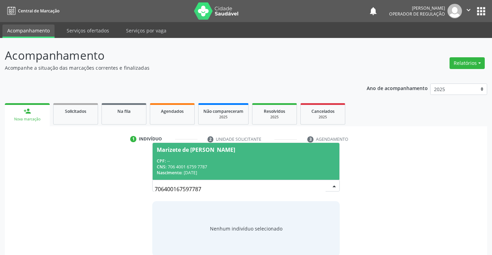
click at [215, 146] on span "Marizete de Jesus Santos CPF: -- CNS: 706 4001 6759 7787 Nascimento: 18/10/1999" at bounding box center [246, 161] width 186 height 37
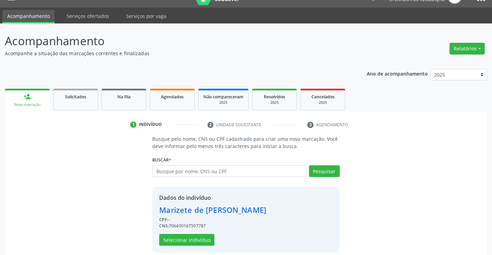
scroll to position [22, 0]
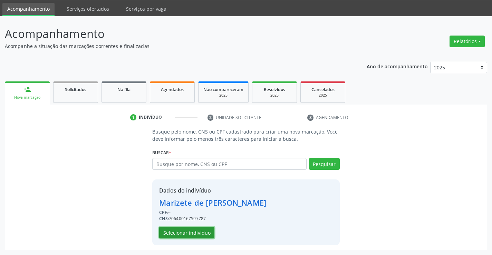
click at [194, 236] on button "Selecionar indivíduo" at bounding box center [186, 233] width 55 height 12
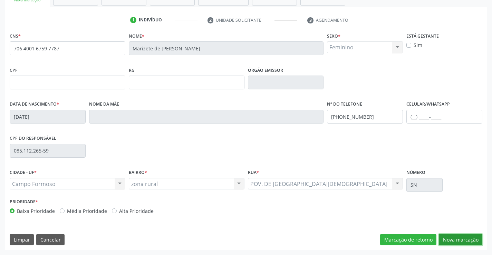
click at [470, 241] on button "Nova marcação" at bounding box center [461, 240] width 44 height 12
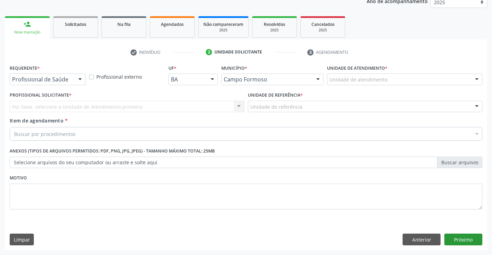
scroll to position [87, 0]
click at [75, 80] on div at bounding box center [80, 80] width 10 height 12
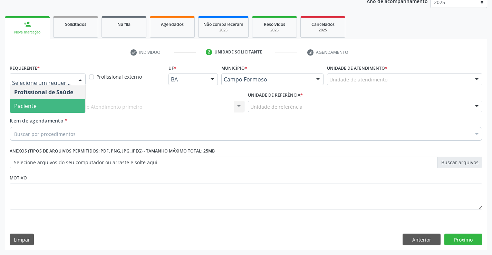
click at [56, 107] on span "Paciente" at bounding box center [47, 106] width 75 height 14
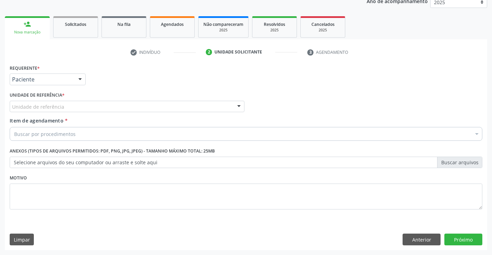
click at [234, 104] on div at bounding box center [239, 107] width 10 height 12
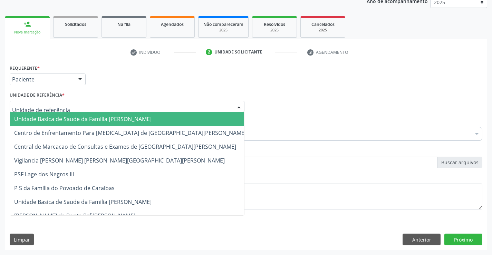
click at [163, 117] on span "Unidade Basica de Saude da Familia Dr [PERSON_NAME]" at bounding box center [130, 119] width 240 height 14
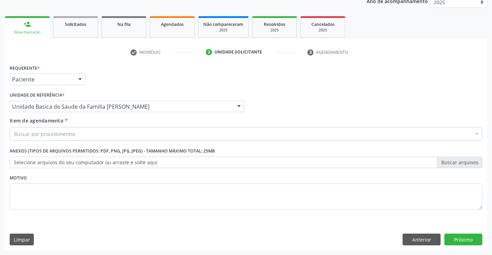
click at [140, 125] on div "Item de agendamento * Buscar por procedimentos Selecionar todos 0202040089 - 3X…" at bounding box center [246, 128] width 473 height 22
click at [137, 132] on div "Buscar por procedimentos" at bounding box center [246, 134] width 473 height 14
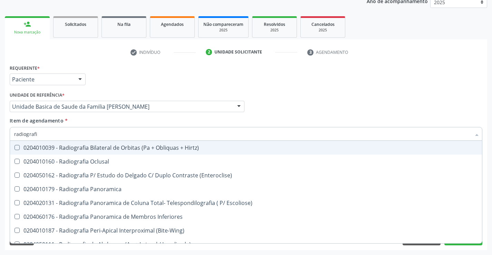
type input "radiografia"
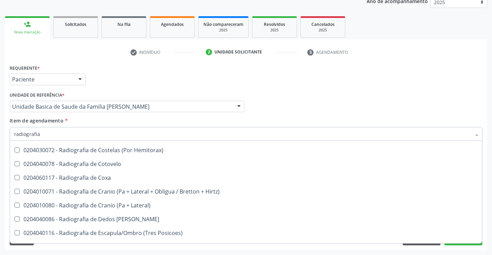
scroll to position [483, 0]
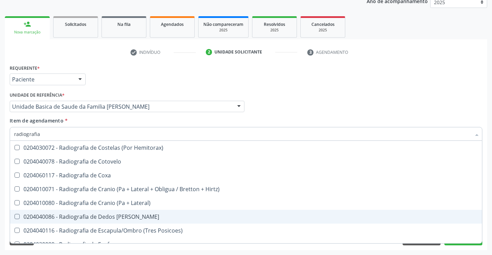
click at [136, 213] on span "0204040086 - Radiografia de Dedos da Mao" at bounding box center [246, 217] width 472 height 14
checkbox Mao "true"
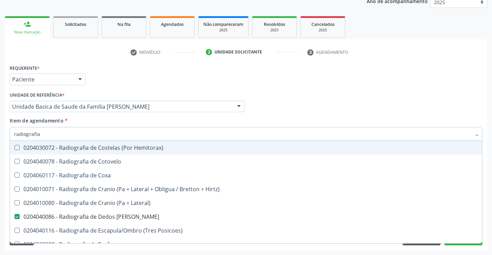
click at [418, 104] on div "Profissional Solicitante Por favor, selecione a Unidade de Atendimento primeiro…" at bounding box center [246, 103] width 476 height 27
checkbox Oclusal "true"
checkbox Mao "false"
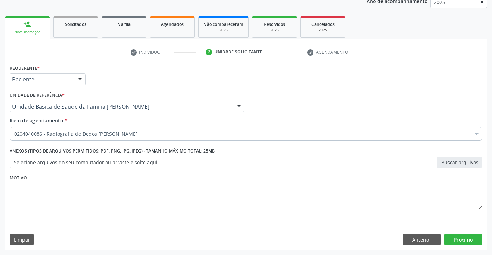
scroll to position [0, 0]
click at [471, 238] on button "Próximo" at bounding box center [463, 240] width 38 height 12
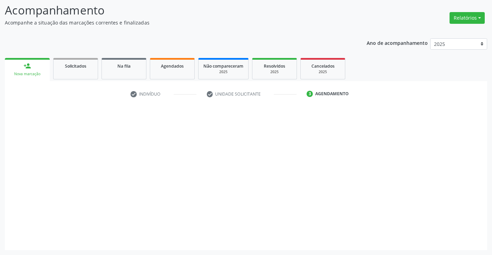
scroll to position [45, 0]
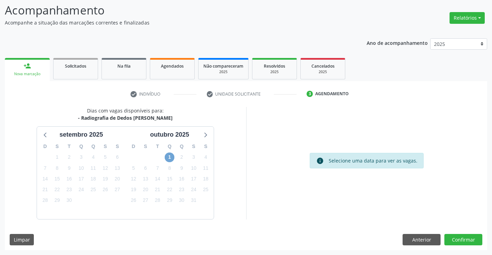
click at [170, 157] on span "1" at bounding box center [170, 158] width 10 height 10
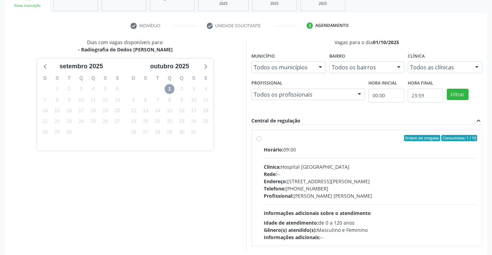
scroll to position [145, 0]
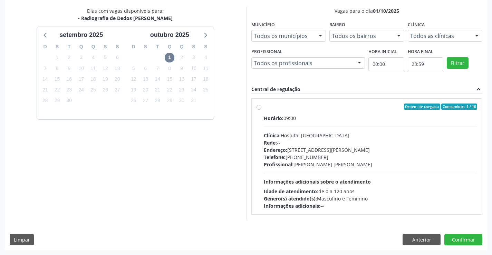
click at [261, 109] on div "Ordem de chegada Consumidos: 1 / 10 Horário: 09:00 Clínica: Hospital Sao Franci…" at bounding box center [367, 157] width 221 height 106
radio input "true"
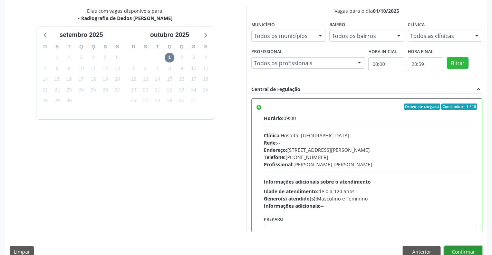
click at [453, 249] on button "Confirmar" at bounding box center [463, 252] width 38 height 12
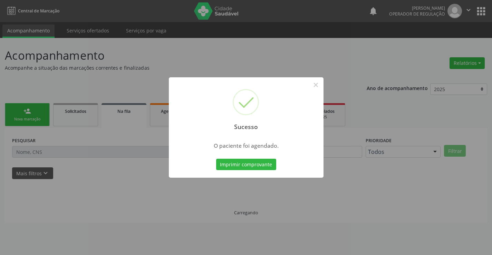
scroll to position [0, 0]
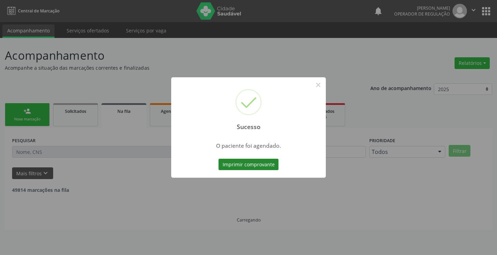
click at [257, 165] on button "Imprimir comprovante" at bounding box center [249, 165] width 60 height 12
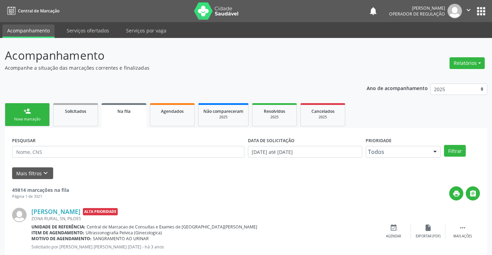
click at [465, 10] on icon "" at bounding box center [469, 10] width 8 height 8
click at [445, 45] on link "Sair" at bounding box center [451, 42] width 48 height 10
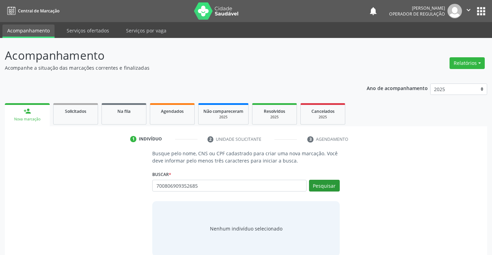
type input "700806909352685"
click at [315, 188] on button "Pesquisar" at bounding box center [324, 186] width 31 height 12
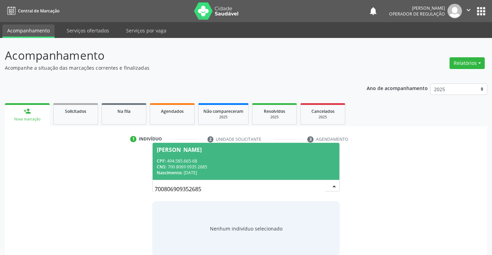
click at [202, 147] on div "[PERSON_NAME]" at bounding box center [179, 150] width 45 height 6
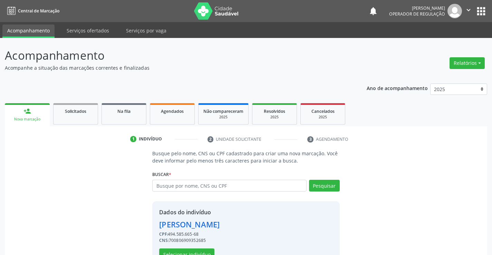
scroll to position [22, 0]
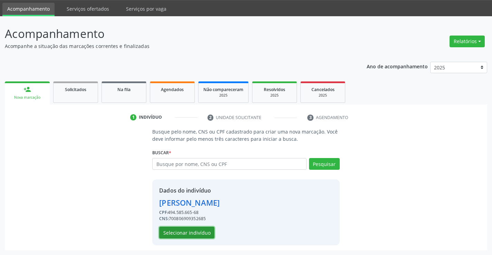
click at [188, 232] on button "Selecionar indivíduo" at bounding box center [186, 233] width 55 height 12
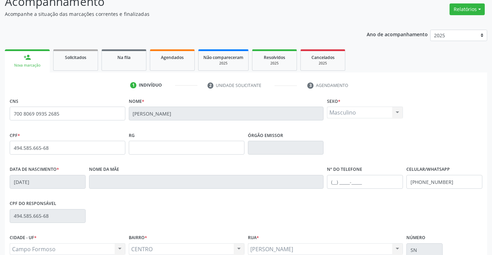
scroll to position [119, 0]
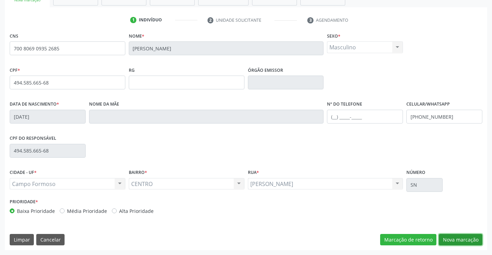
click at [446, 235] on button "Nova marcação" at bounding box center [461, 240] width 44 height 12
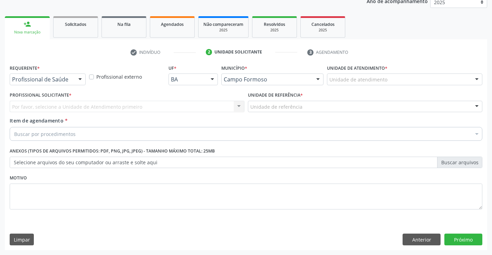
scroll to position [87, 0]
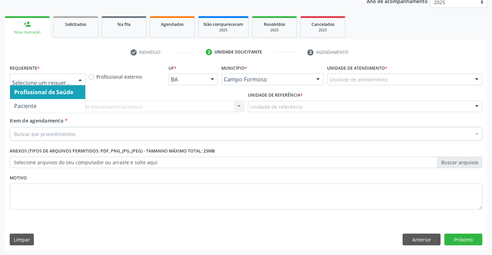
click at [77, 77] on div at bounding box center [80, 80] width 10 height 12
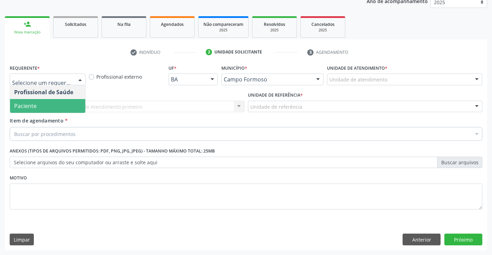
click at [48, 103] on span "Paciente" at bounding box center [47, 106] width 75 height 14
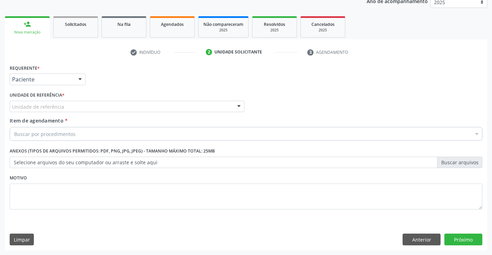
click at [237, 106] on div at bounding box center [239, 107] width 10 height 12
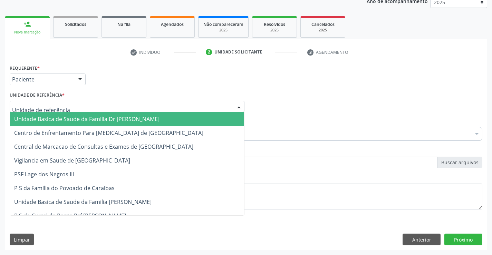
click at [173, 119] on span "Unidade Basica de Saude da Familia Dr [PERSON_NAME]" at bounding box center [127, 119] width 234 height 14
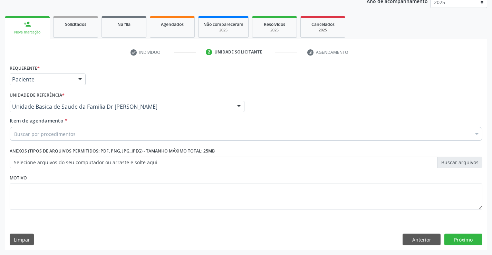
click at [140, 138] on div "Buscar por procedimentos" at bounding box center [246, 134] width 473 height 14
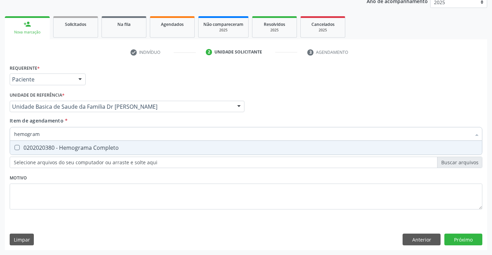
type input "hemograma"
click at [111, 150] on div "0202020380 - Hemograma Completo" at bounding box center [246, 148] width 464 height 6
checkbox Completo "true"
type input "hemograma"
click at [303, 104] on div "Profissional Solicitante Por favor, selecione a Unidade de Atendimento primeiro…" at bounding box center [246, 103] width 476 height 27
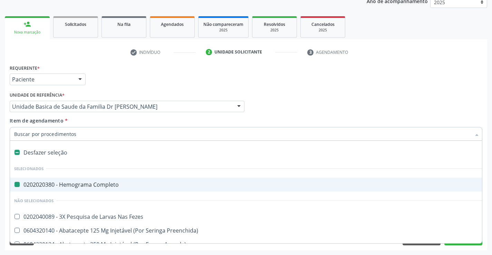
type input "u"
checkbox Completo "false"
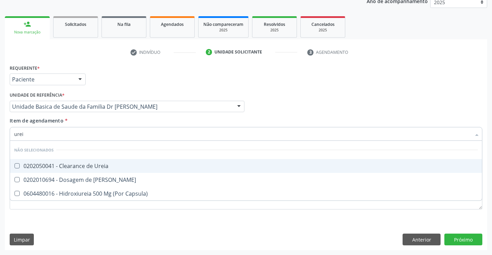
type input "ureia"
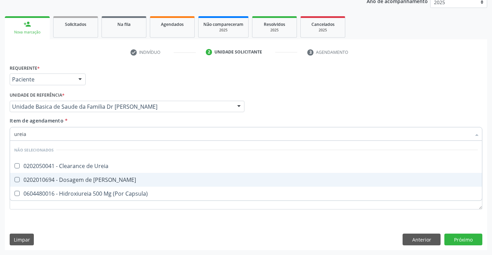
click at [111, 181] on div "0202010694 - Dosagem de [PERSON_NAME]" at bounding box center [246, 180] width 464 height 6
checkbox Ureia "true"
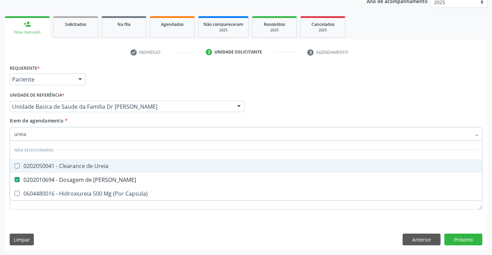
type input "ureia"
click at [361, 104] on div "Profissional Solicitante Por favor, selecione a Unidade de Atendimento primeiro…" at bounding box center [246, 103] width 476 height 27
checkbox Ureia "true"
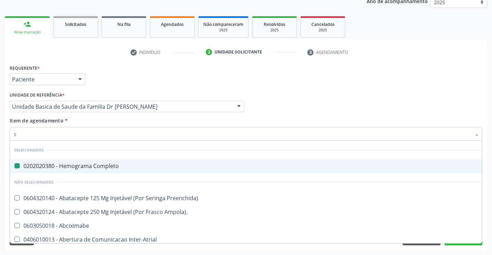
type input "cr"
checkbox Completo "false"
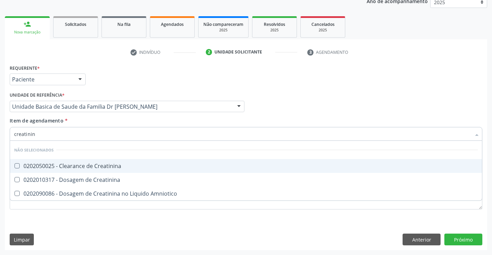
type input "creatinina"
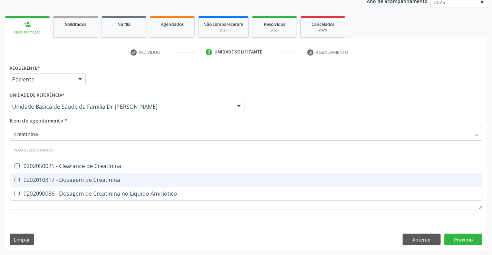
click at [105, 182] on div "0202010317 - Dosagem de Creatinina" at bounding box center [246, 180] width 464 height 6
checkbox Creatinina "true"
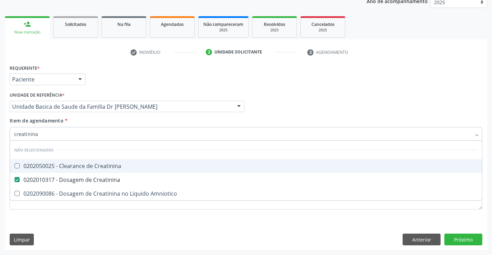
click at [306, 106] on div "Profissional Solicitante Por favor, selecione a Unidade de Atendimento primeiro…" at bounding box center [246, 103] width 476 height 27
checkbox Creatinina "true"
checkbox Amniotico "true"
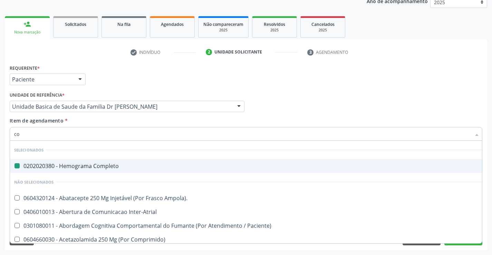
type input "coa"
checkbox Completo "false"
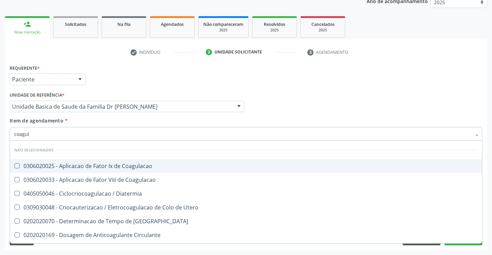
type input "coagula"
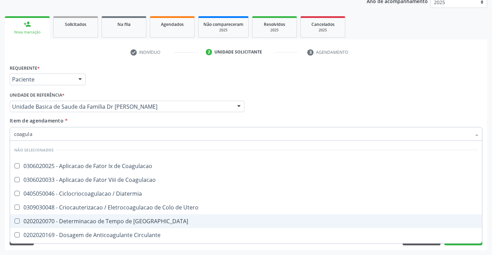
click at [106, 219] on div "0202020070 - Determinacao de Tempo de [GEOGRAPHIC_DATA]" at bounding box center [246, 222] width 464 height 6
checkbox Coagulacao "true"
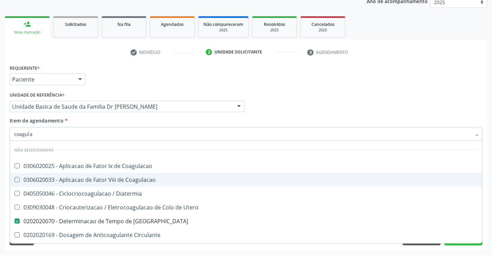
click at [257, 107] on div "Profissional Solicitante Por favor, selecione a Unidade de Atendimento primeiro…" at bounding box center [246, 103] width 476 height 27
checkbox Coagulacao "true"
checkbox Utero "true"
checkbox Diatermia "true"
checkbox Coagulacao "true"
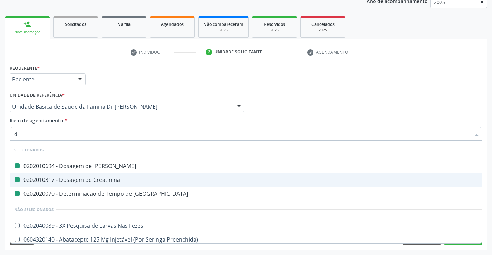
type input "du"
checkbox Ureia "false"
checkbox Coagulacao "false"
checkbox Creatinina "false"
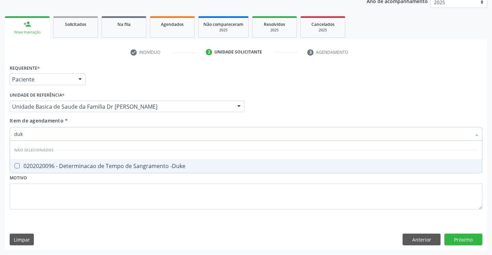
type input "duke"
click at [78, 163] on div "0202020096 - Determinacao de Tempo de Sangramento -Duke" at bounding box center [246, 166] width 464 height 6
checkbox -Duke "true"
click at [284, 96] on div "Profissional Solicitante Por favor, selecione a Unidade de Atendimento primeiro…" at bounding box center [246, 103] width 476 height 27
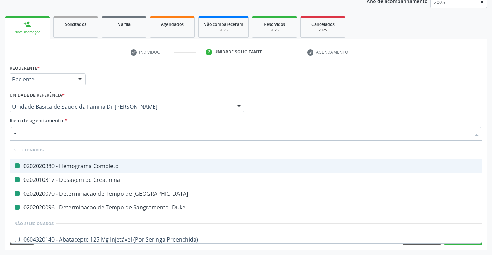
type input "ta"
checkbox Completo "false"
checkbox Creatinina "false"
checkbox Coagulacao "false"
checkbox -Duke "false"
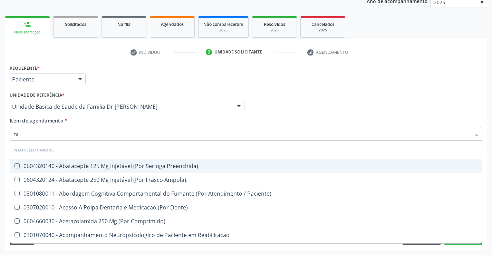
type input "tap"
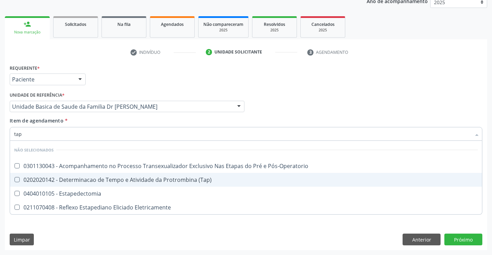
click at [181, 182] on div "0202020142 - Determinacao de Tempo e Atividade da Protrombina (Tap)" at bounding box center [246, 180] width 464 height 6
checkbox \(Tap\) "true"
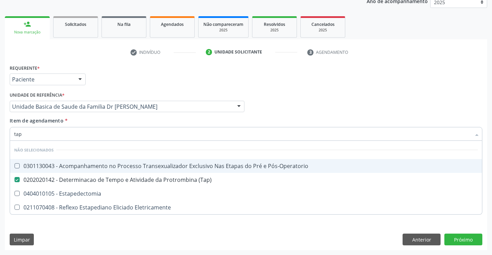
click at [318, 79] on div "Requerente * Paciente Profissional de Saúde Paciente Nenhum resultado encontrad…" at bounding box center [246, 76] width 476 height 27
checkbox Pós-Operatorio "true"
checkbox Estapedectomia "true"
checkbox Eletricamente "true"
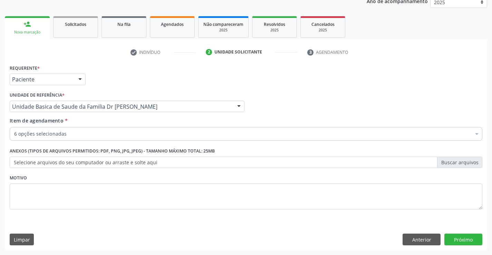
click at [94, 129] on div "6 opções selecionadas" at bounding box center [246, 134] width 473 height 14
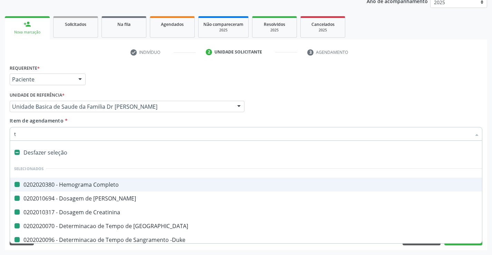
type input "tt"
checkbox Completo "false"
checkbox Ureia "false"
checkbox Creatinina "false"
checkbox Coagulacao "false"
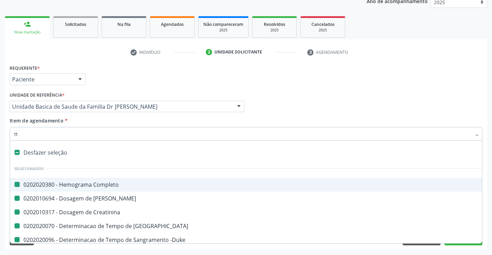
checkbox -Duke "false"
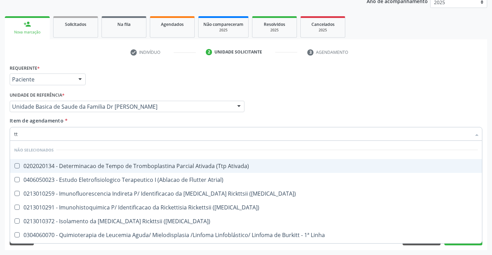
type input "ttp"
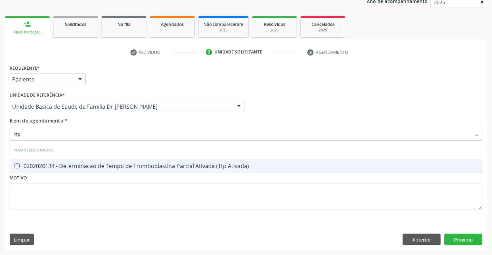
click at [178, 167] on div "0202020134 - Determinacao de Tempo de Tromboplastina Parcial Ativada (Ttp Ativa…" at bounding box center [246, 166] width 464 height 6
checkbox Ativada\) "true"
click at [366, 85] on div "Requerente * Paciente Profissional de Saúde Paciente Nenhum resultado encontrad…" at bounding box center [246, 76] width 476 height 27
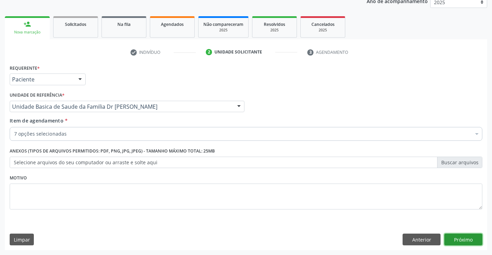
click at [458, 242] on button "Próximo" at bounding box center [463, 240] width 38 height 12
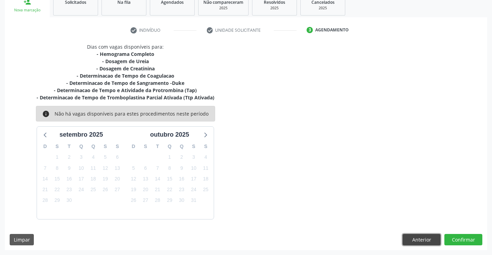
click at [430, 238] on button "Anterior" at bounding box center [422, 240] width 38 height 12
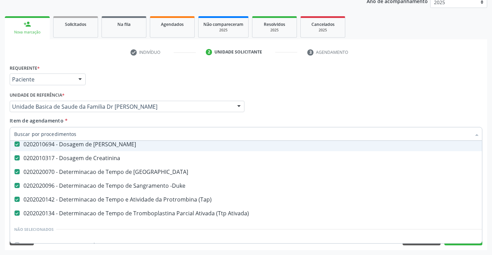
scroll to position [69, 0]
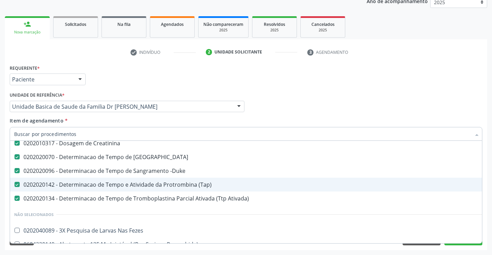
click at [173, 187] on div "0202020142 - Determinacao de Tempo e Atividade da Protrombina (Tap)" at bounding box center [283, 185] width 538 height 6
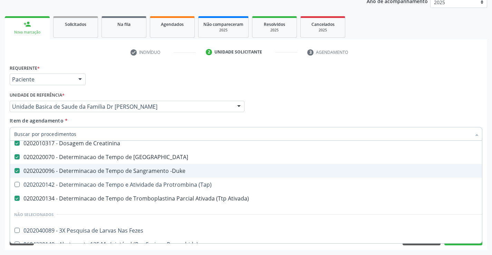
click at [338, 101] on div "Profissional Solicitante Por favor, selecione a Unidade de Atendimento primeiro…" at bounding box center [246, 103] width 476 height 27
checkbox \(Tap\) "true"
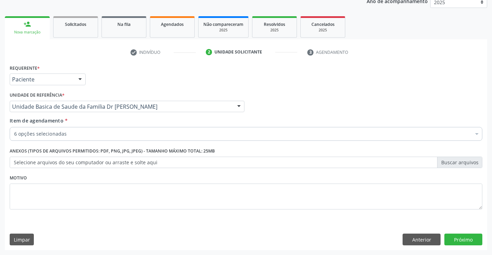
scroll to position [0, 0]
click at [447, 236] on button "Próximo" at bounding box center [463, 240] width 38 height 12
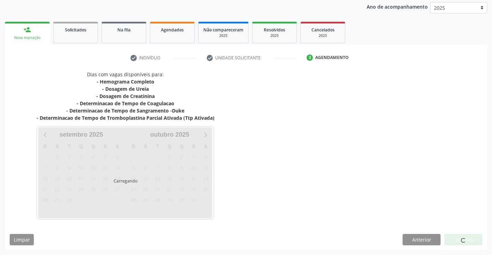
scroll to position [81, 0]
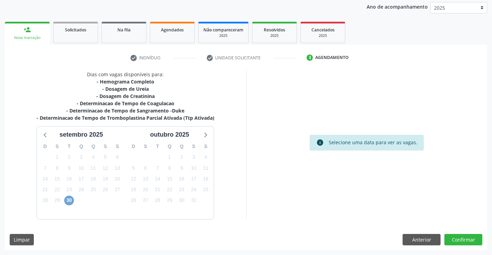
click at [69, 200] on span "30" at bounding box center [69, 201] width 10 height 10
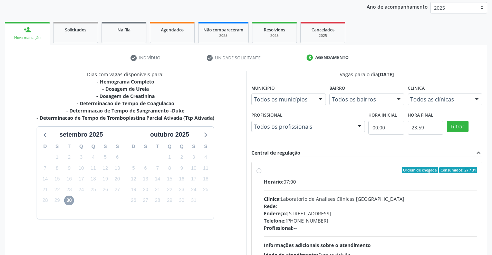
scroll to position [145, 0]
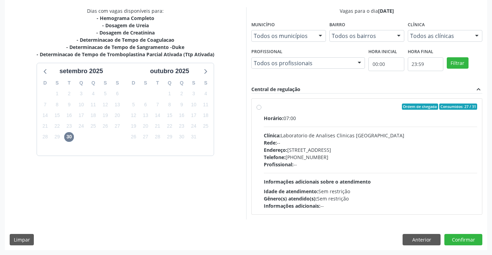
click at [264, 107] on label "Ordem de chegada Consumidos: 27 / 31 Horário: 07:00 Clínica: Laboratorio de Ana…" at bounding box center [371, 157] width 214 height 106
click at [259, 107] on input "Ordem de chegada Consumidos: 27 / 31 Horário: 07:00 Clínica: Laboratorio de Ana…" at bounding box center [259, 107] width 5 height 6
radio input "true"
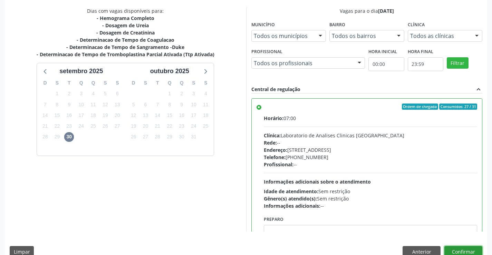
click at [453, 247] on button "Confirmar" at bounding box center [463, 252] width 38 height 12
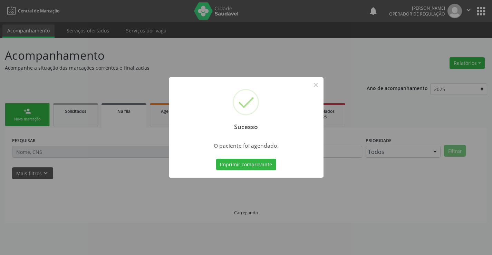
scroll to position [0, 0]
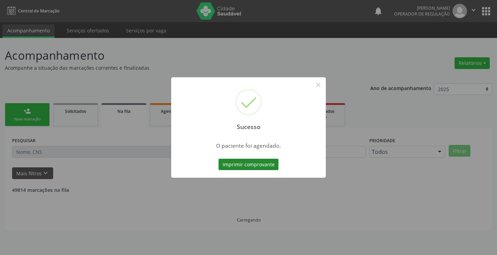
click at [260, 167] on button "Imprimir comprovante" at bounding box center [249, 165] width 60 height 12
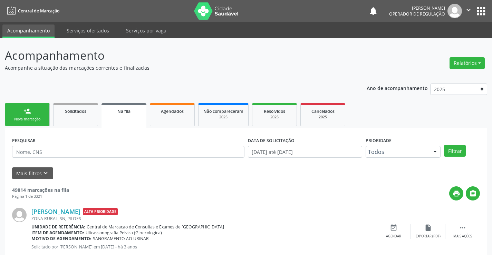
click at [469, 8] on icon "" at bounding box center [469, 10] width 8 height 8
click at [445, 41] on link "Sair" at bounding box center [451, 42] width 48 height 10
